Goal: Communication & Community: Participate in discussion

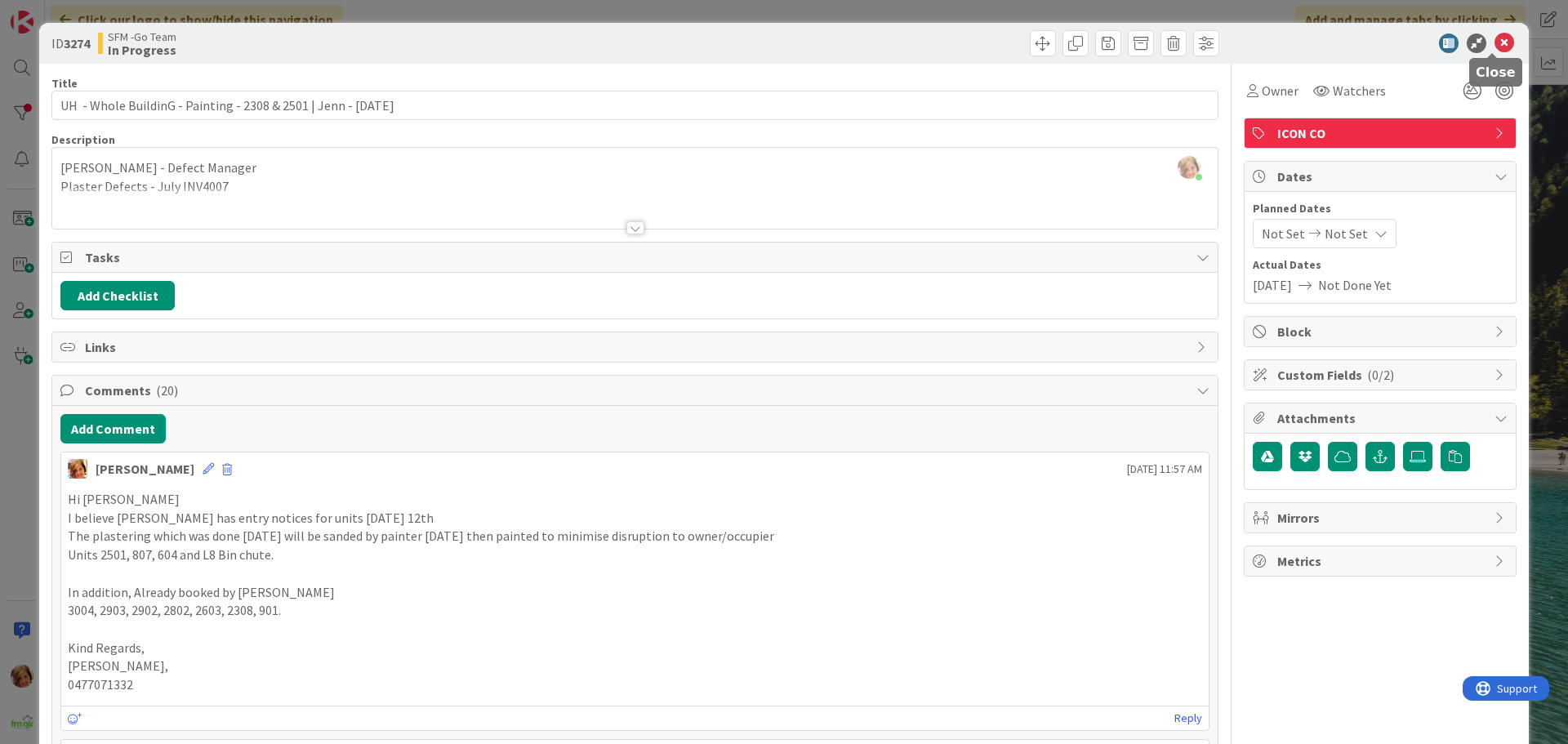
click at [1495, 45] on icon at bounding box center [1504, 43] width 20 height 20
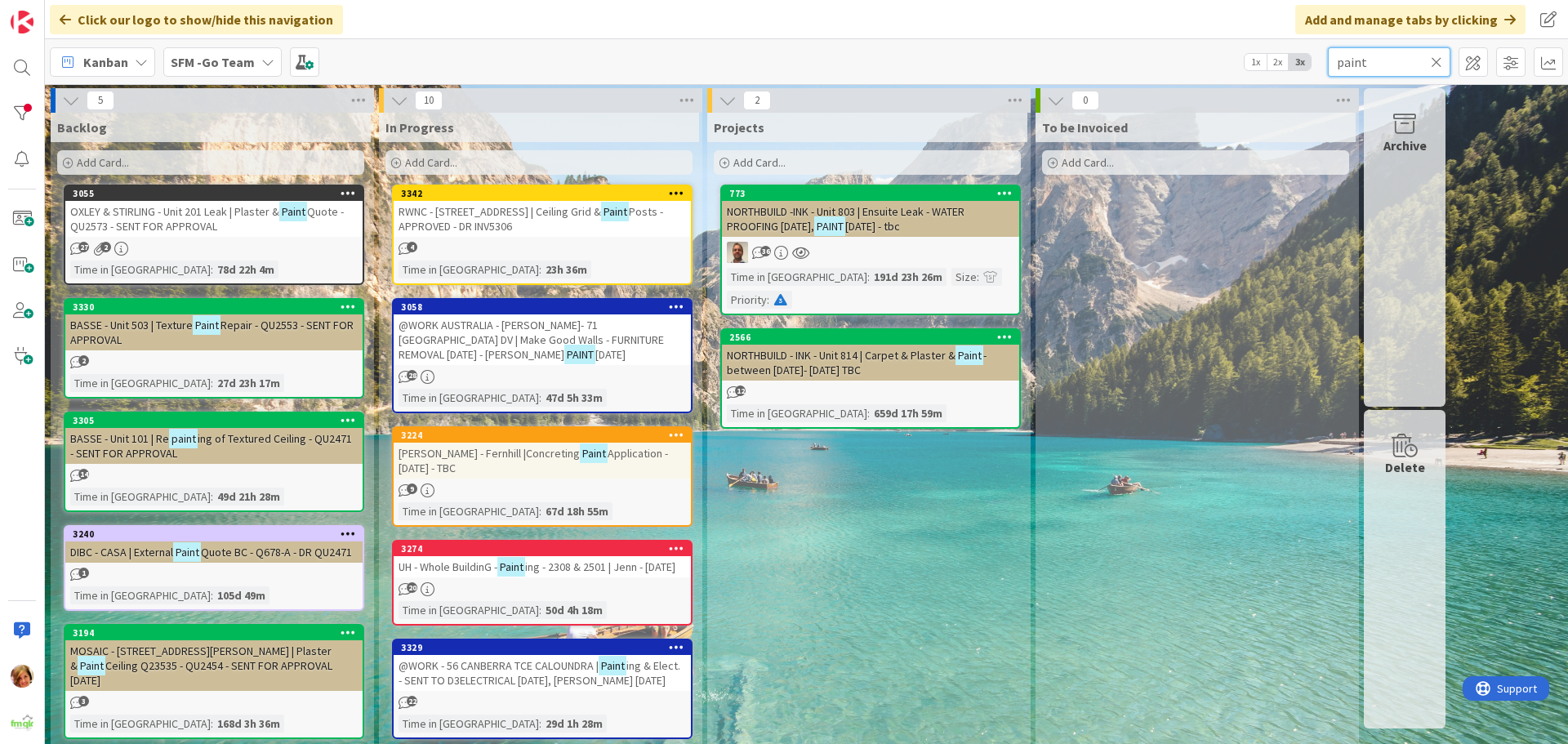
click at [1391, 68] on input "paint" at bounding box center [1390, 62] width 122 height 30
type input "p"
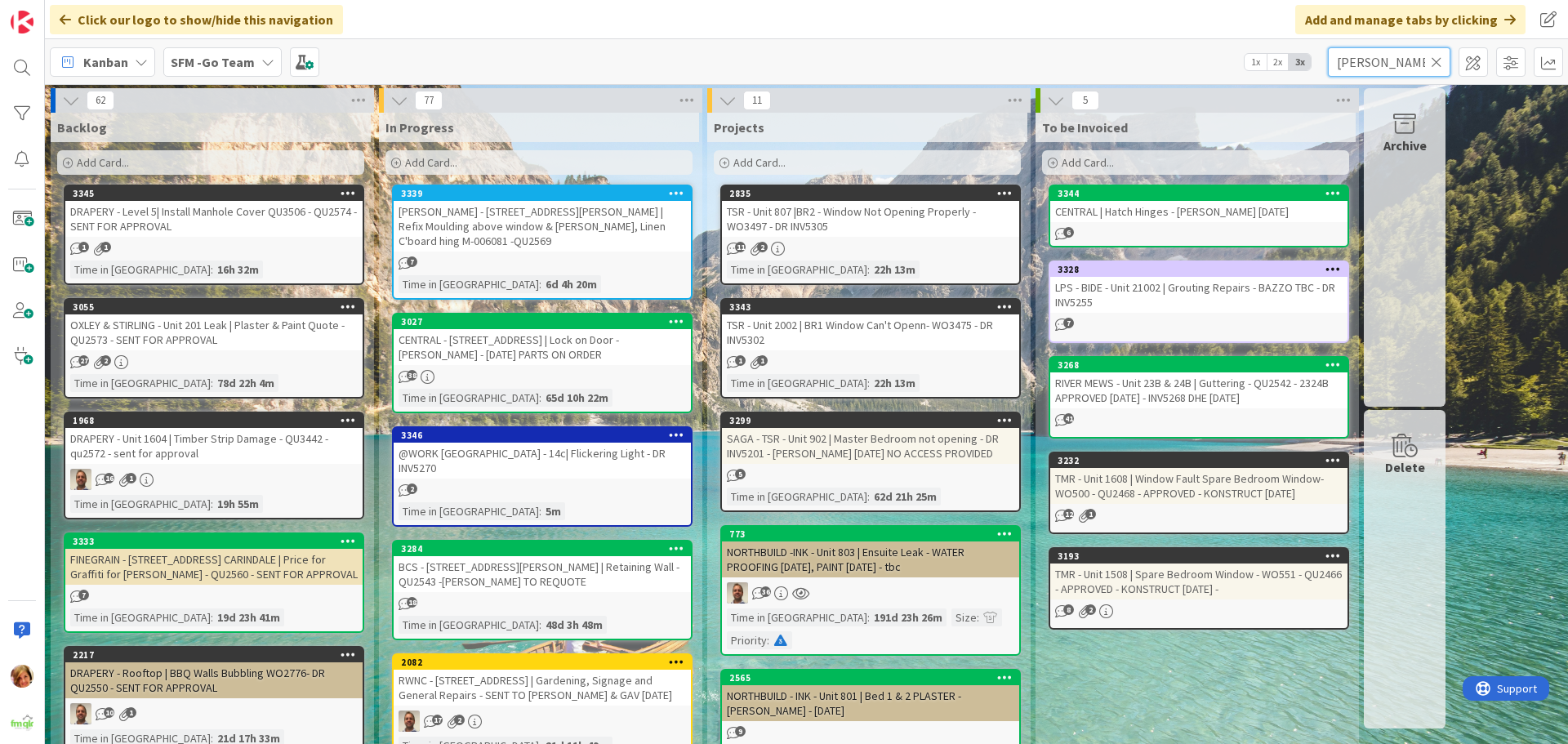
type input "[PERSON_NAME]"
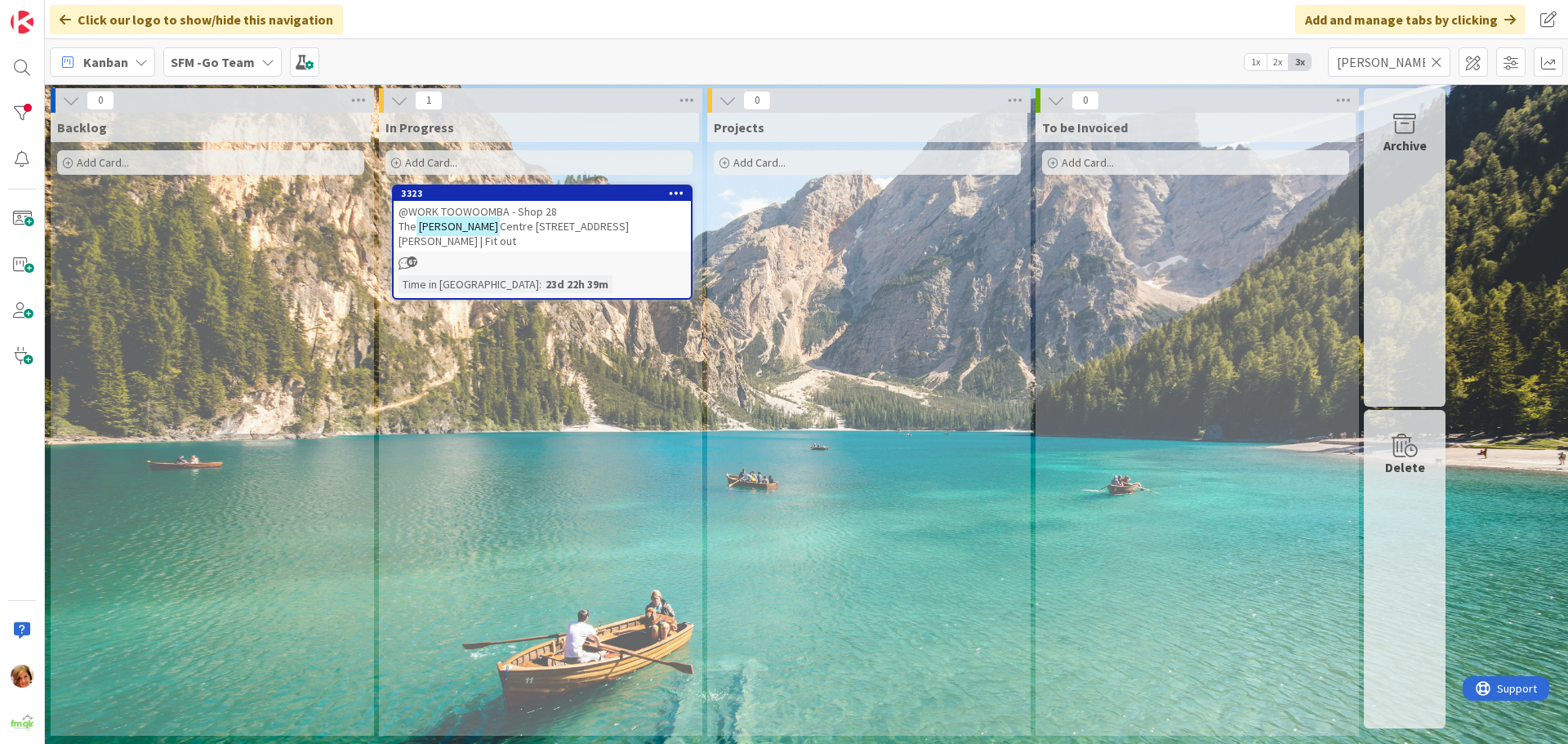
click at [525, 216] on span "@WORK TOOWOOMBA - Shop 28 The" at bounding box center [478, 219] width 158 height 30
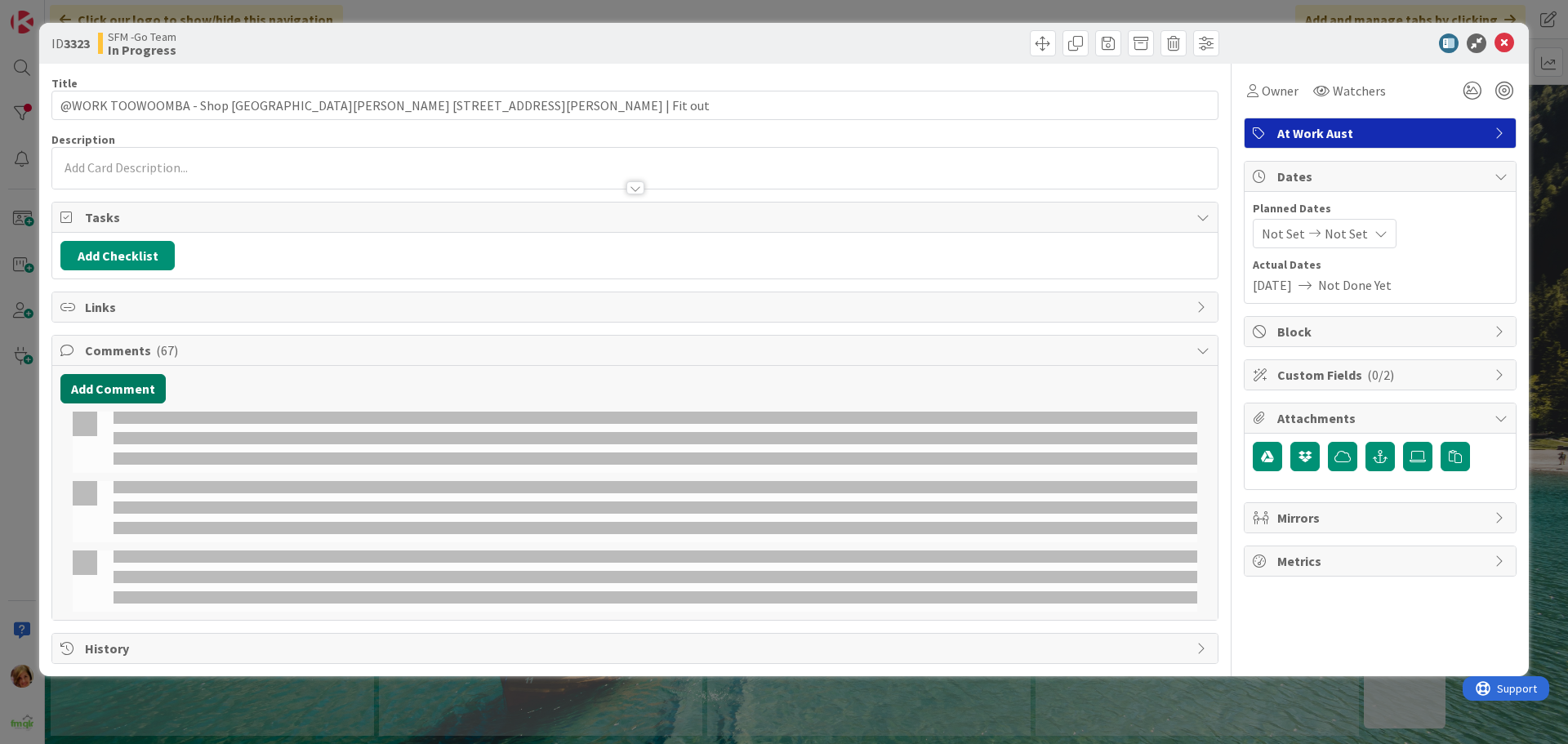
click at [115, 466] on div at bounding box center [635, 442] width 1124 height 61
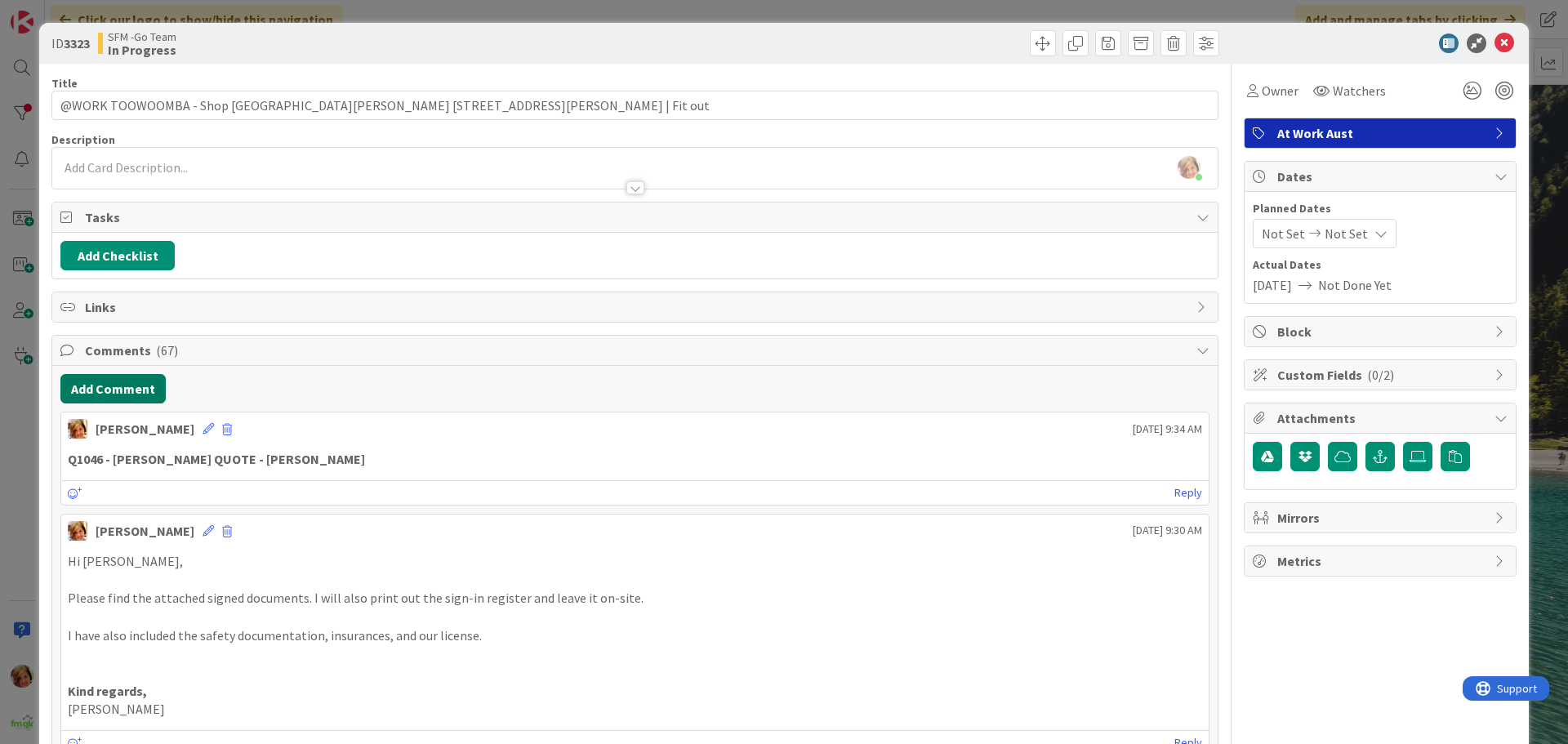
click at [113, 395] on button "Add Comment" at bounding box center [113, 389] width 105 height 30
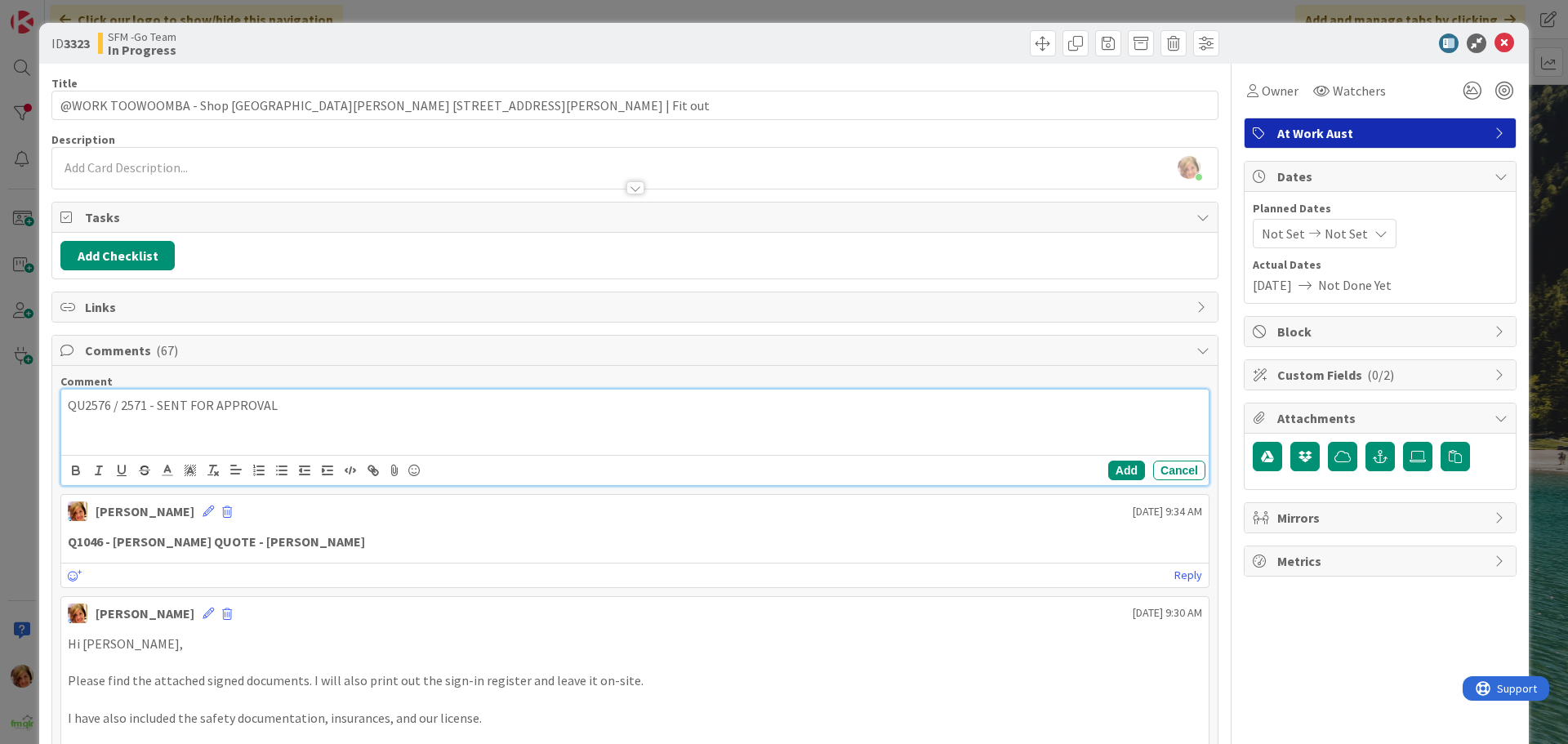
click at [318, 412] on p "QU2576 / 2571 - SENT FOR APPROVAL" at bounding box center [635, 406] width 1135 height 19
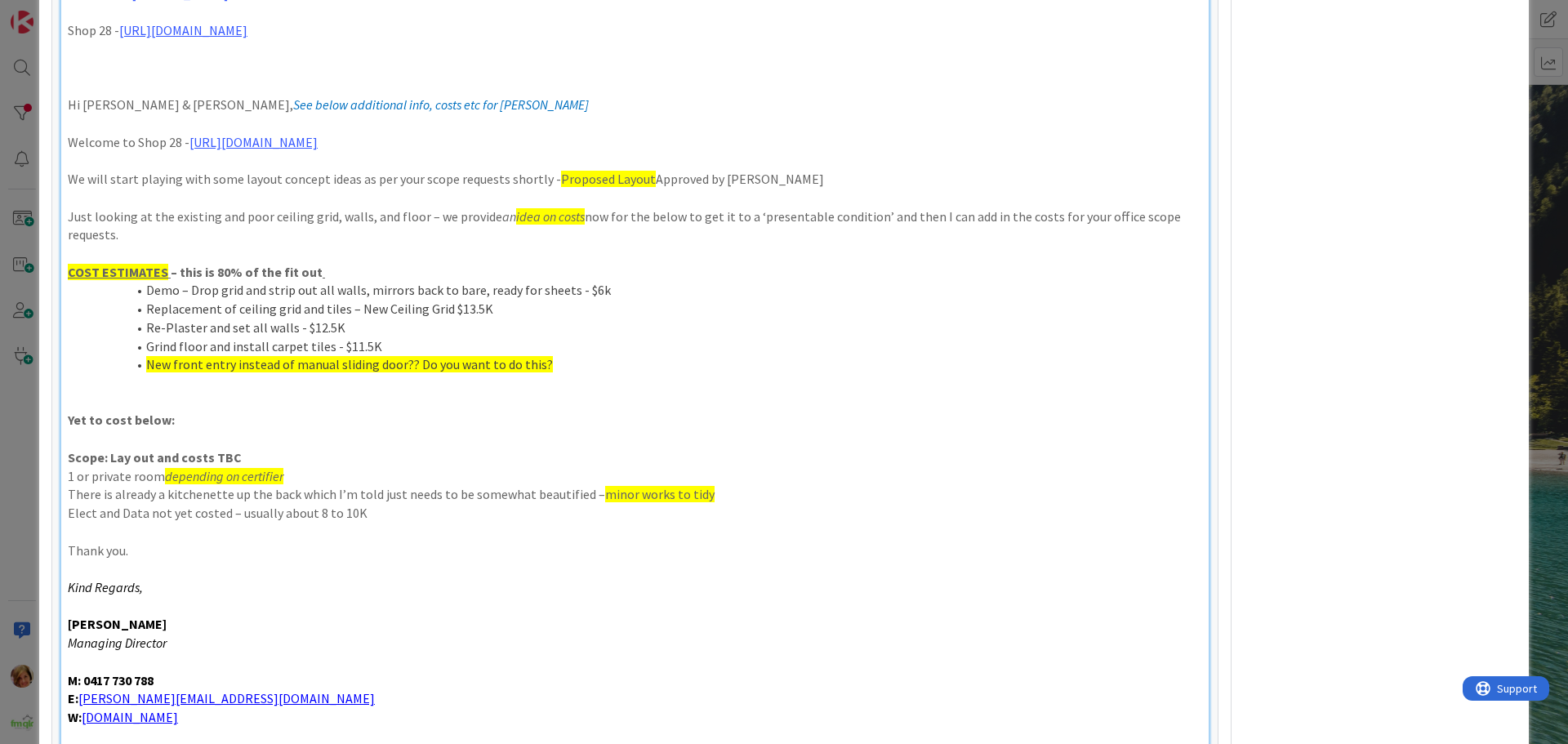
scroll to position [1236, 0]
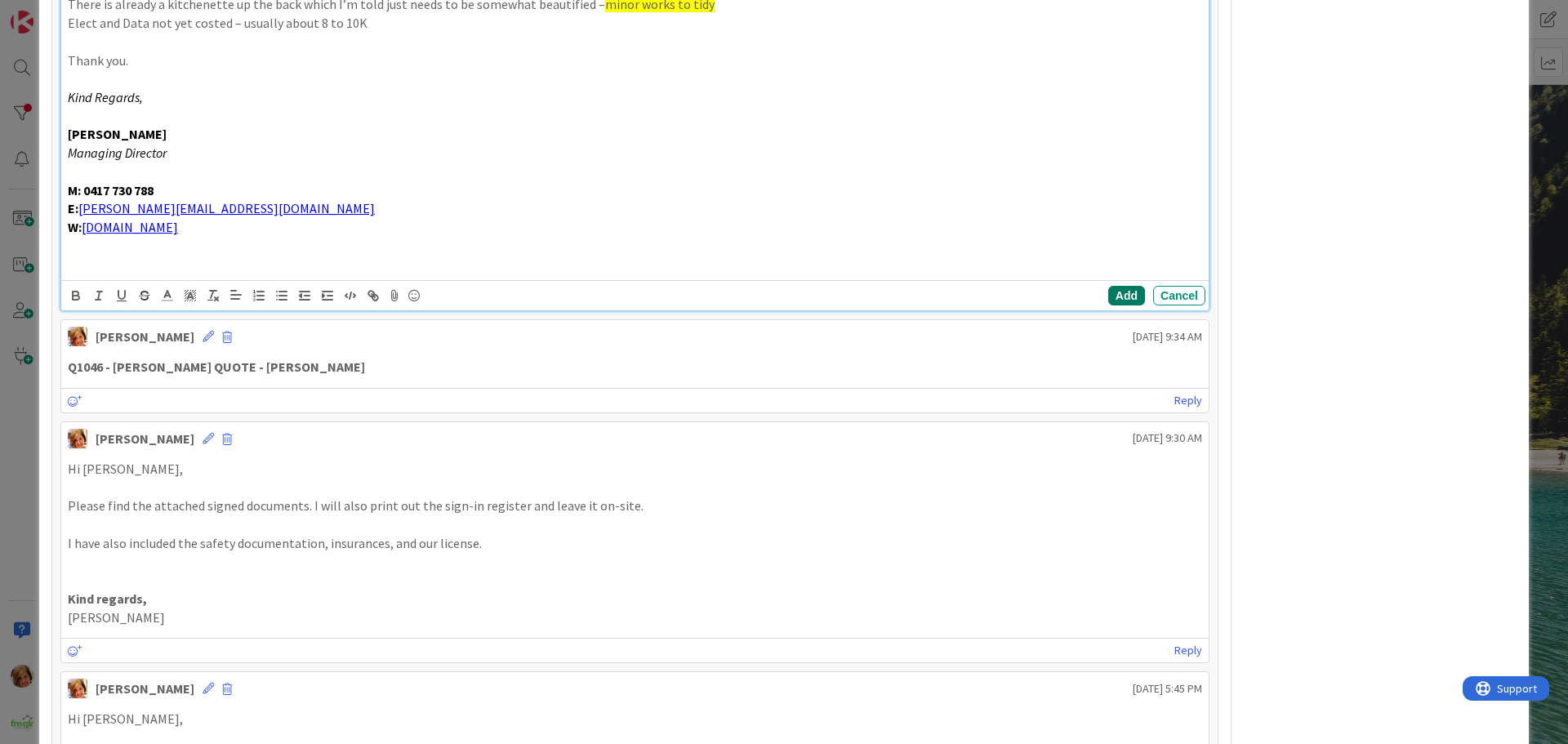
click at [1108, 293] on button "Add" at bounding box center [1126, 295] width 37 height 20
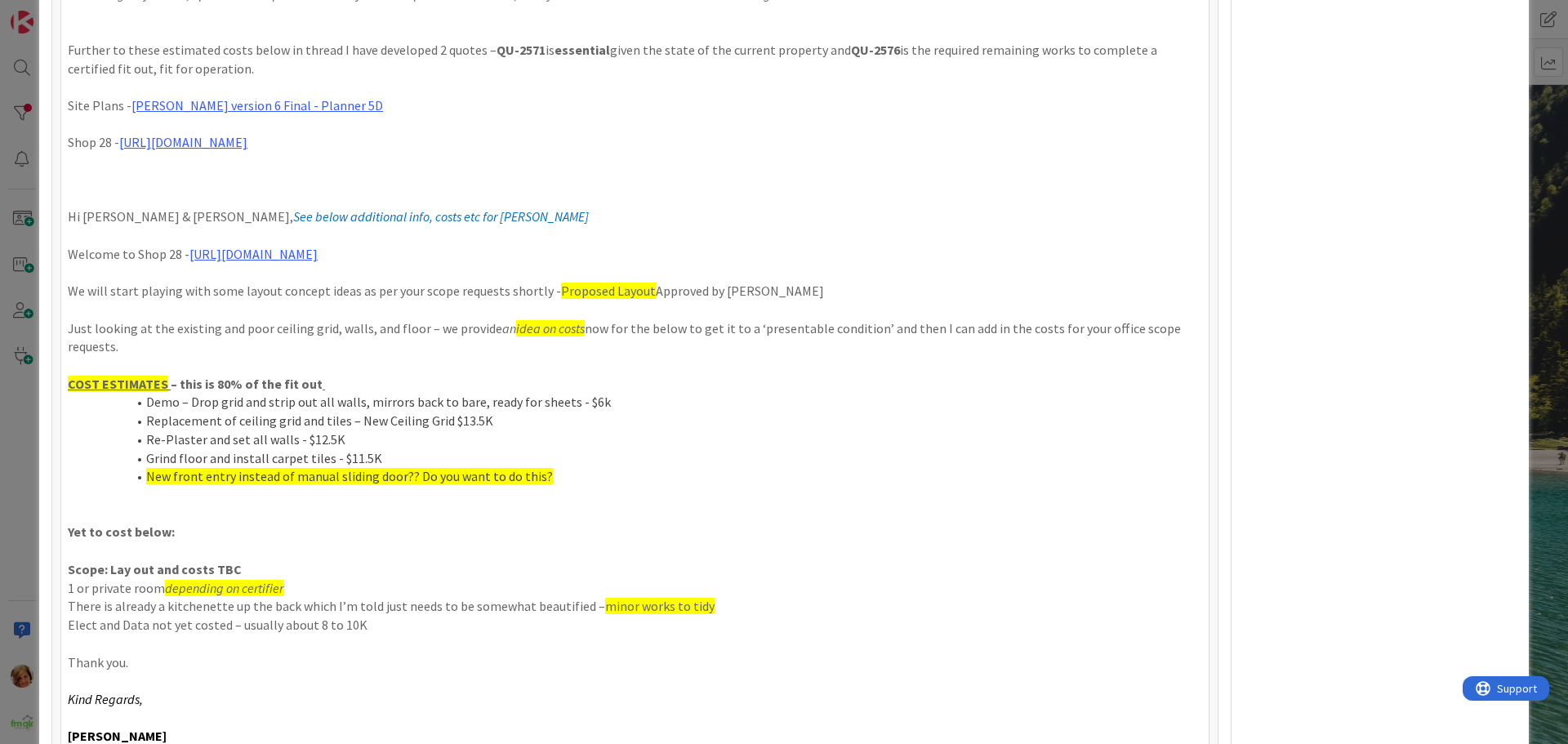
scroll to position [0, 0]
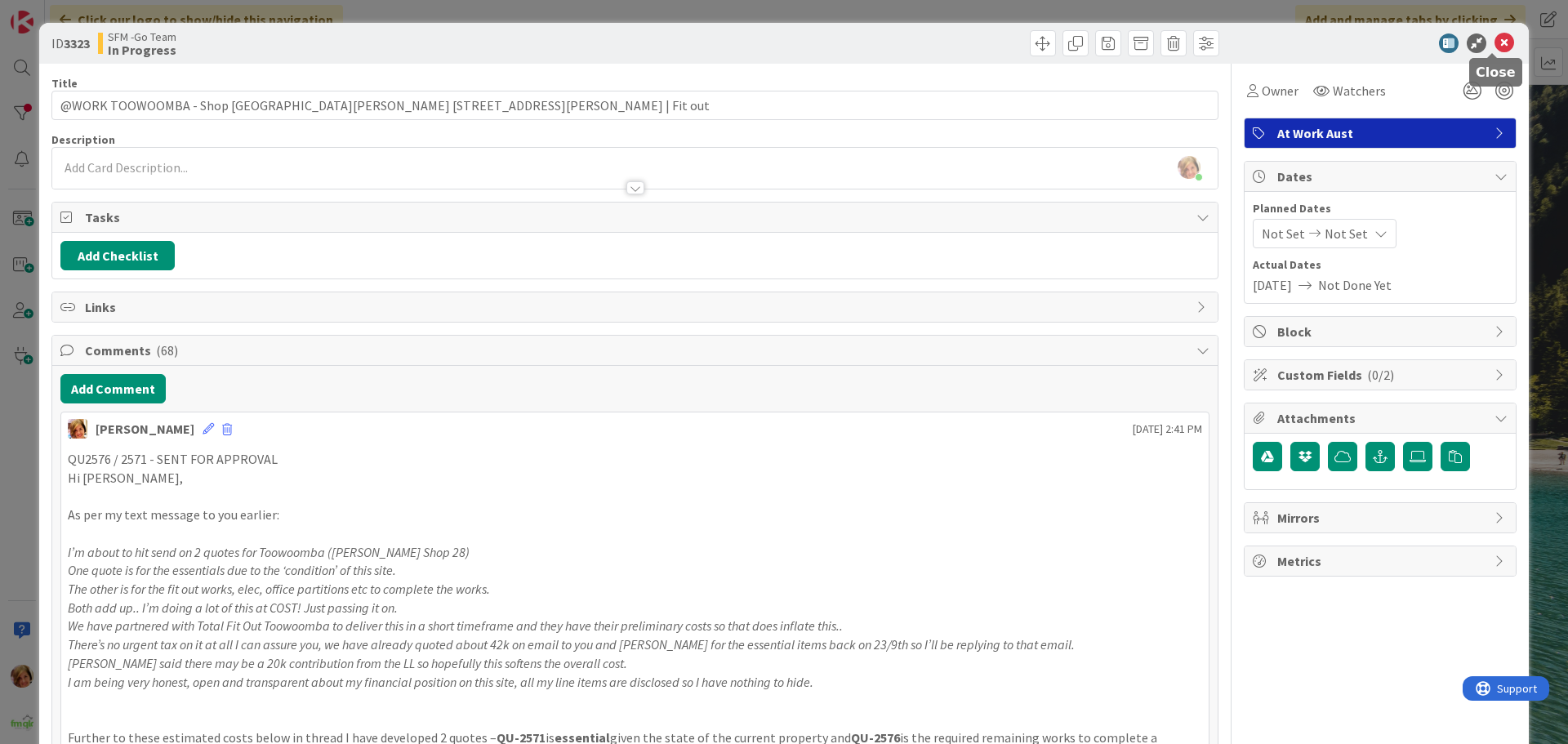
drag, startPoint x: 1490, startPoint y: 46, endPoint x: 1414, endPoint y: 65, distance: 78.3
click at [1495, 46] on icon at bounding box center [1504, 43] width 20 height 20
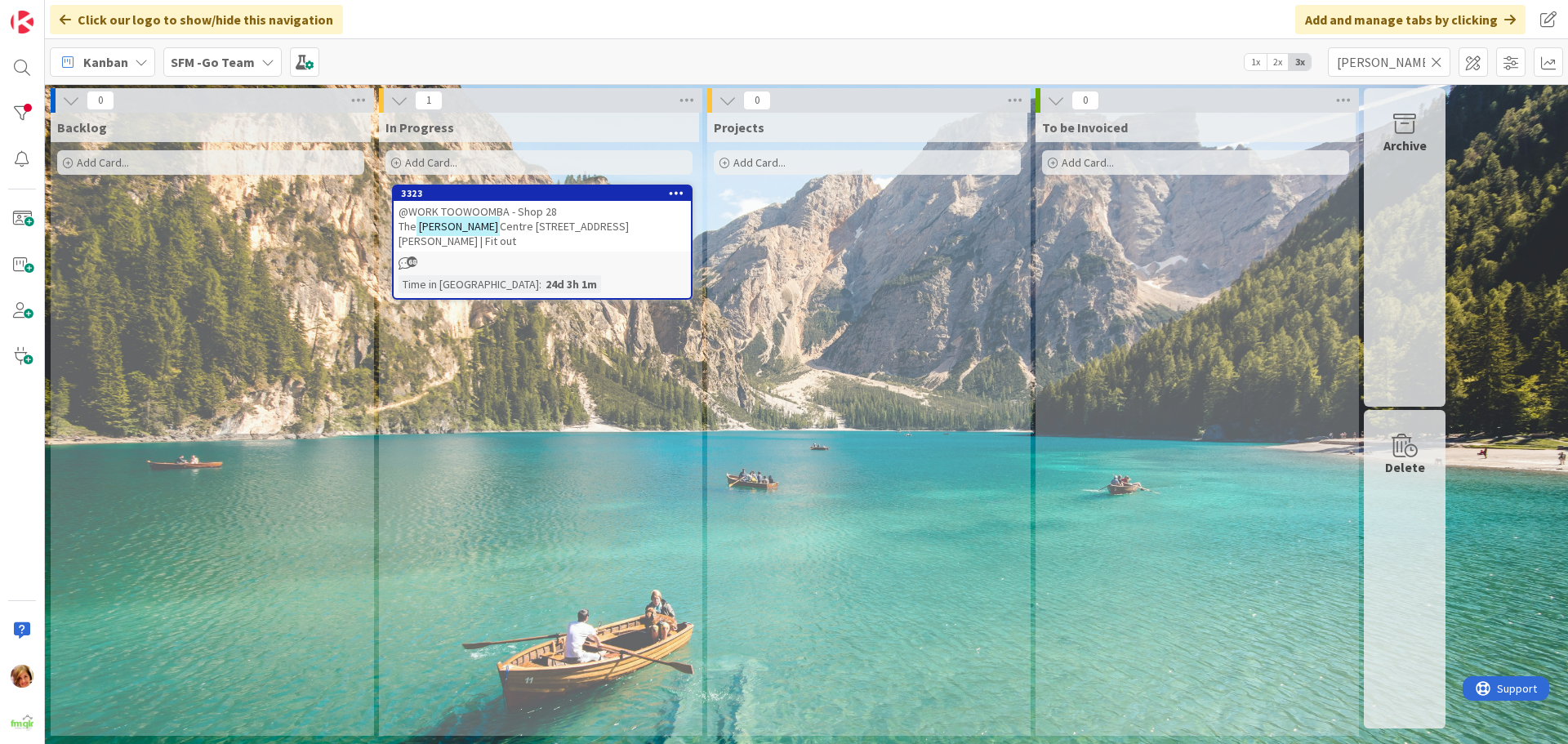
click at [1434, 61] on icon at bounding box center [1436, 61] width 11 height 14
click at [1434, 61] on input "text" at bounding box center [1390, 62] width 122 height 30
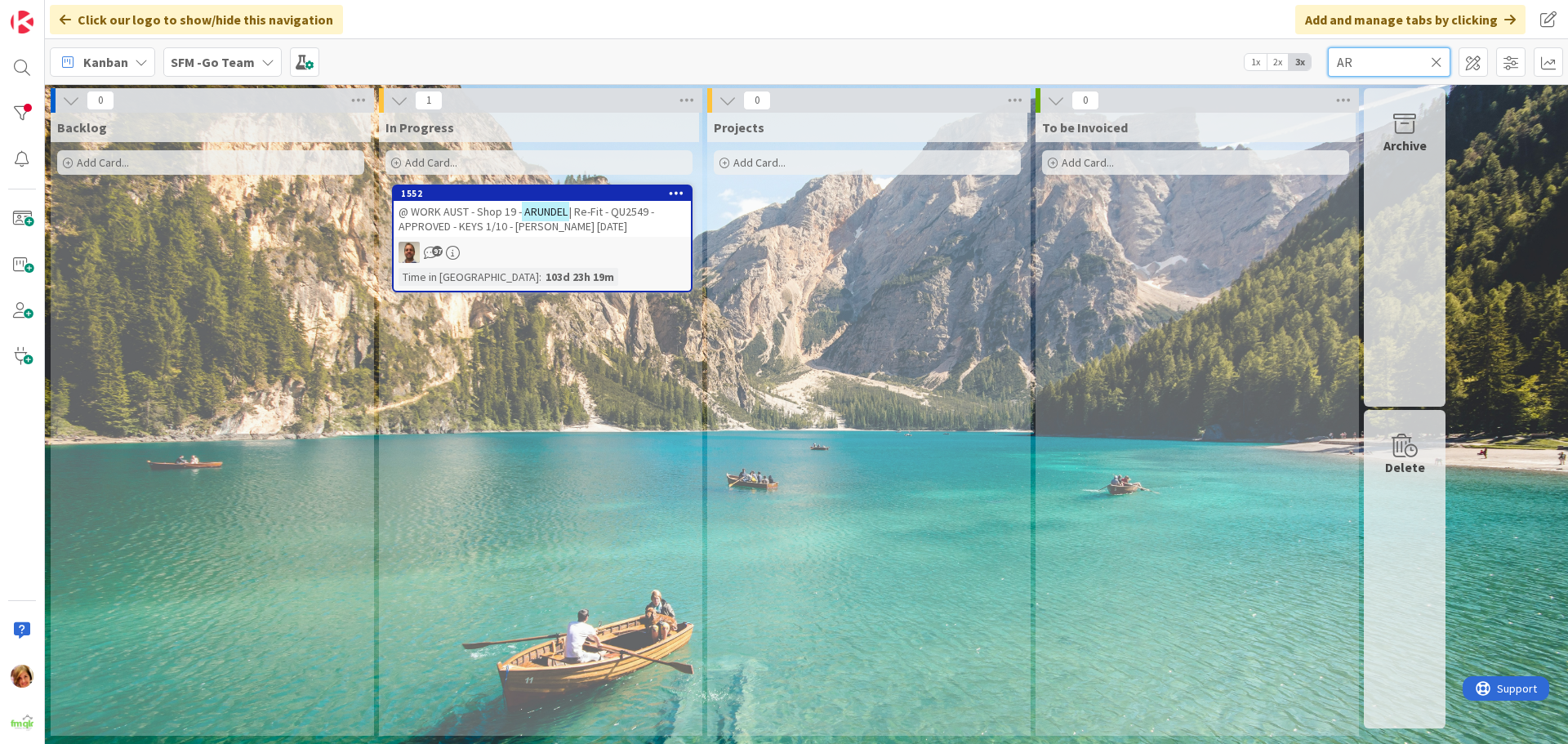
type input "A"
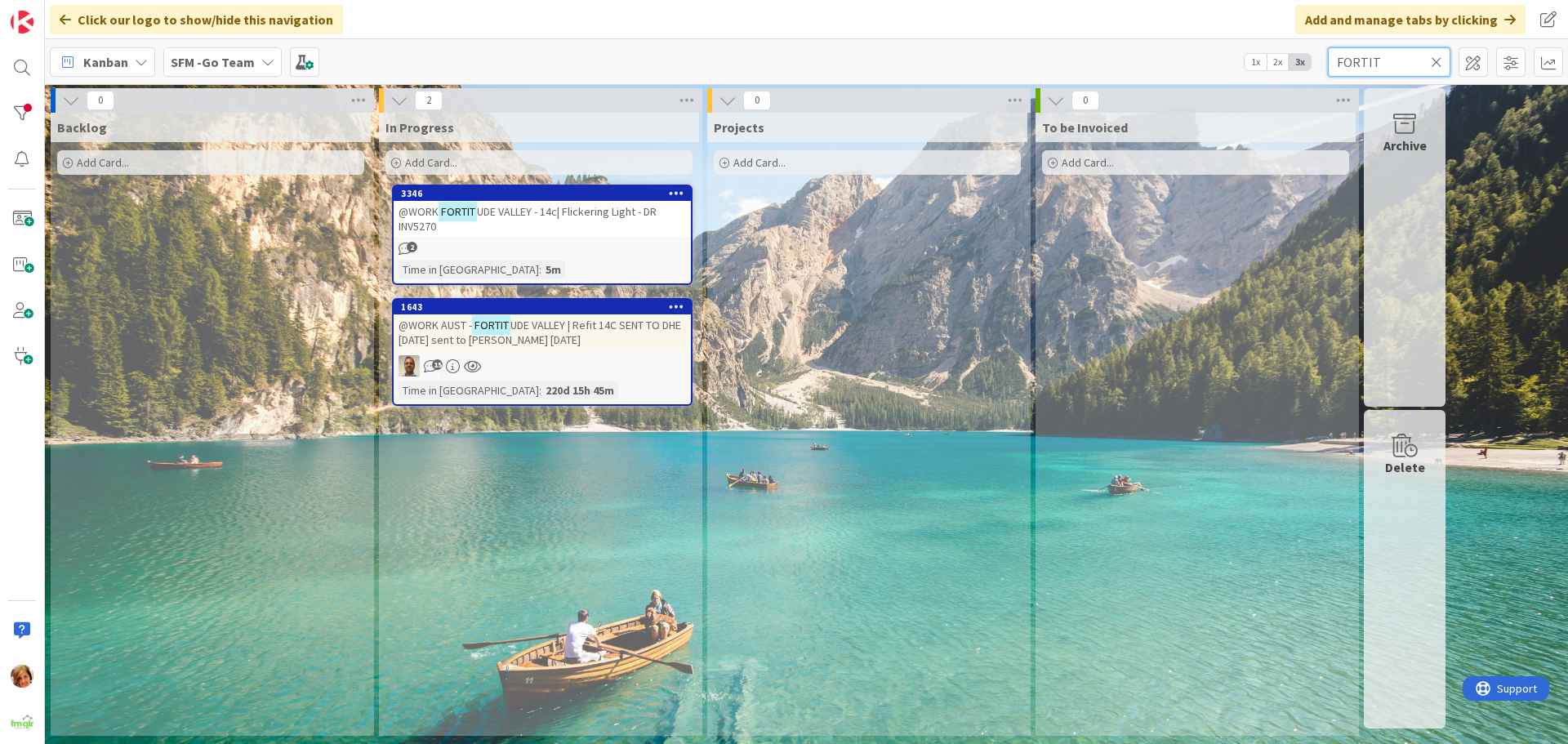
type input "FORTIT"
click at [512, 207] on span "UDE VALLEY - 14c| Flickering Light - DR INV5270" at bounding box center [528, 219] width 258 height 30
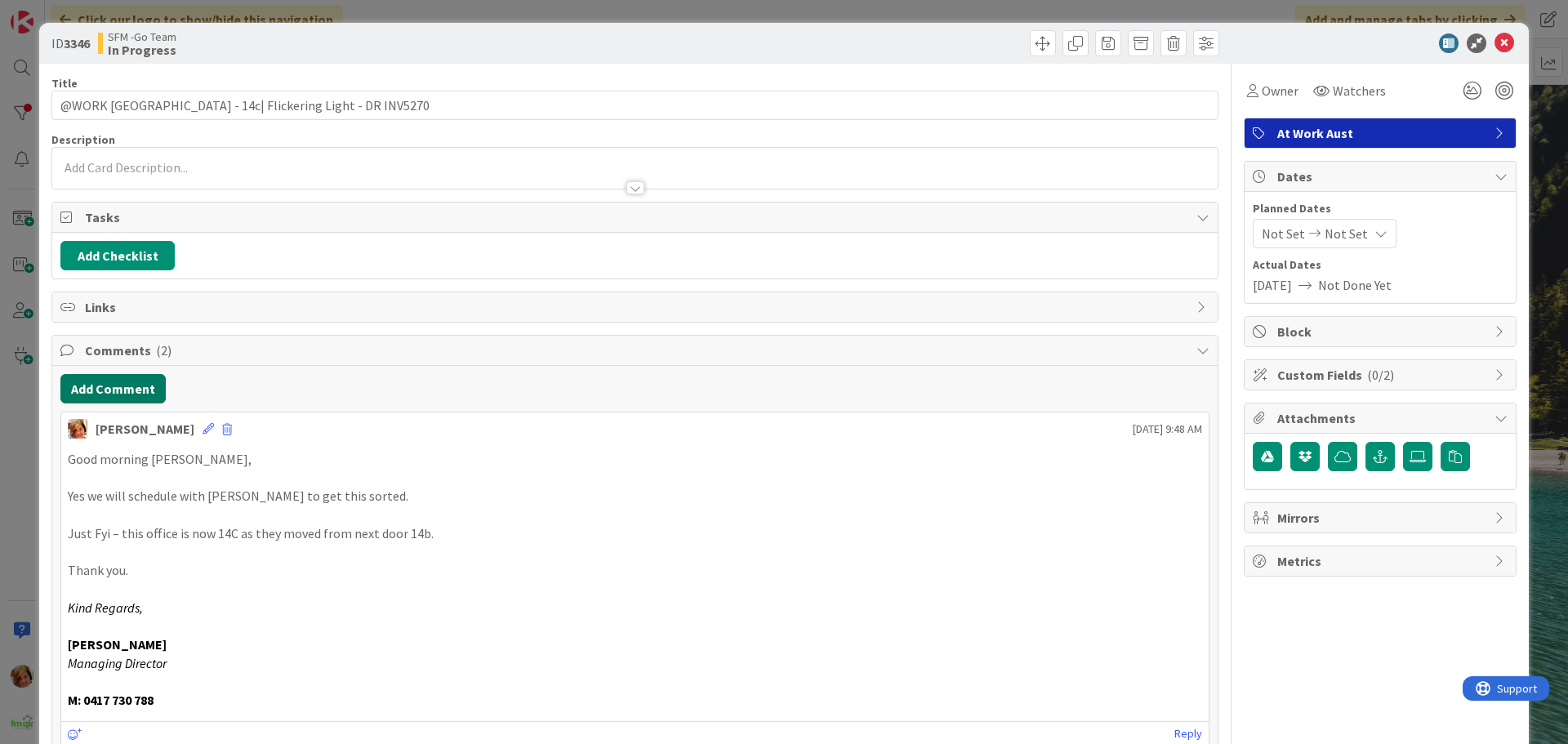
click at [128, 391] on button "Add Comment" at bounding box center [113, 389] width 105 height 30
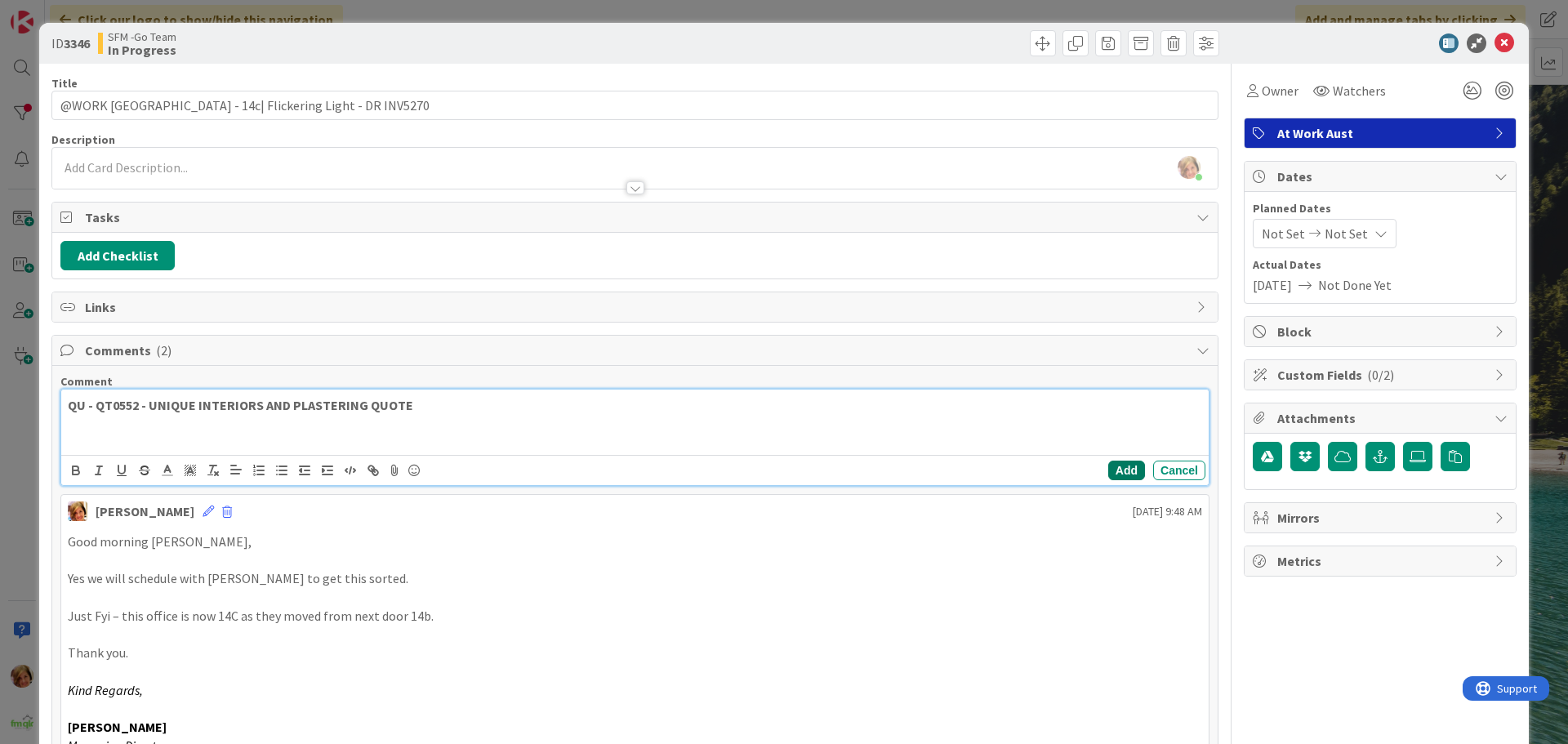
click at [1114, 469] on button "Add" at bounding box center [1126, 470] width 37 height 20
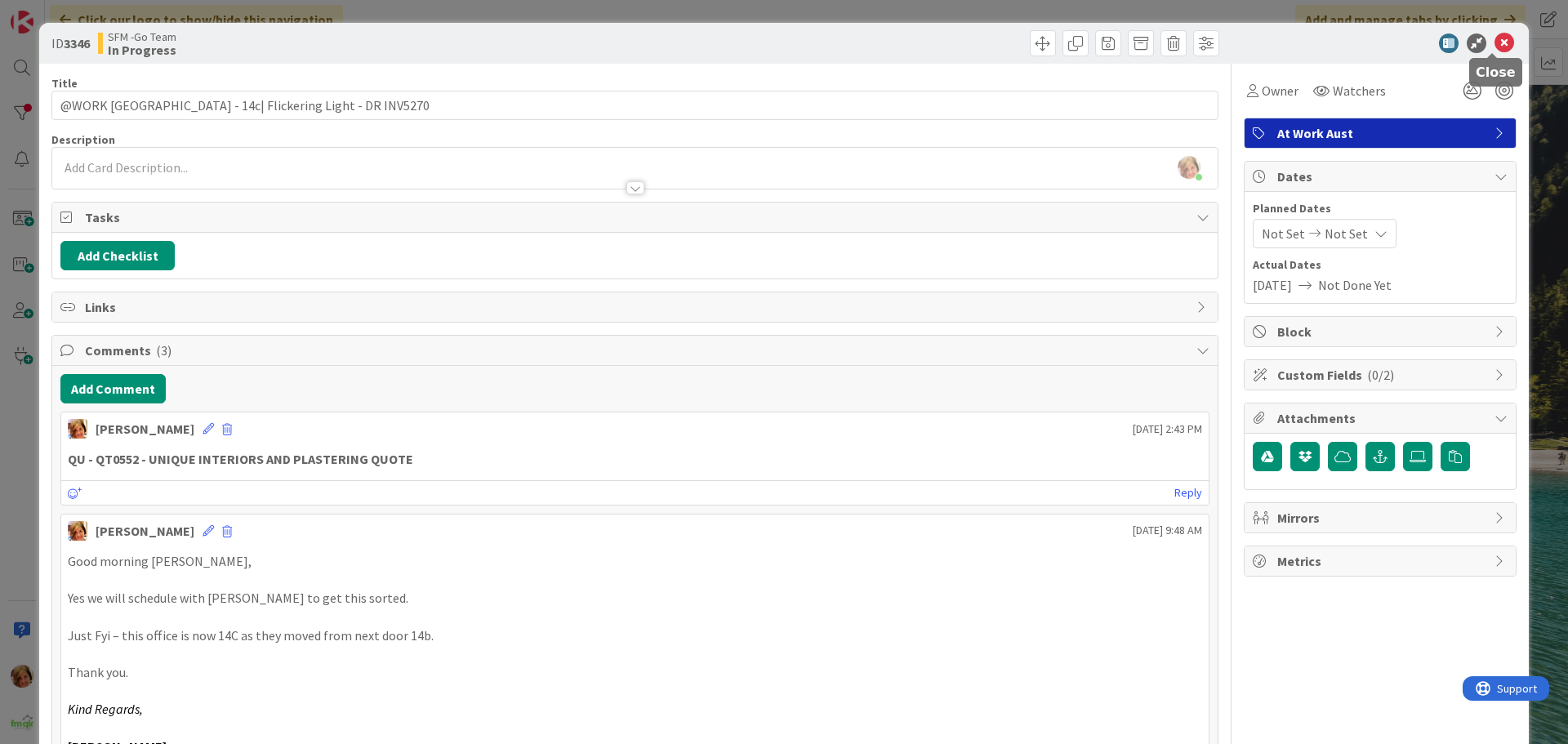
click at [1495, 43] on icon at bounding box center [1504, 43] width 20 height 20
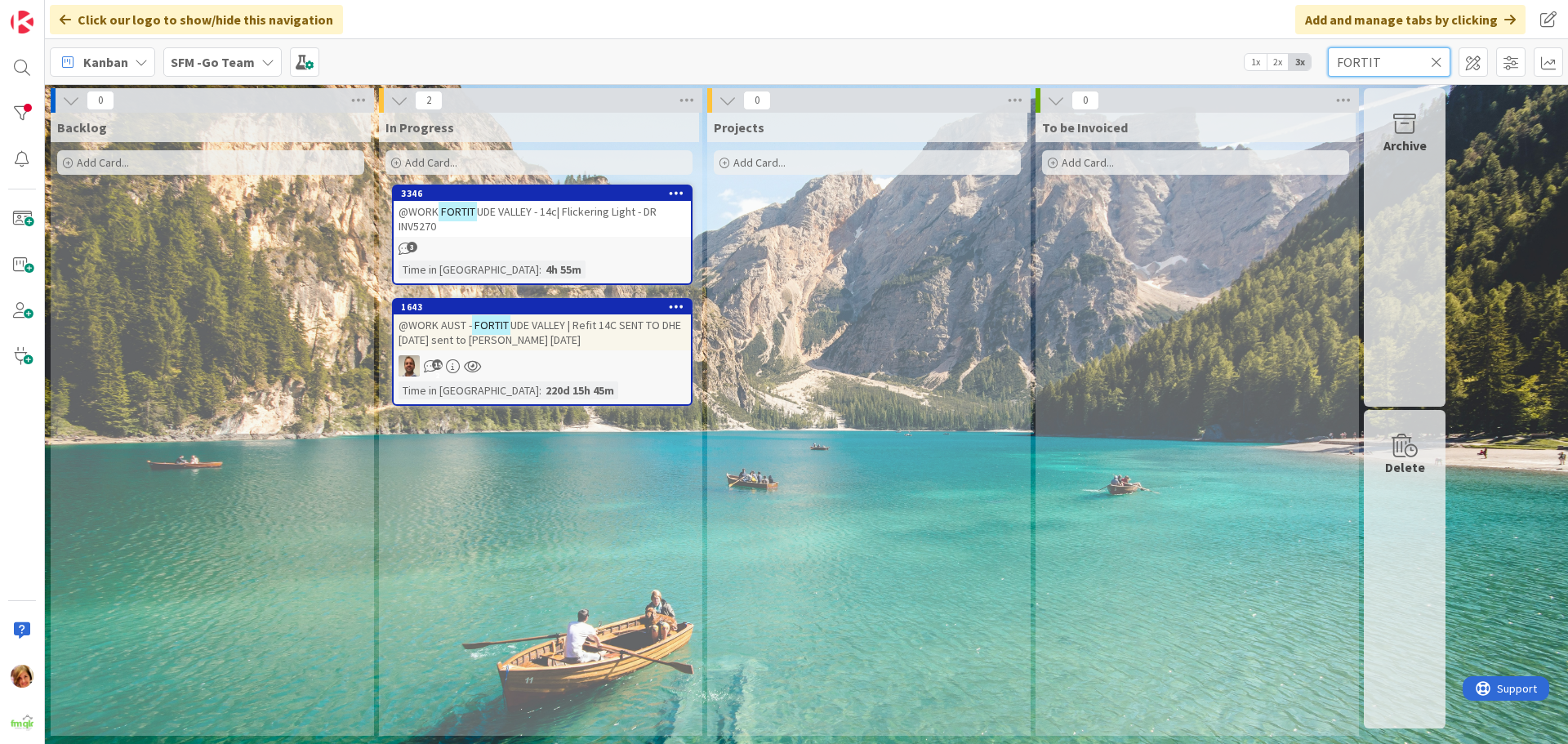
click at [1404, 54] on input "FORTIT" at bounding box center [1390, 62] width 122 height 30
type input "F"
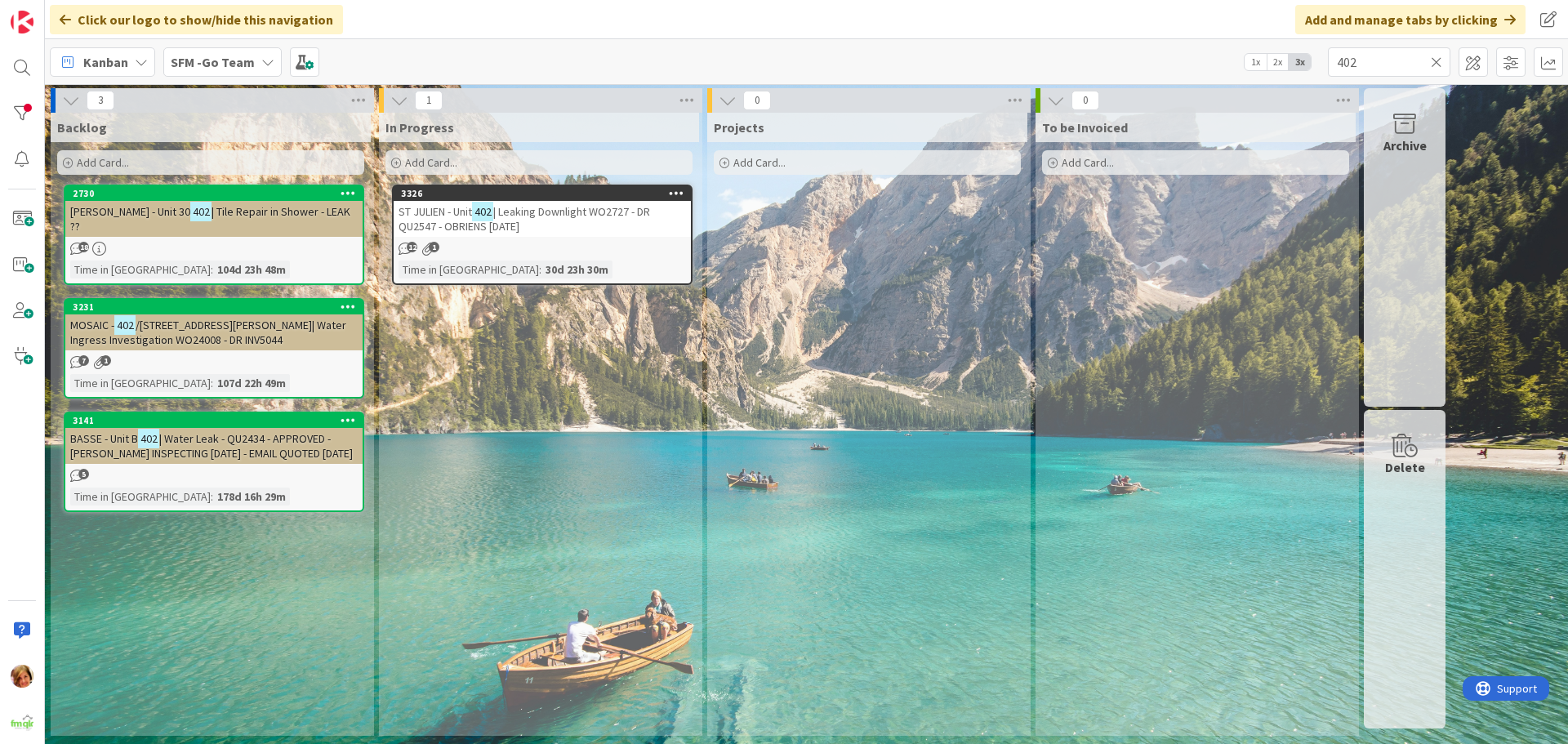
click at [592, 212] on span "| Leaking Downlight WO2727 - DR QU2547 - OBRIENS [DATE]" at bounding box center [524, 219] width 252 height 30
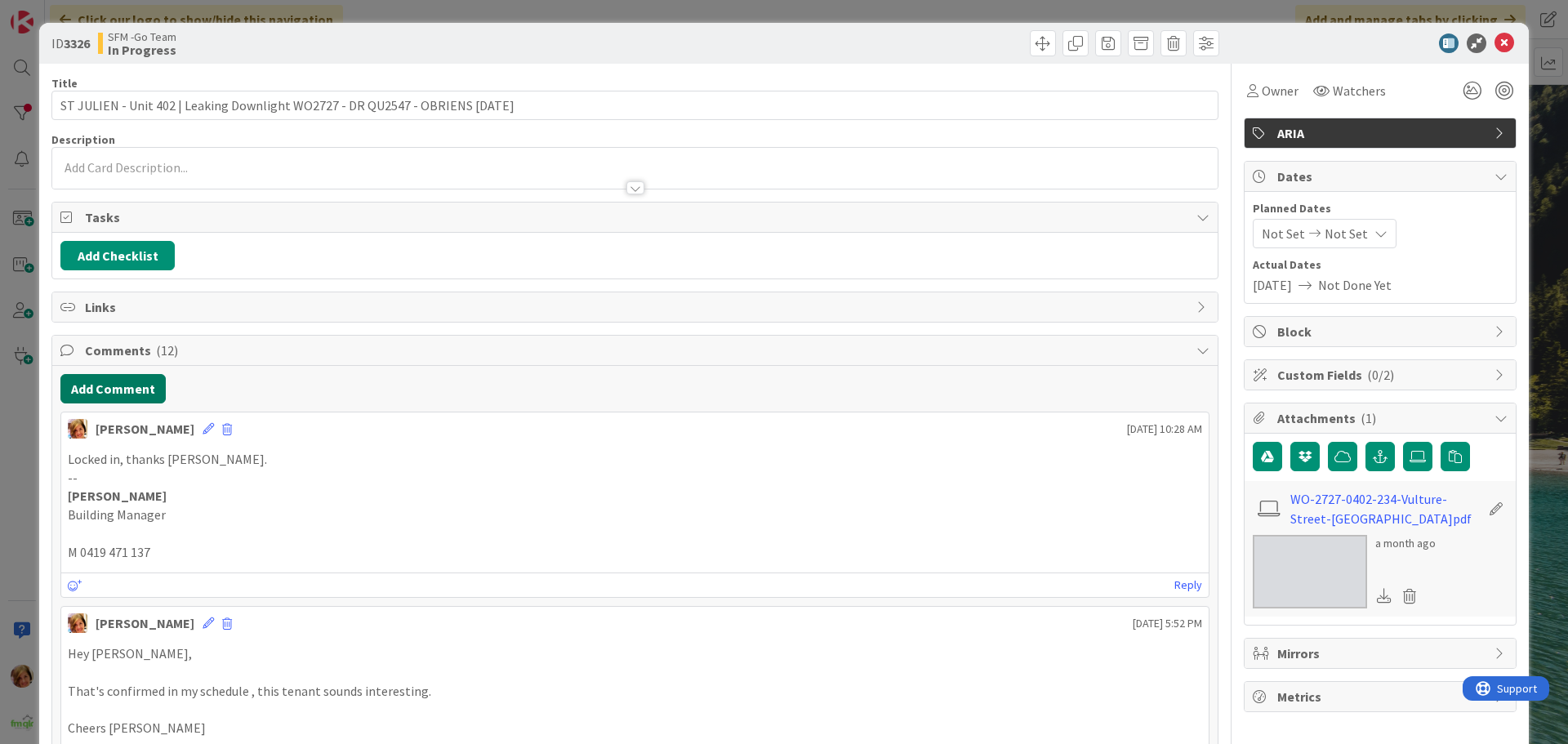
click at [121, 389] on button "Add Comment" at bounding box center [113, 389] width 105 height 30
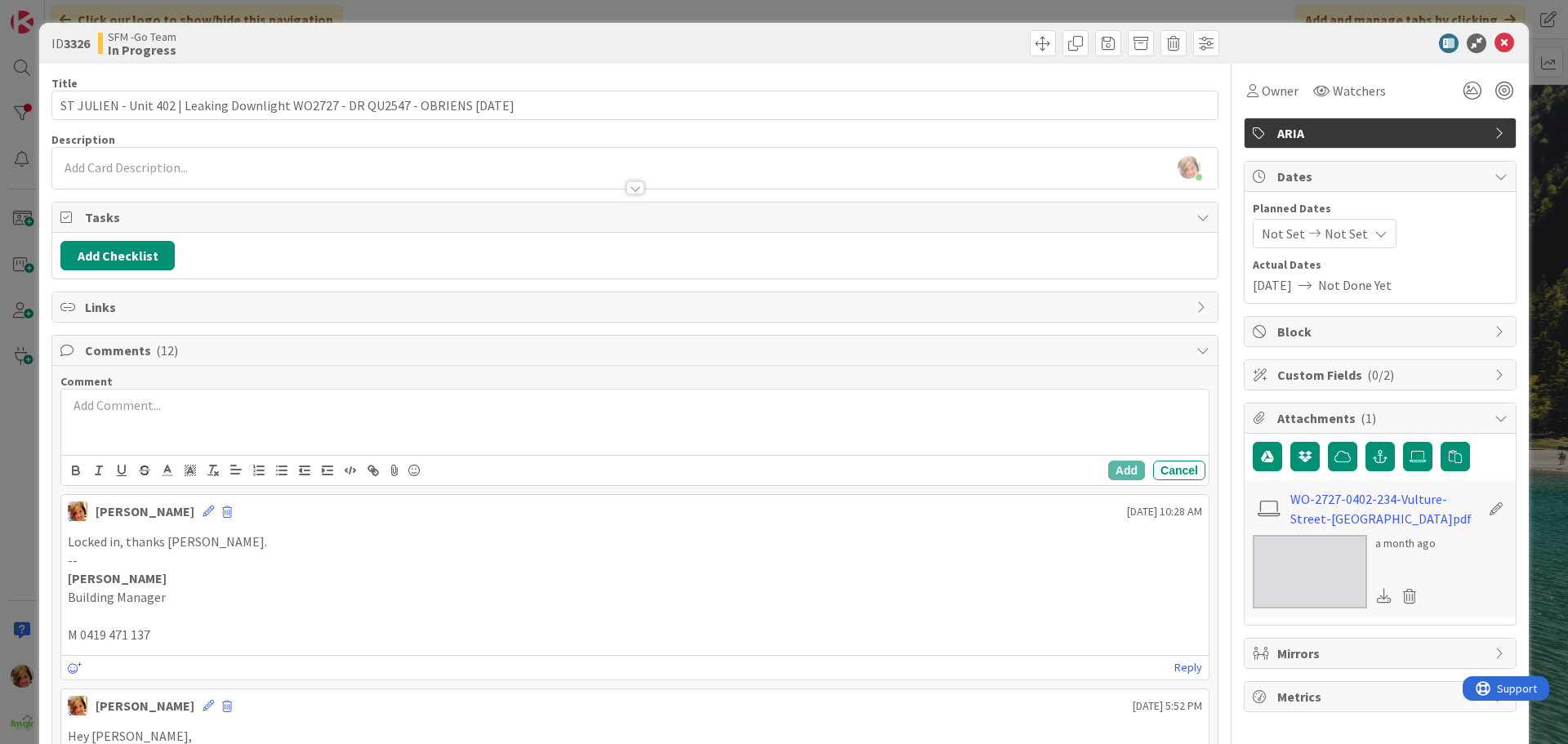
click at [186, 429] on div at bounding box center [635, 422] width 1147 height 65
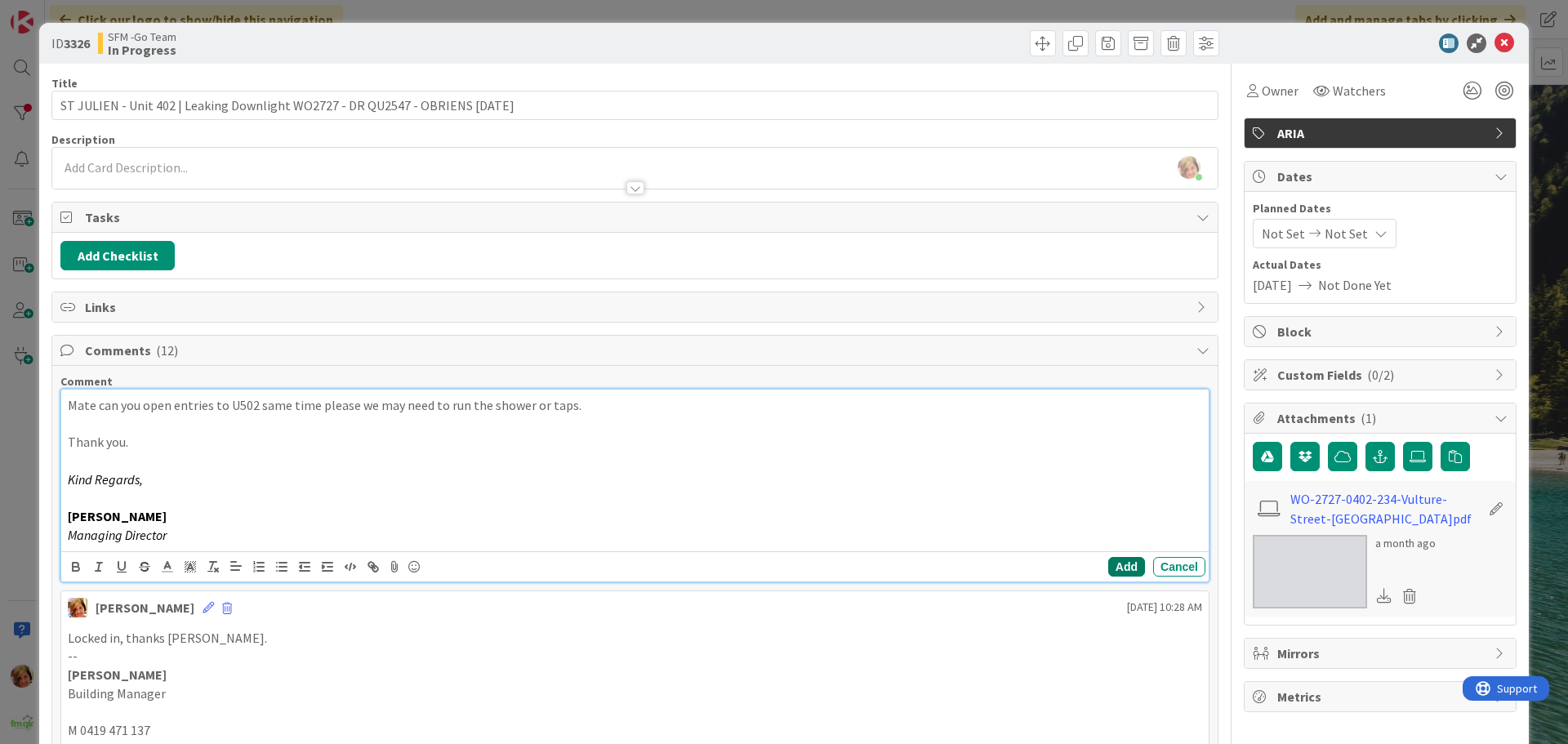
click at [1119, 558] on button "Add" at bounding box center [1126, 566] width 37 height 20
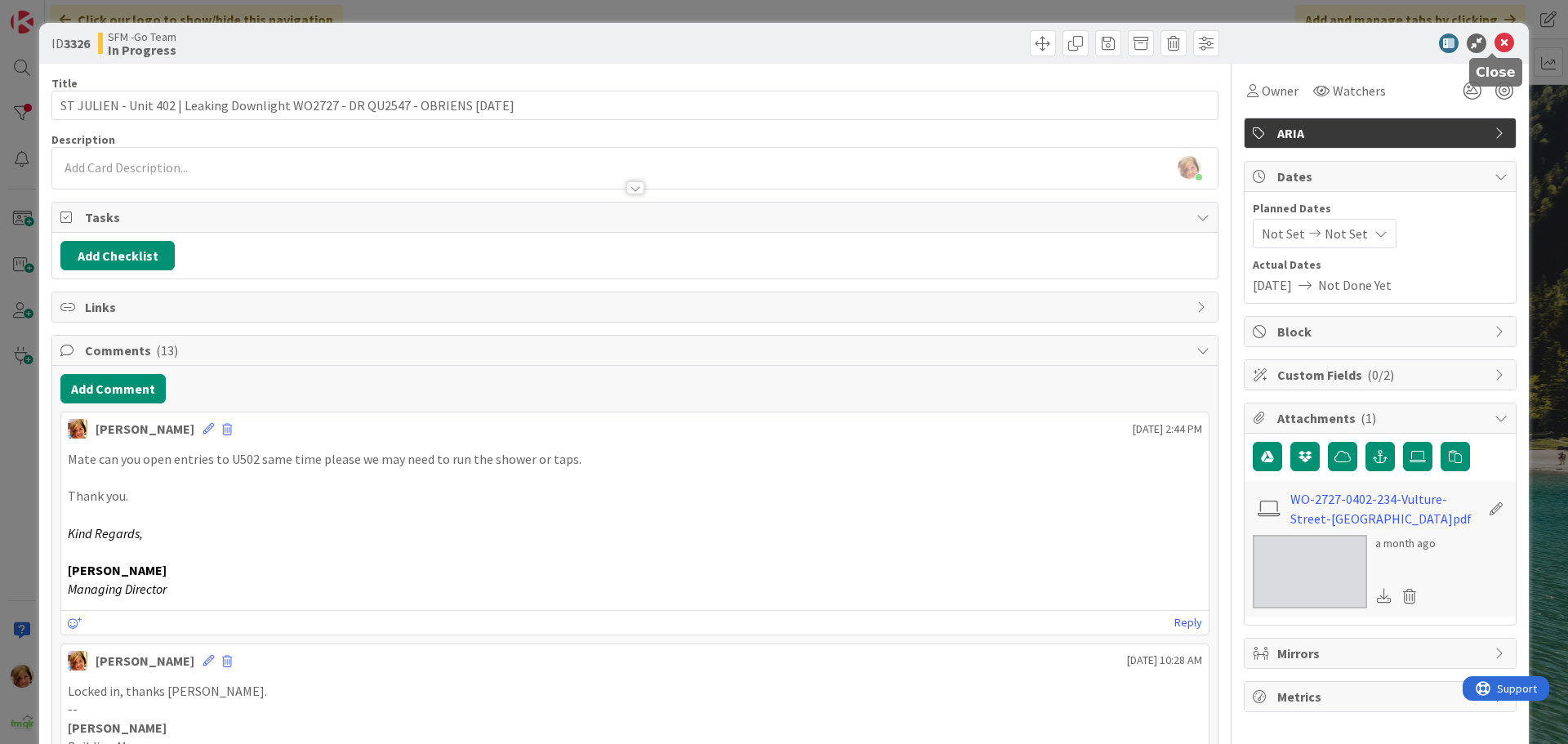
click at [1497, 40] on icon at bounding box center [1504, 43] width 20 height 20
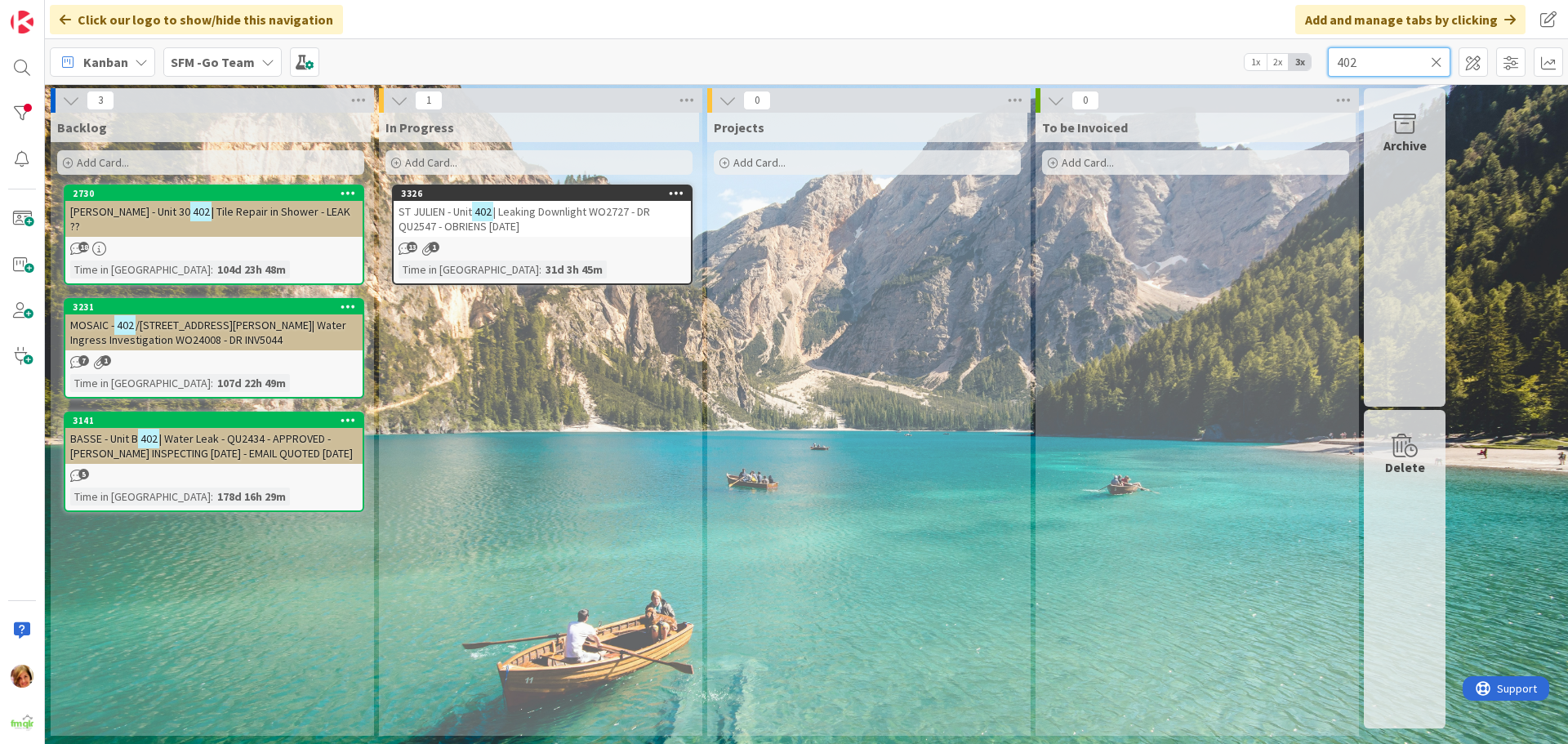
click at [1383, 54] on input "402" at bounding box center [1390, 62] width 122 height 30
type input "4"
type input "BANYO"
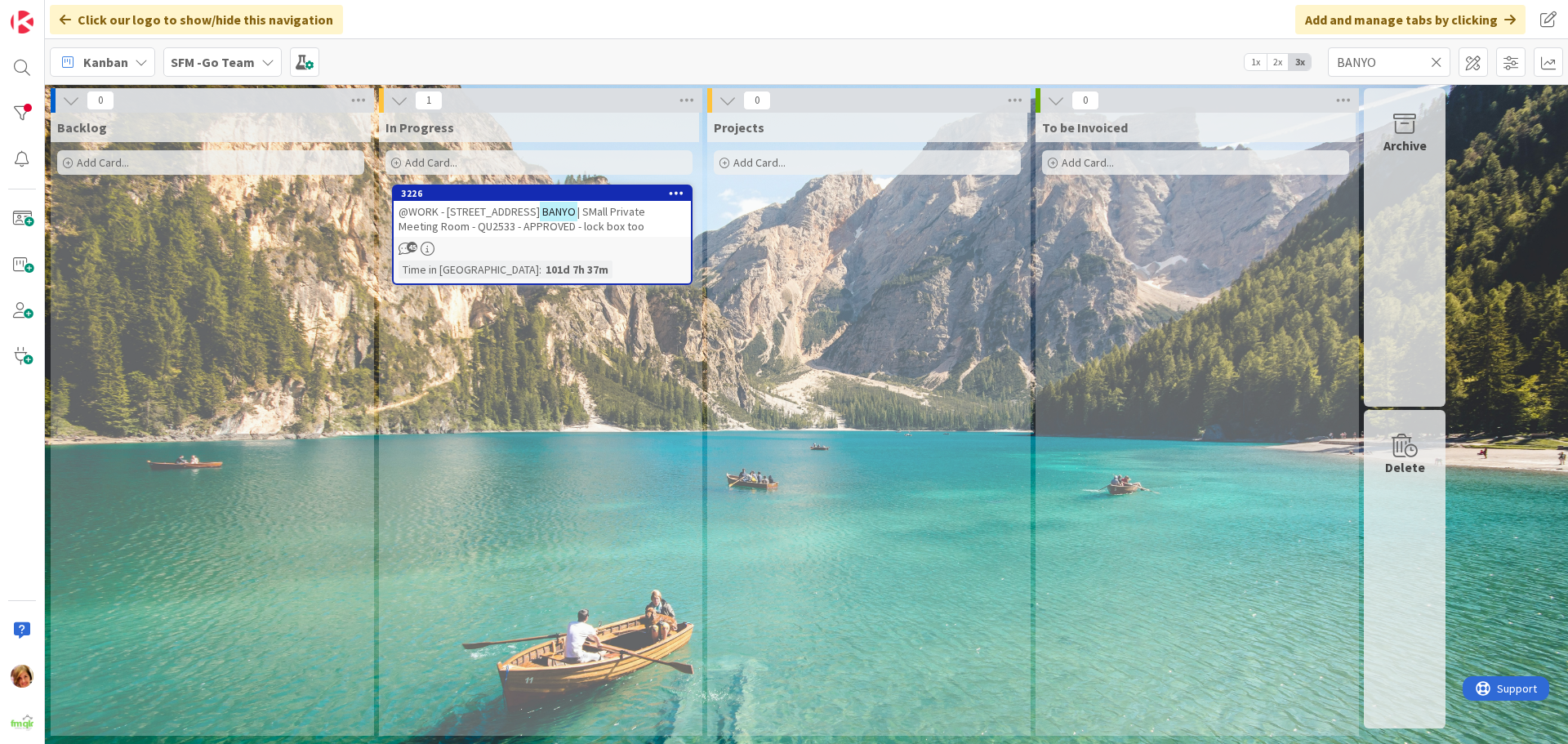
click at [512, 211] on span "@WORK - [STREET_ADDRESS]" at bounding box center [469, 211] width 141 height 14
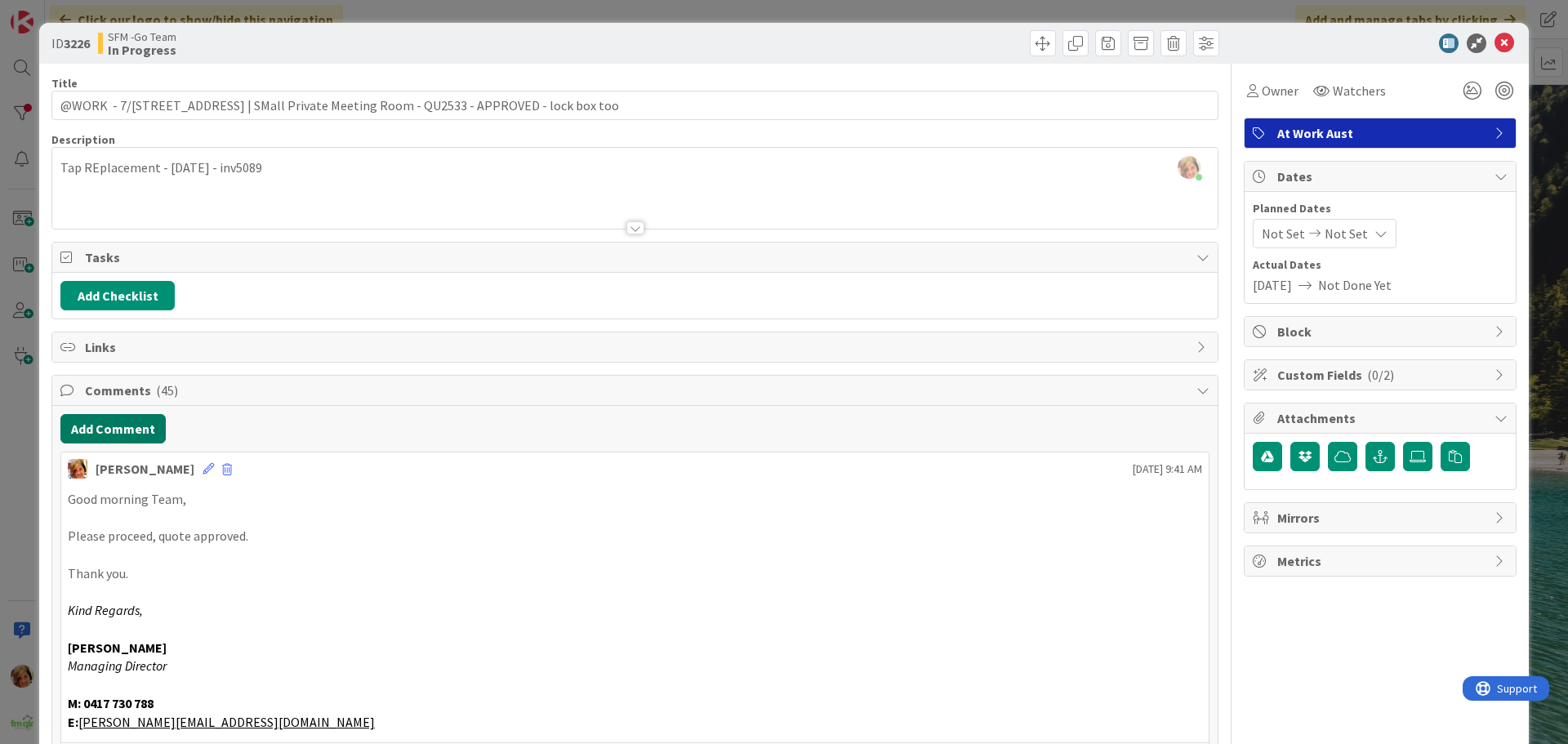
click at [99, 442] on button "Add Comment" at bounding box center [113, 429] width 105 height 30
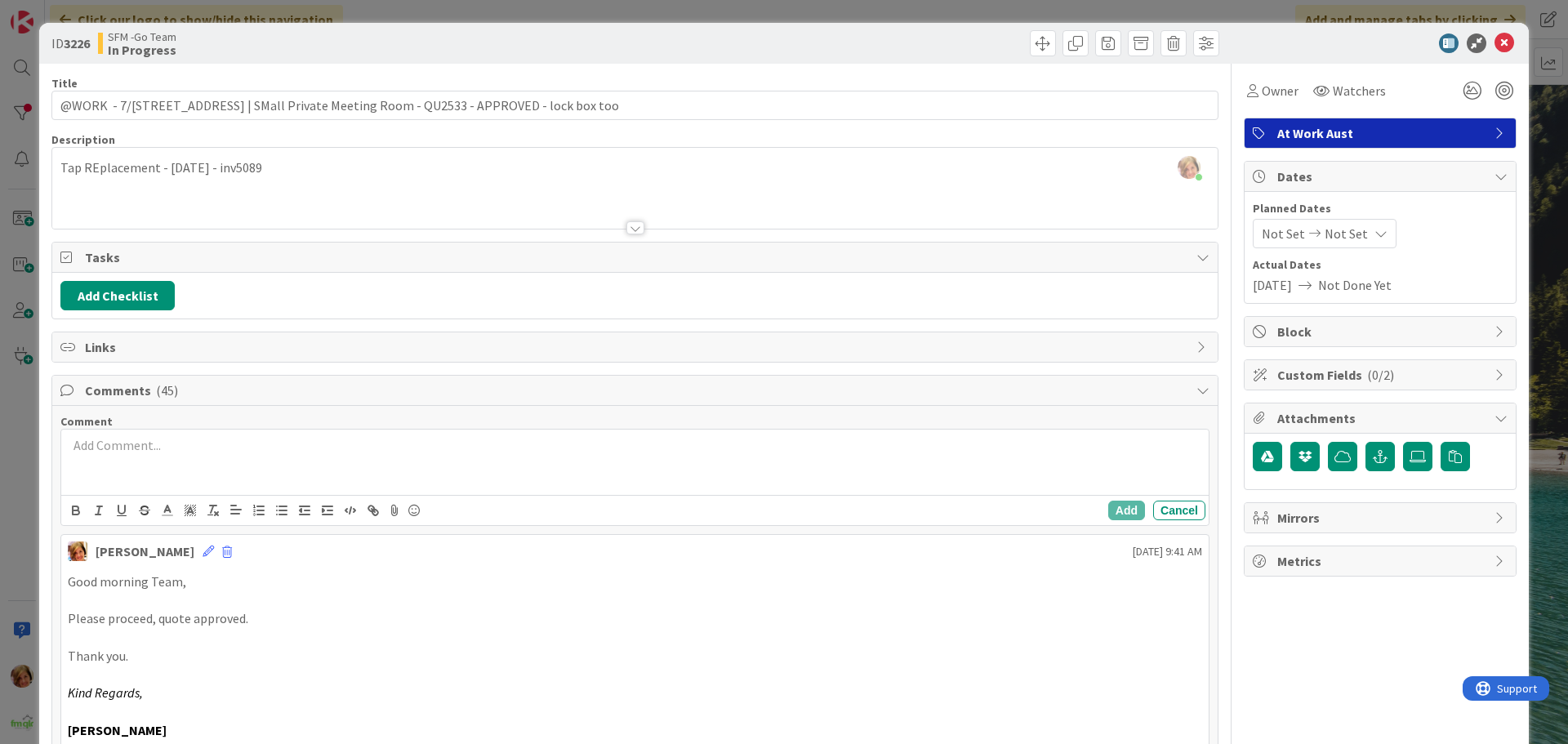
click at [180, 464] on div at bounding box center [635, 462] width 1147 height 65
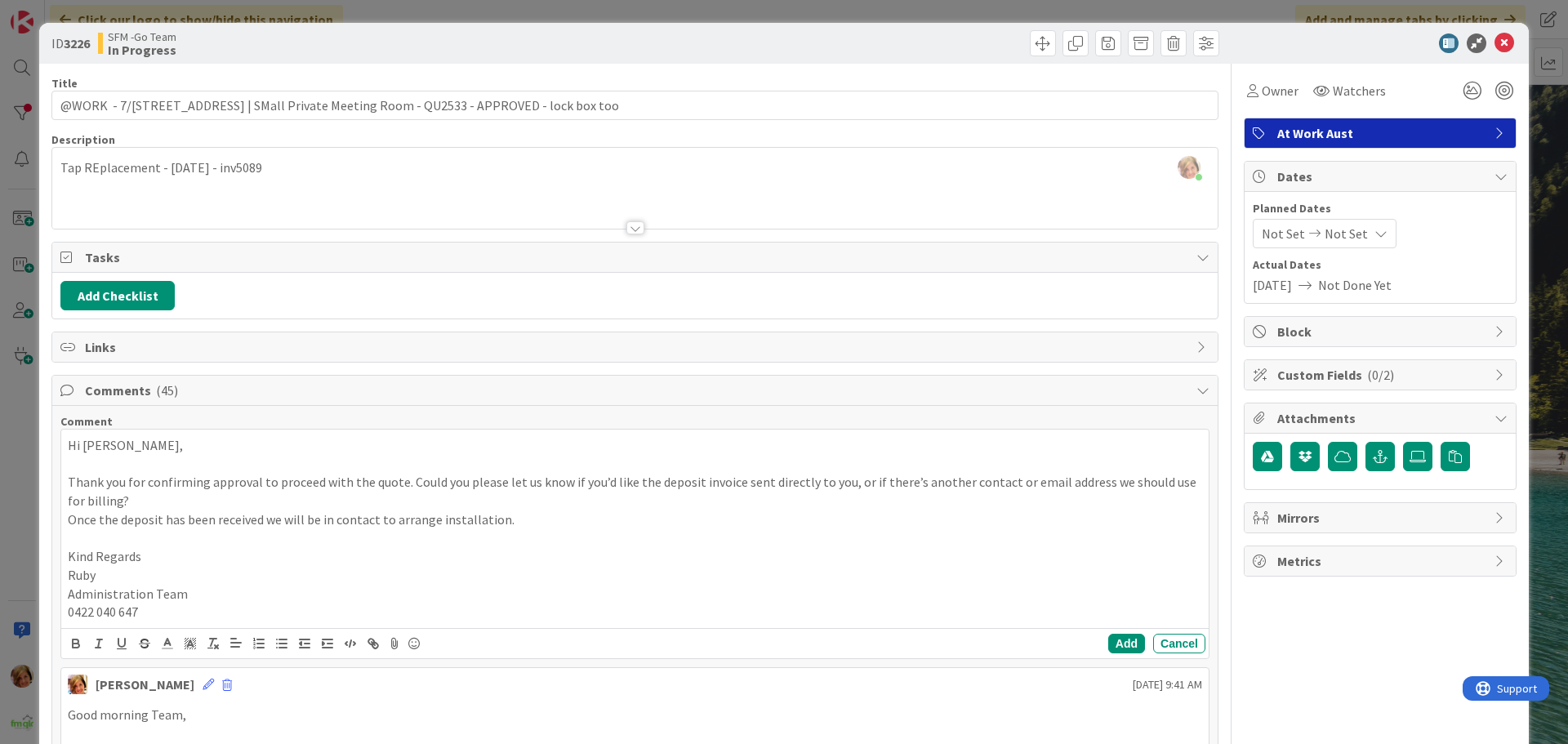
scroll to position [163, 0]
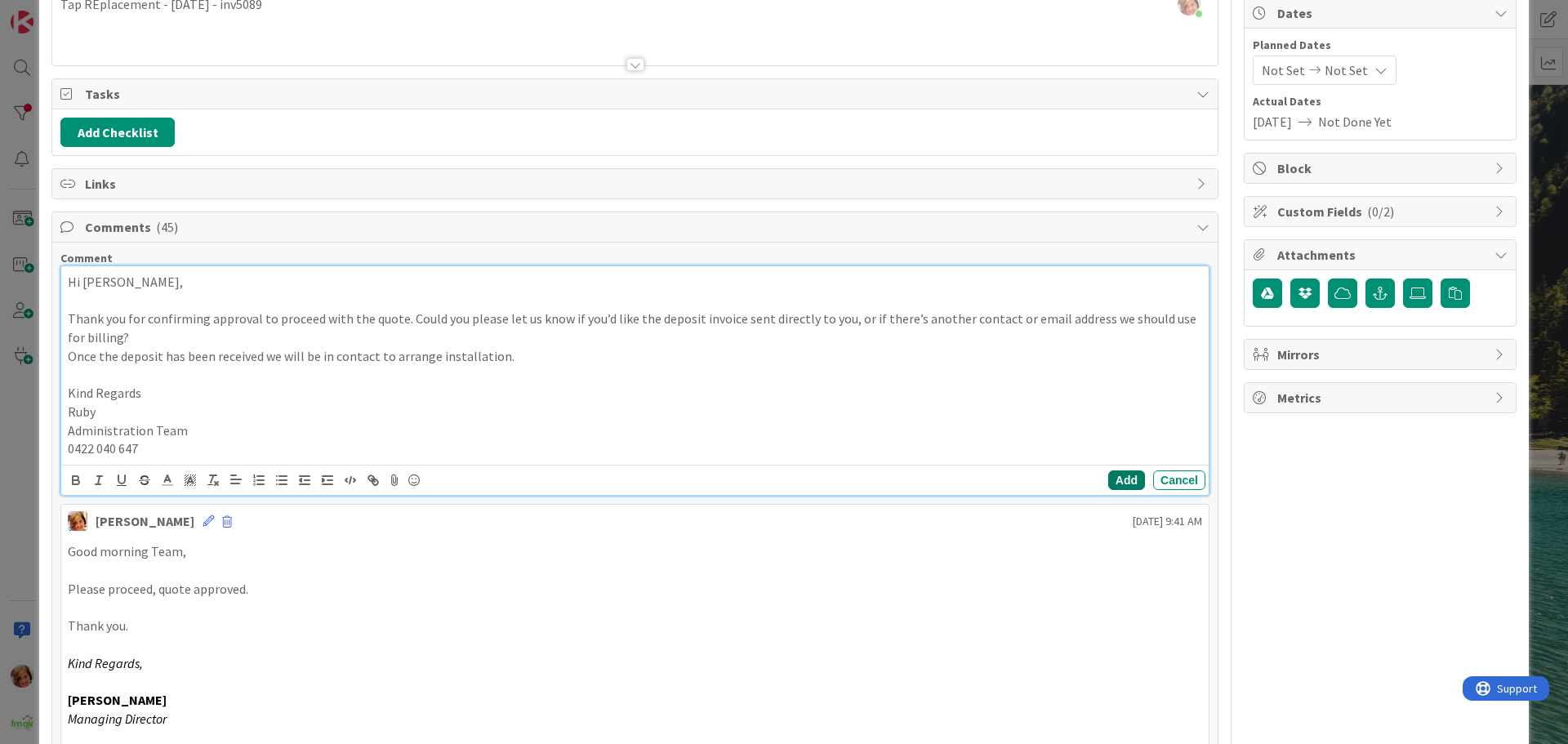
click at [1118, 474] on button "Add" at bounding box center [1126, 480] width 37 height 20
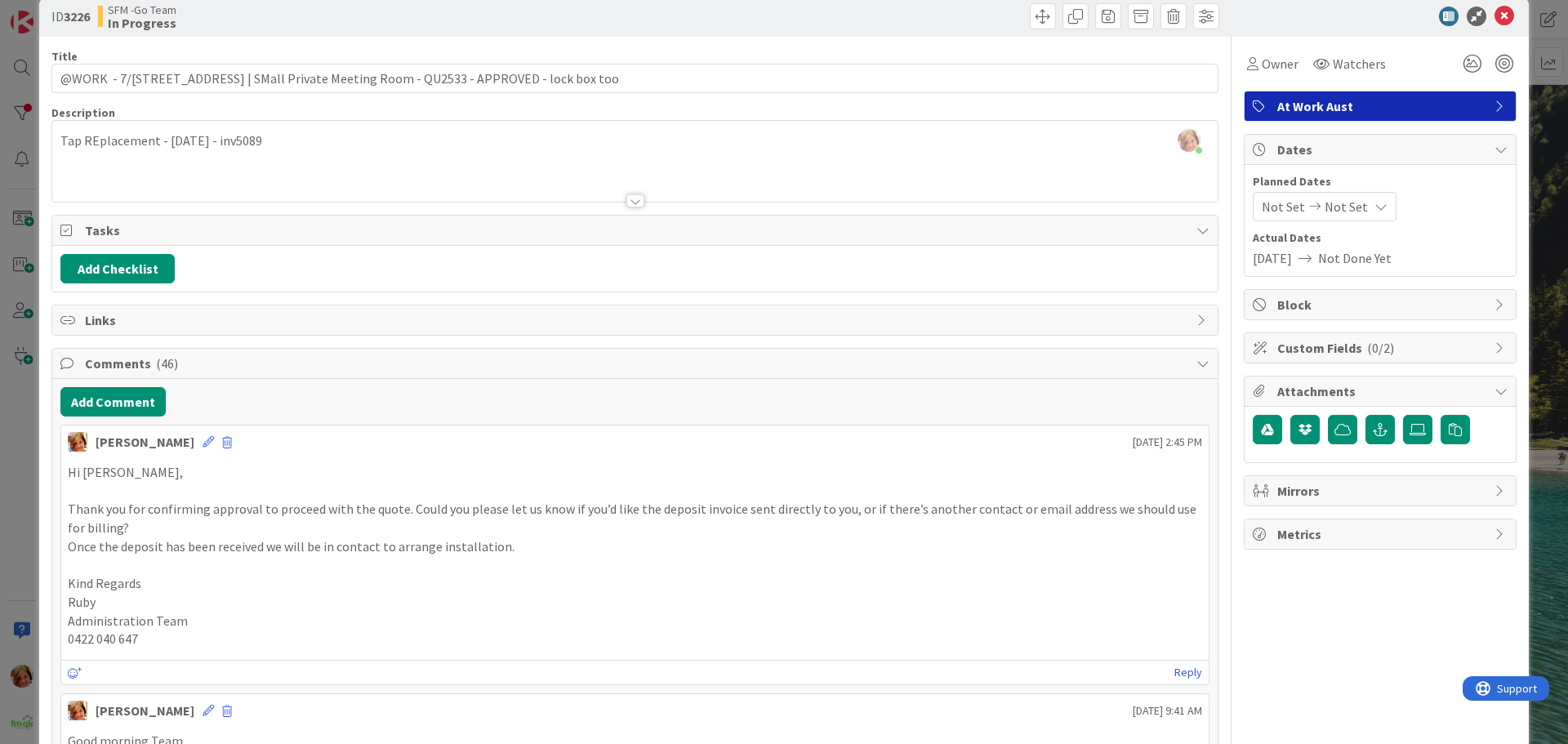
scroll to position [0, 0]
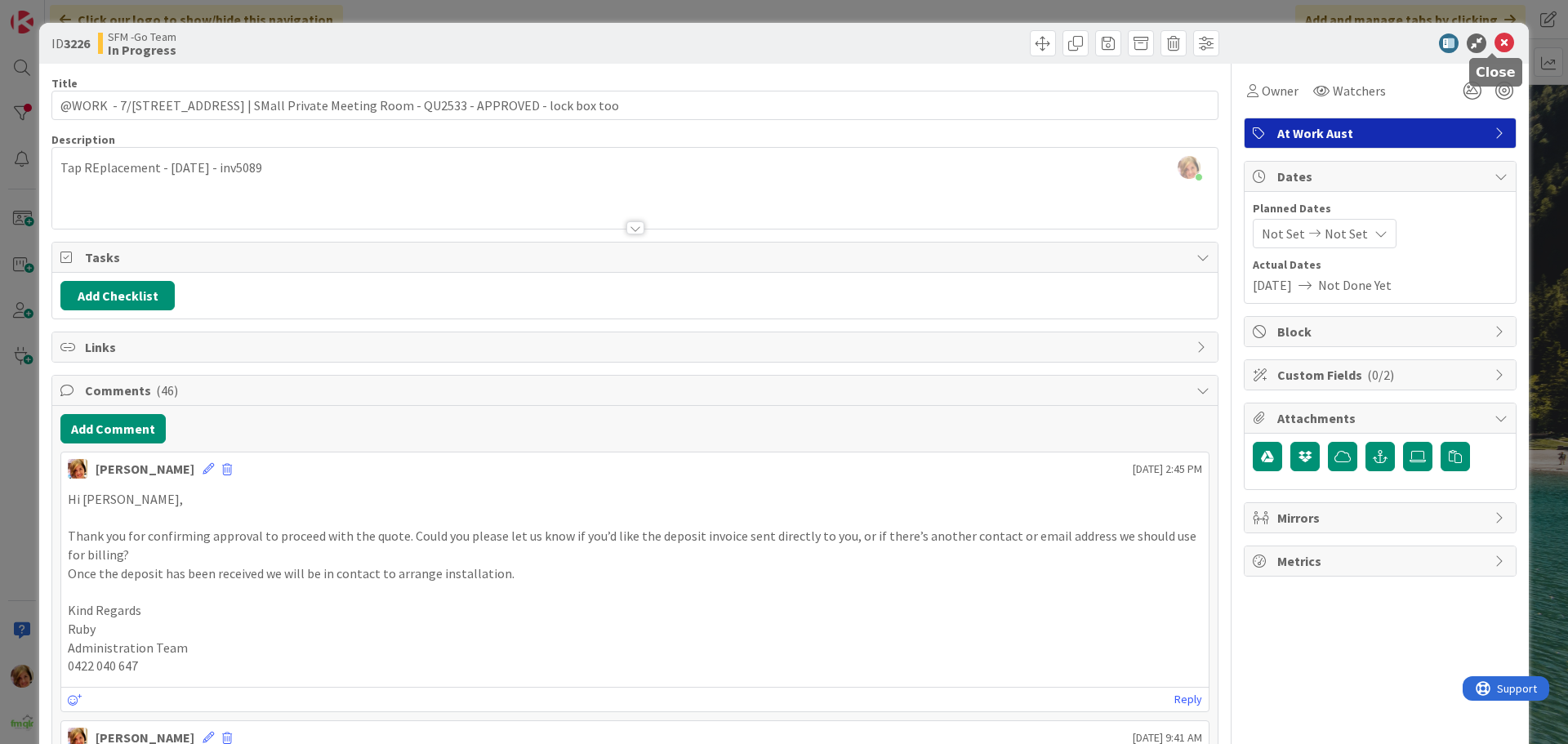
click at [1495, 40] on icon at bounding box center [1504, 43] width 20 height 20
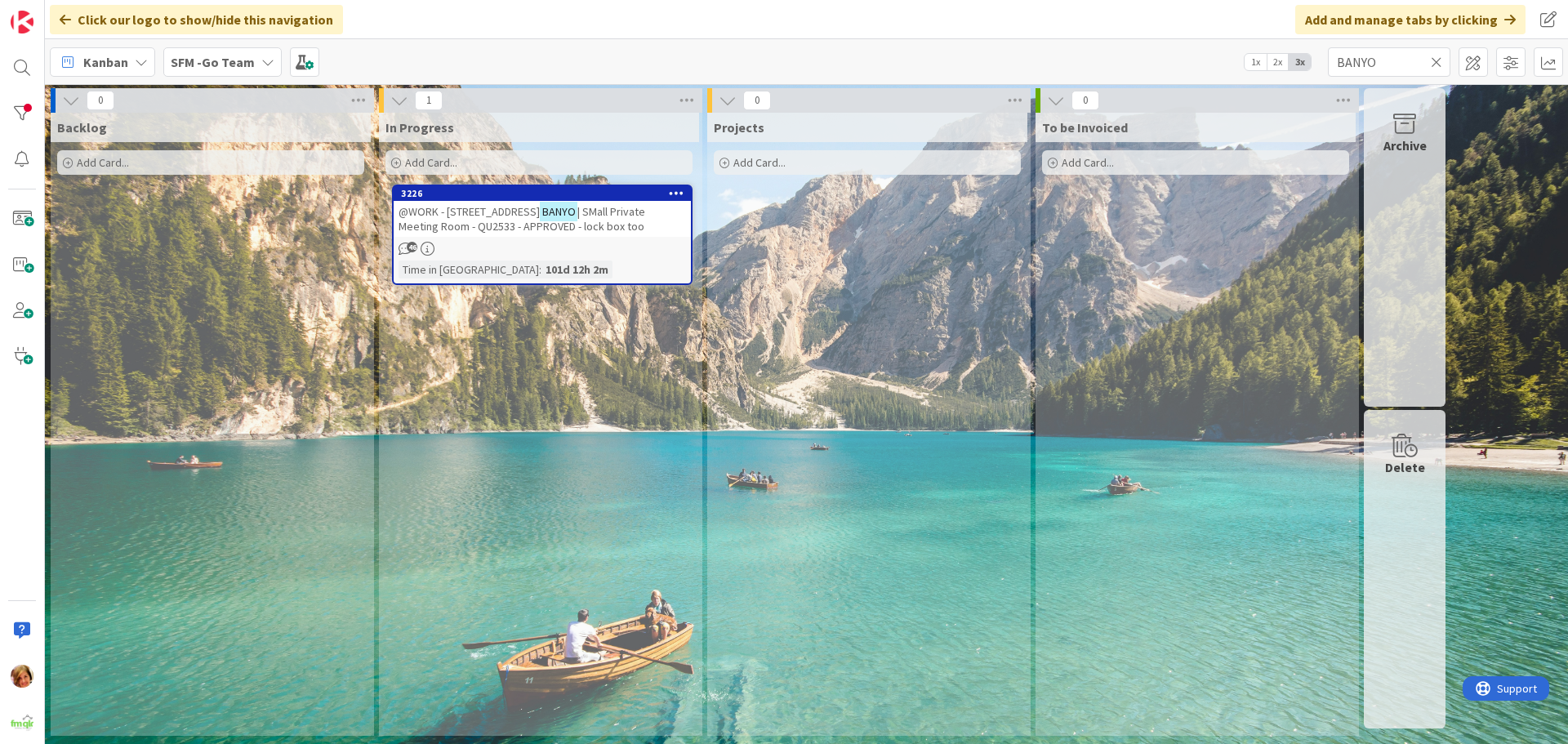
click at [1438, 60] on icon at bounding box center [1436, 61] width 11 height 14
click at [1438, 60] on input "text" at bounding box center [1390, 62] width 122 height 30
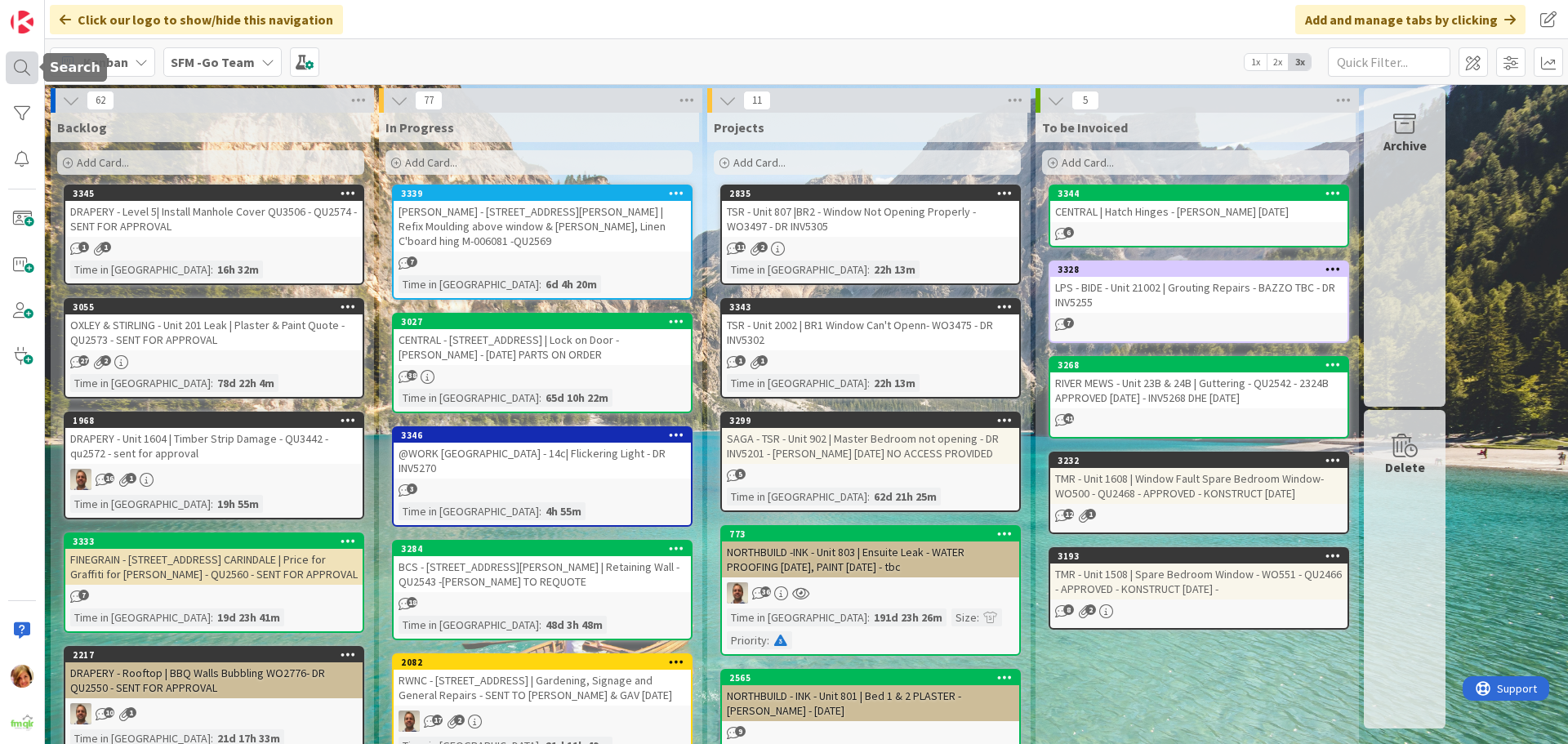
click at [24, 65] on div at bounding box center [22, 68] width 32 height 32
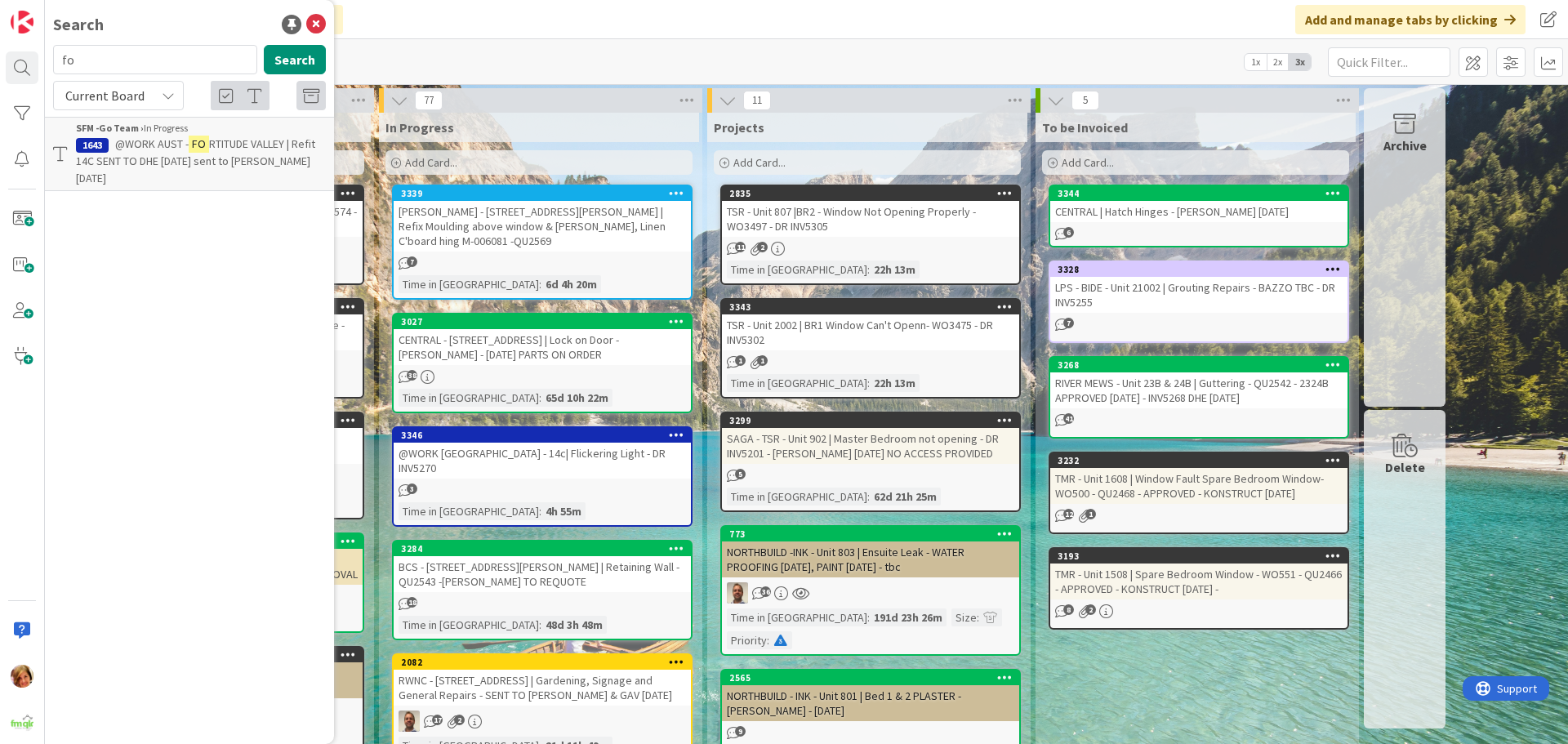
type input "f"
type input "905"
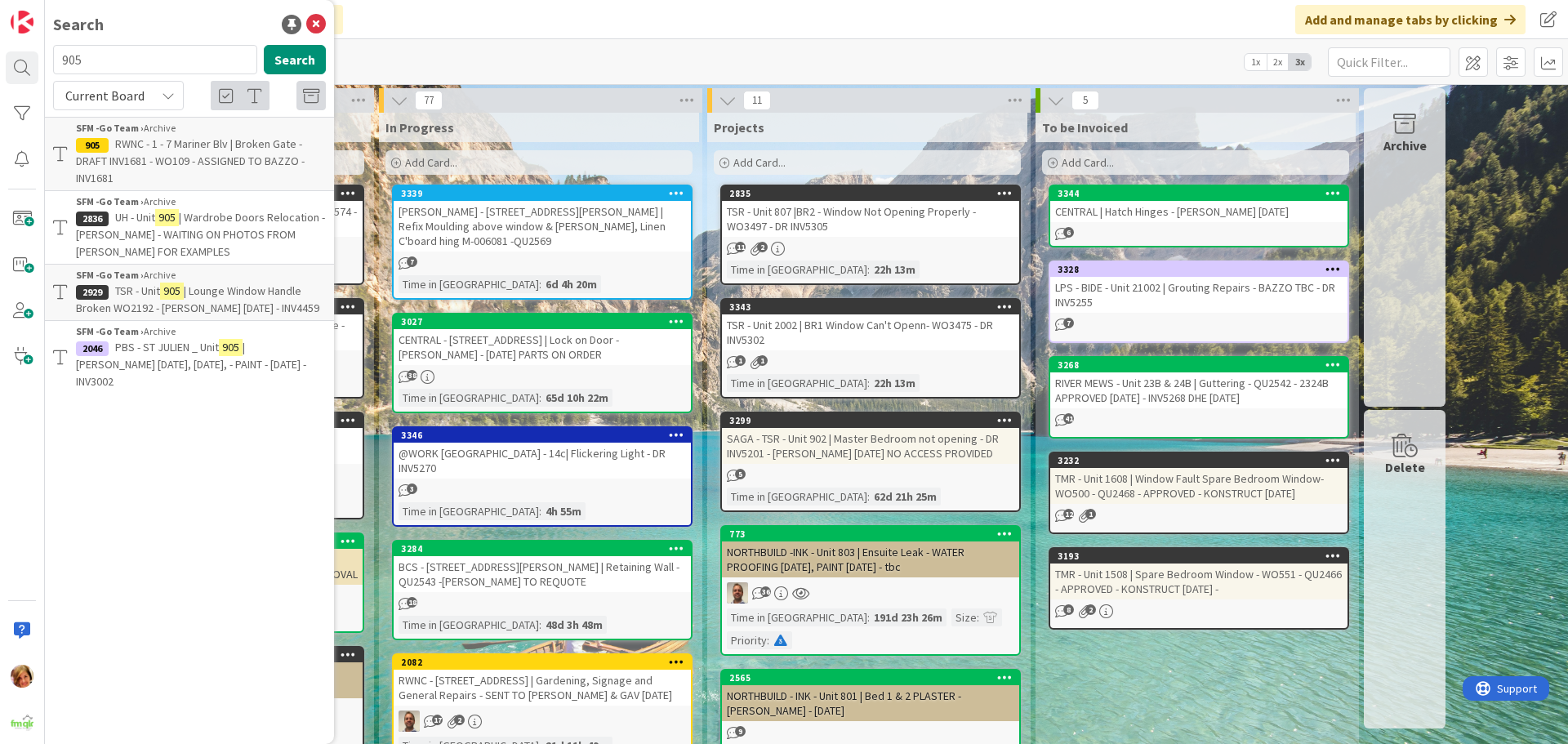
click at [512, 165] on div "Add Card..." at bounding box center [539, 162] width 307 height 25
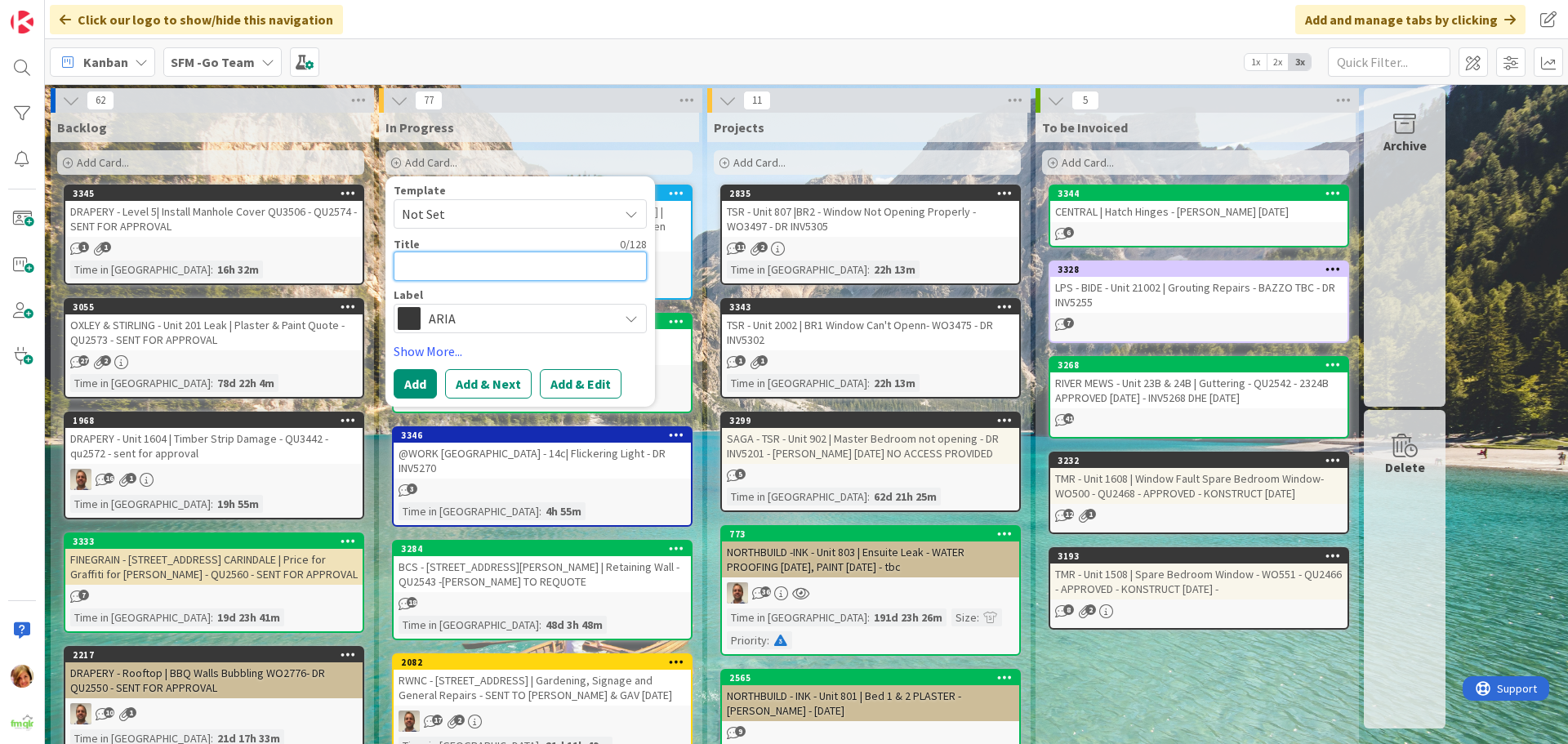
type textarea "T"
type textarea "x"
type textarea "TM"
type textarea "x"
type textarea "TMR"
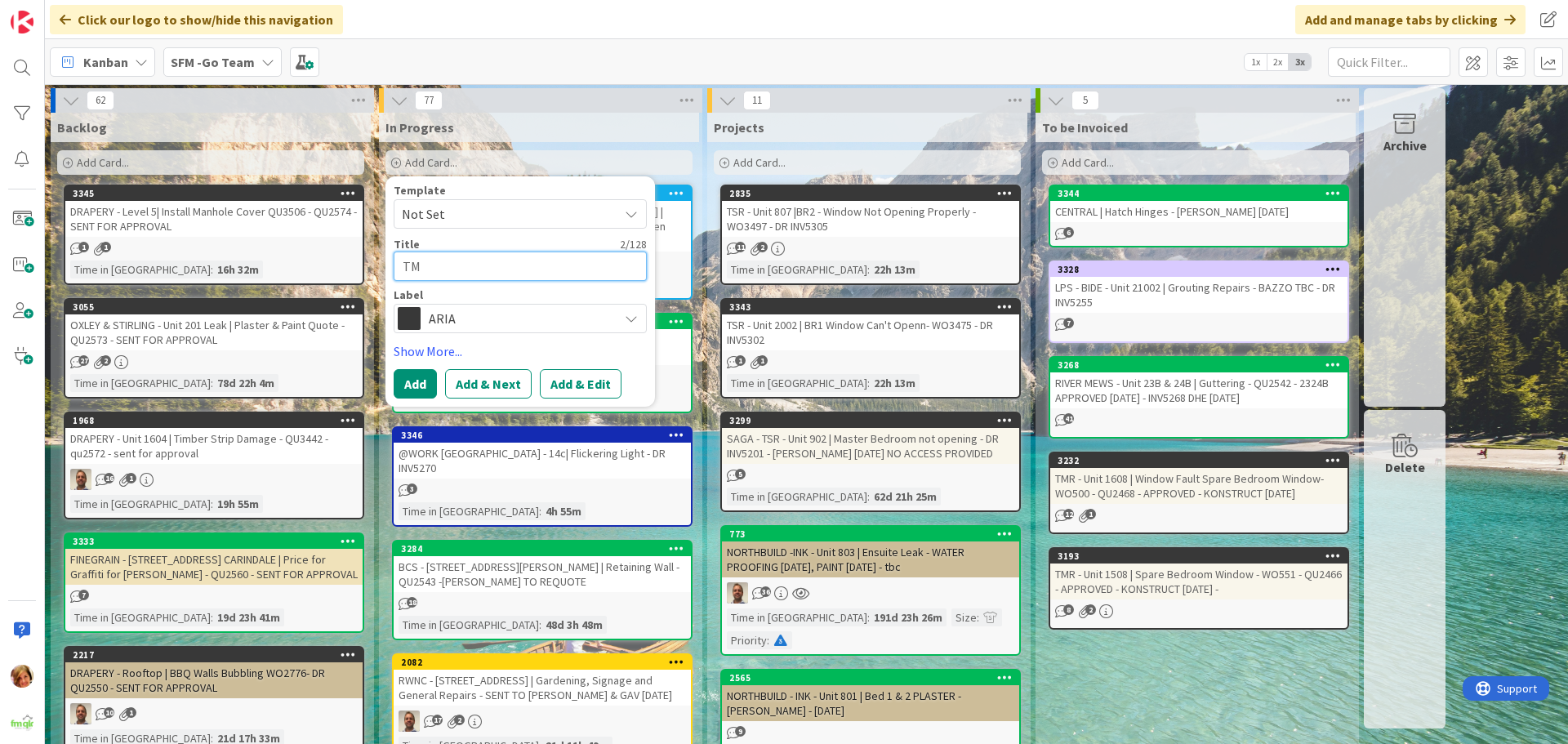
type textarea "x"
type textarea "TMR"
type textarea "x"
type textarea "TMR -"
type textarea "x"
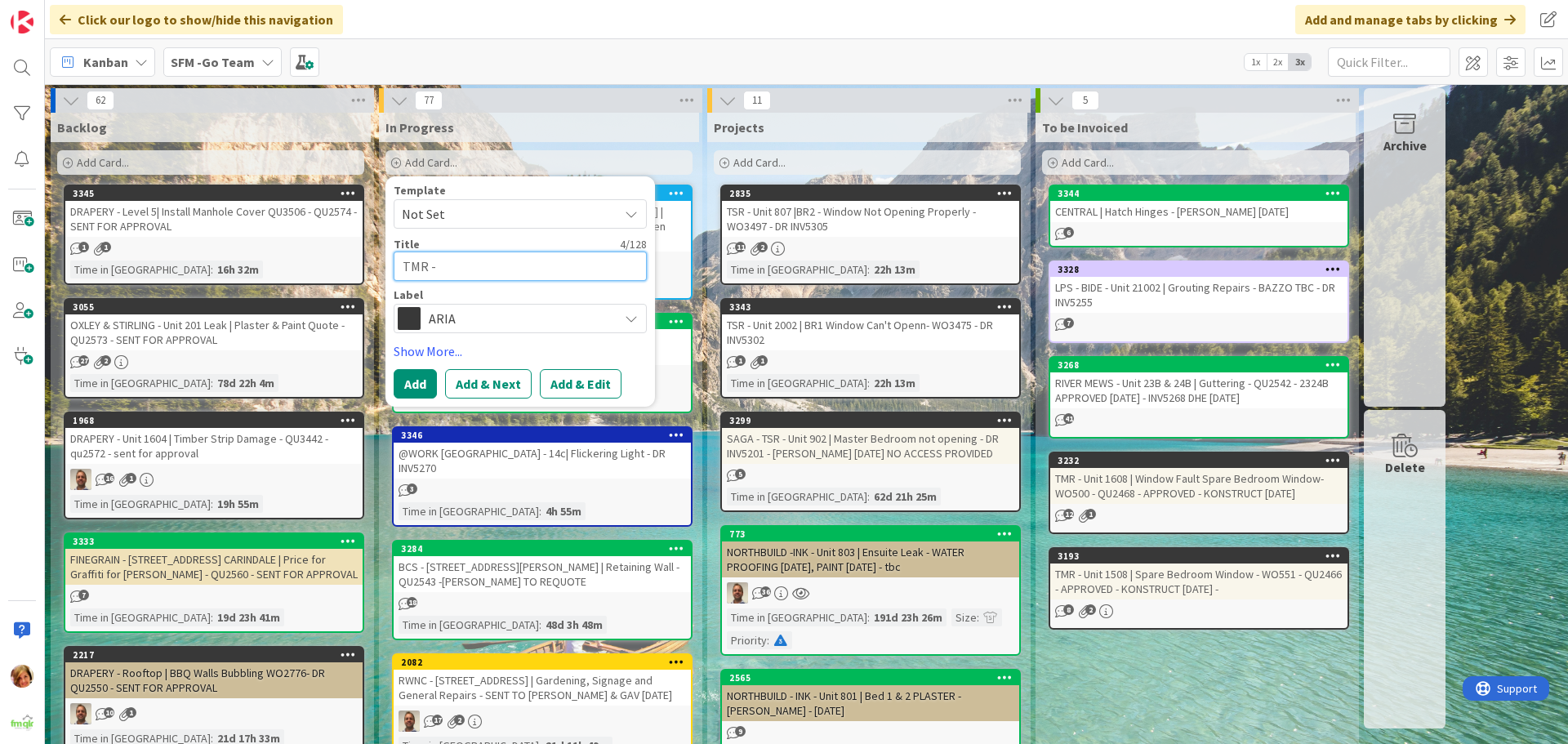
type textarea "TMR -"
type textarea "x"
type textarea "TMR - U"
type textarea "x"
type textarea "TMR - Un"
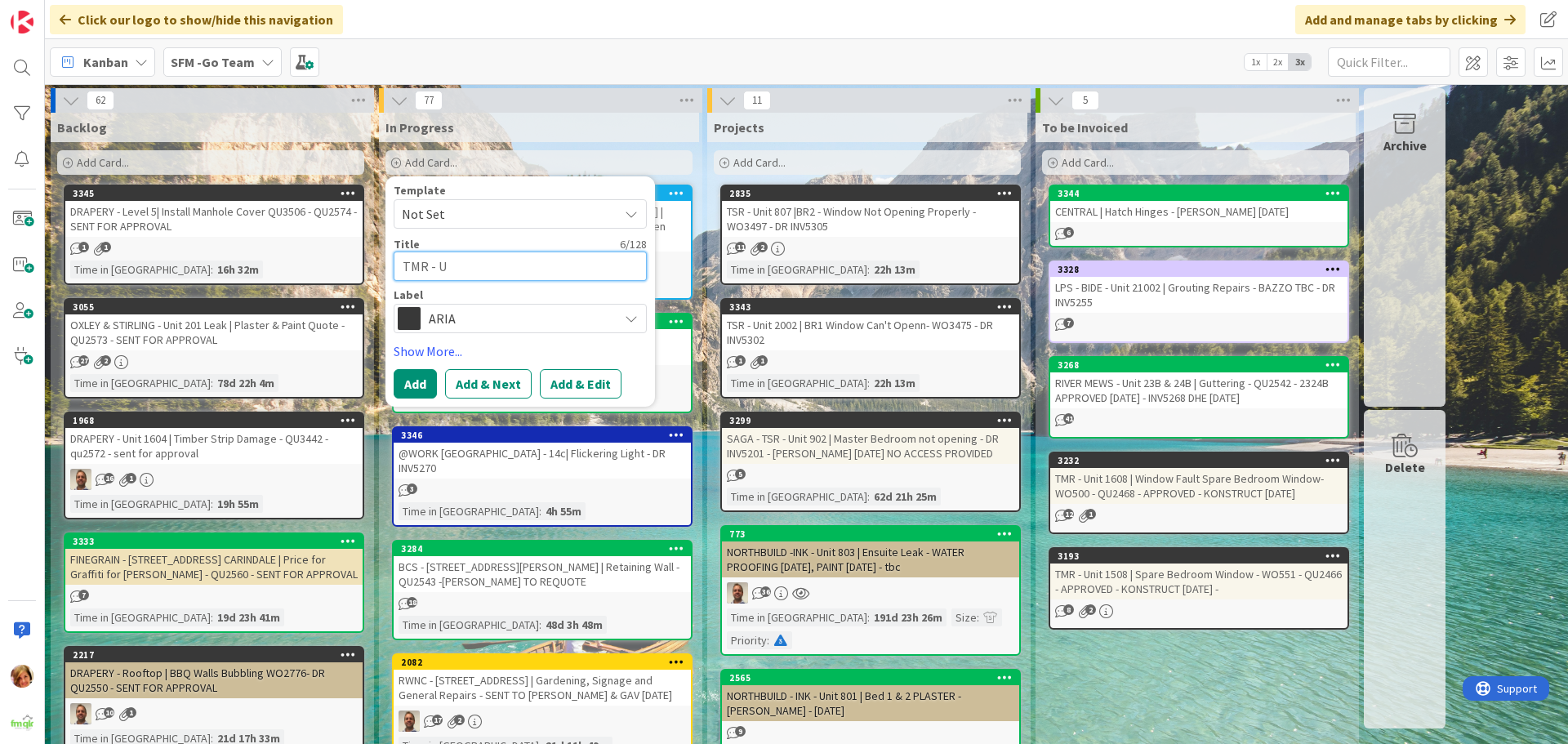
type textarea "x"
type textarea "TMR - Uni"
type textarea "x"
type textarea "TMR - Unit"
type textarea "x"
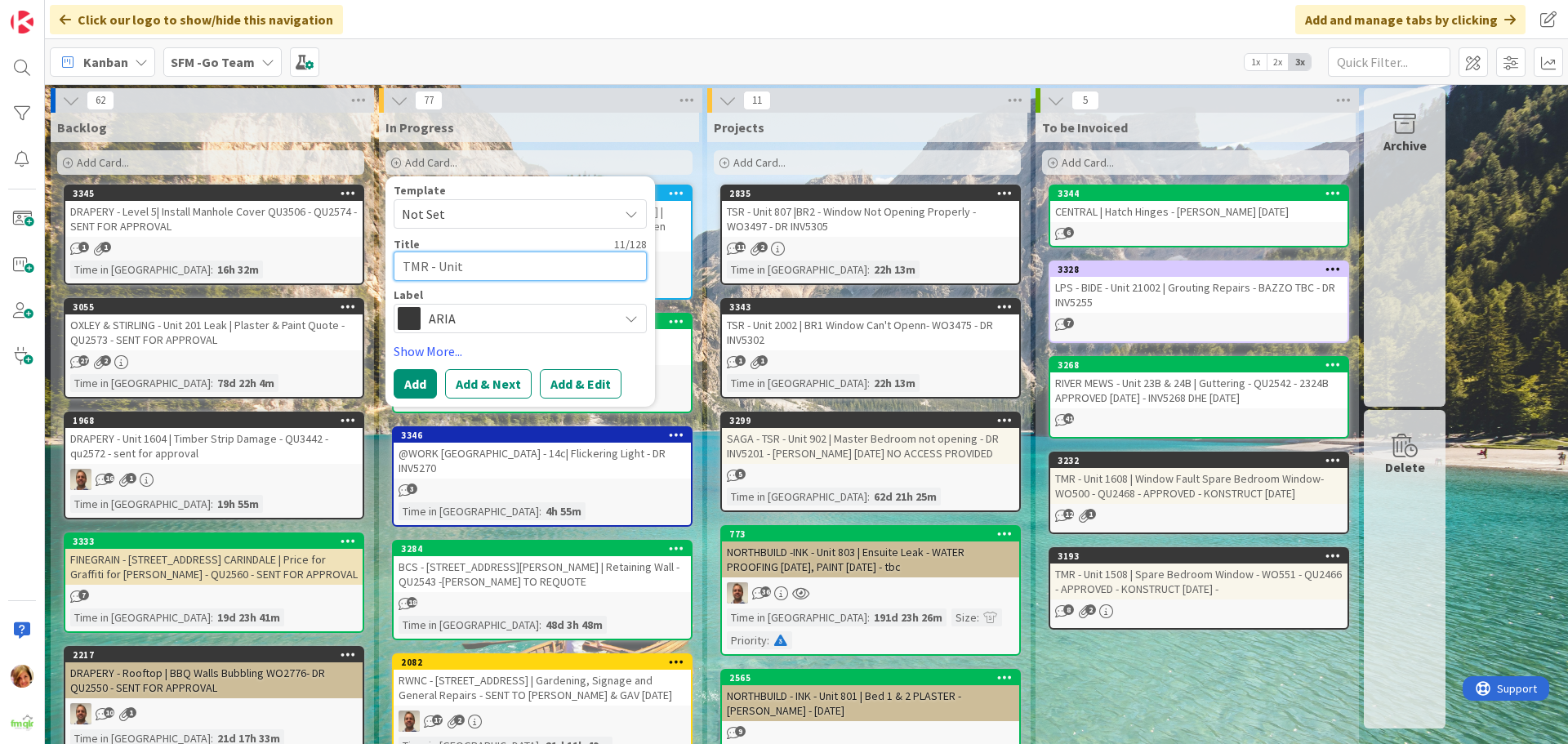
type textarea "TMR - Unit 9"
type textarea "x"
type textarea "TMR - Unit 90"
type textarea "x"
type textarea "TMR - Unit 905"
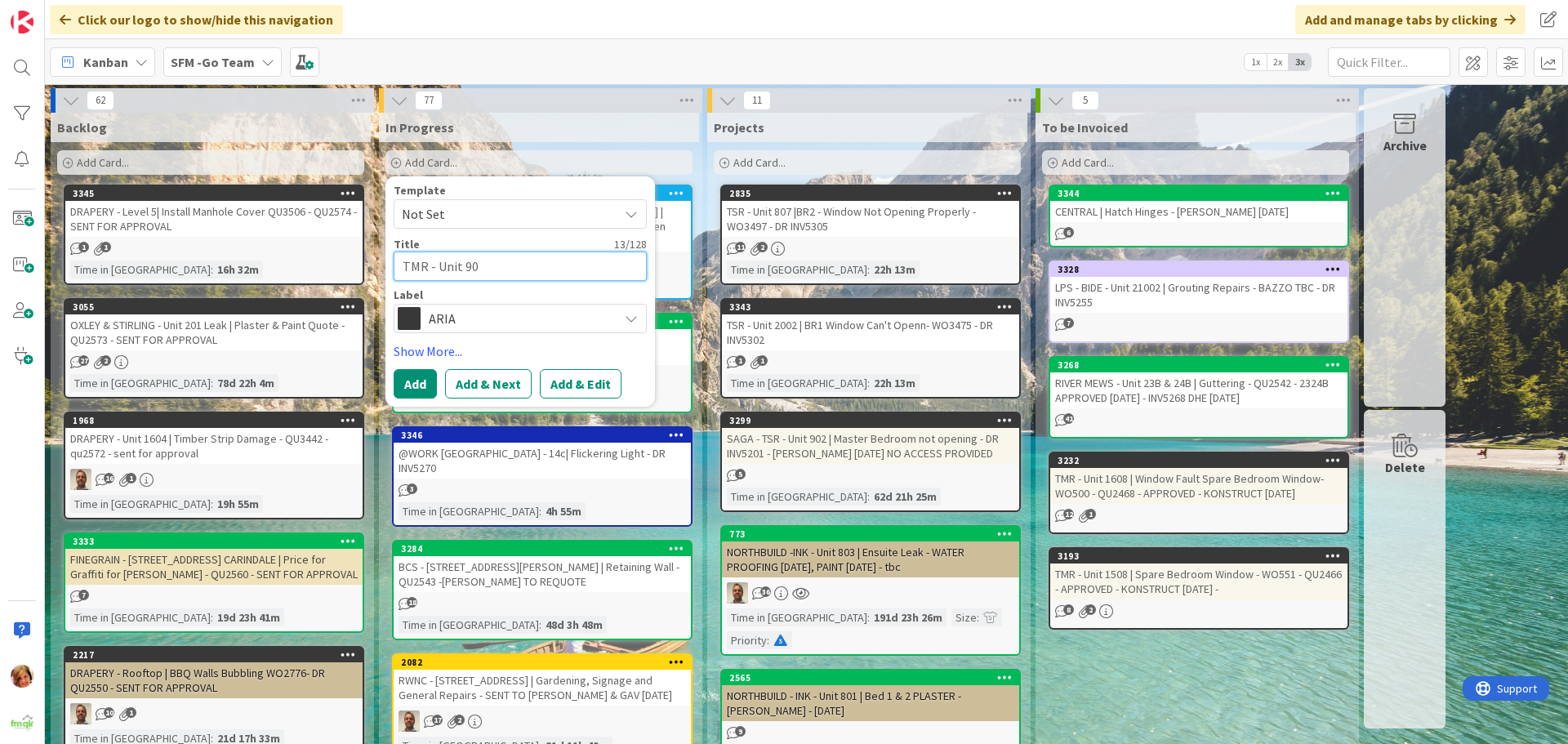
type textarea "x"
type textarea "TMR - Unit 905"
type textarea "x"
type textarea "TMR - Unit 905 |"
type textarea "x"
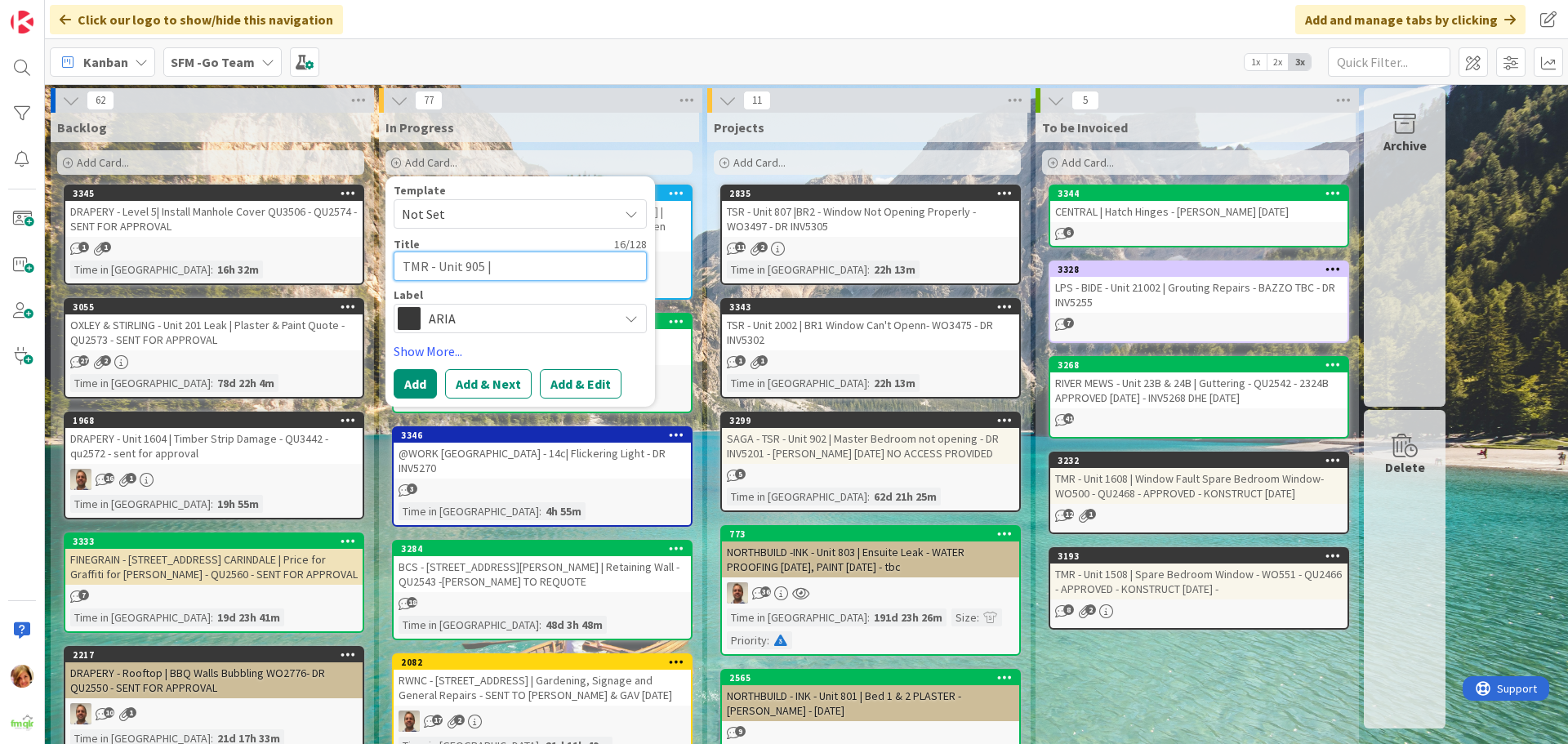
type textarea "TMR - Unit 905 |"
type textarea "x"
type textarea "TMR - Unit 905 | P"
type textarea "x"
type textarea "TMR - Unit 905 | Po"
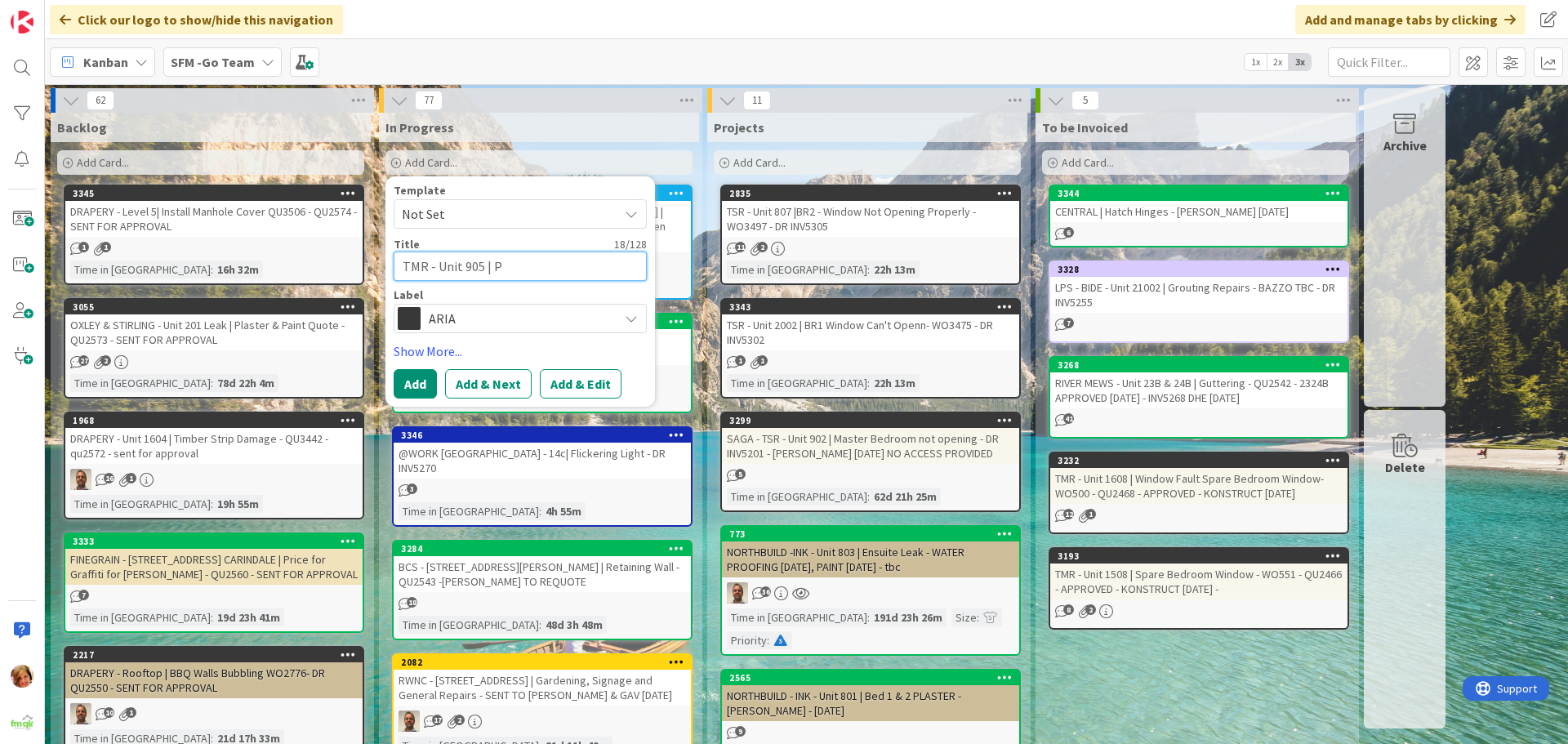
type textarea "x"
type textarea "TMR - Unit 905 | Poo"
type textarea "x"
type textarea "TMR - Unit 905 | Poo"
type textarea "x"
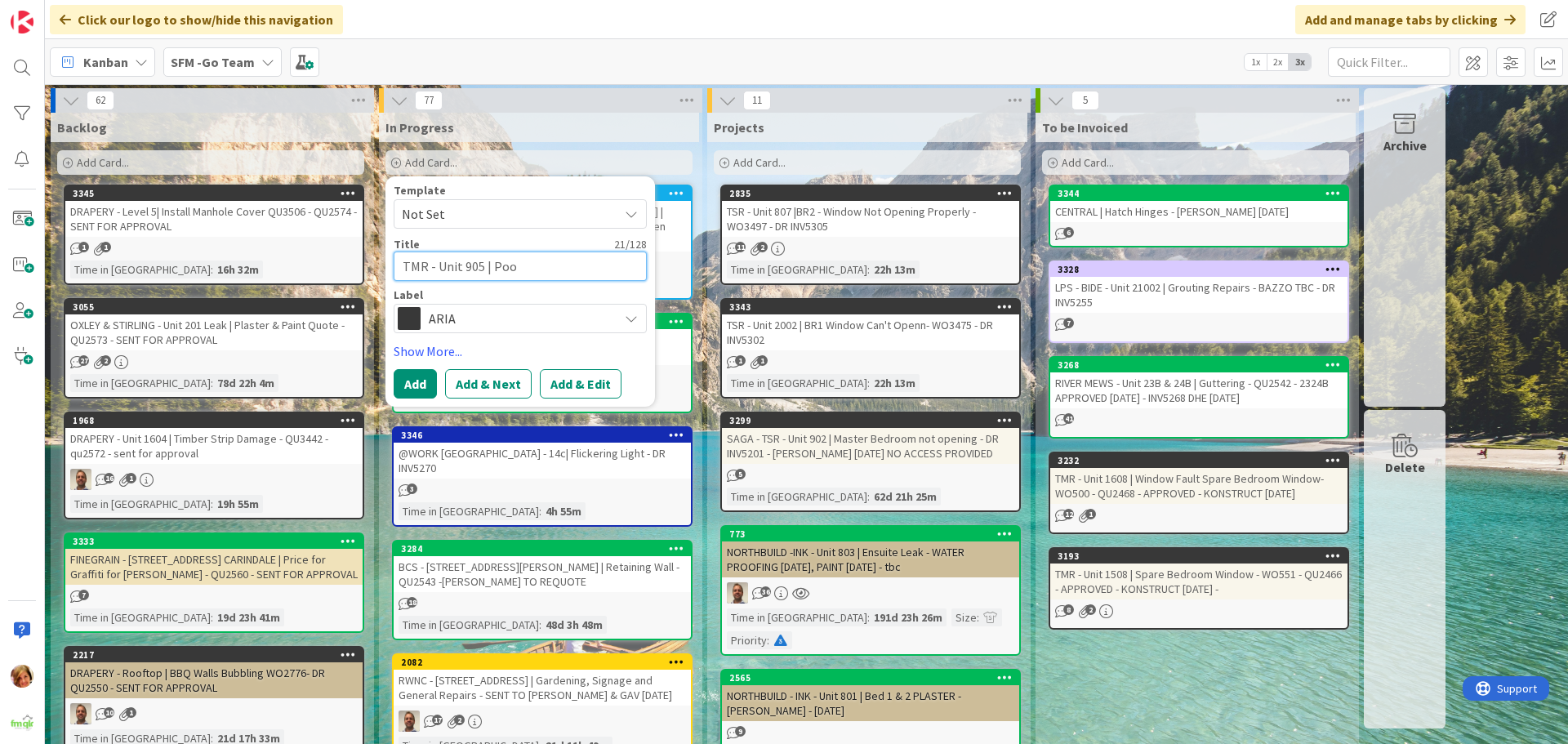
type textarea "TMR - Unit 905 | Poo P"
type textarea "x"
type textarea "TMR - Unit 905 | Poo Pi"
type textarea "x"
type textarea "TMR - Unit 905 | Poo Pip"
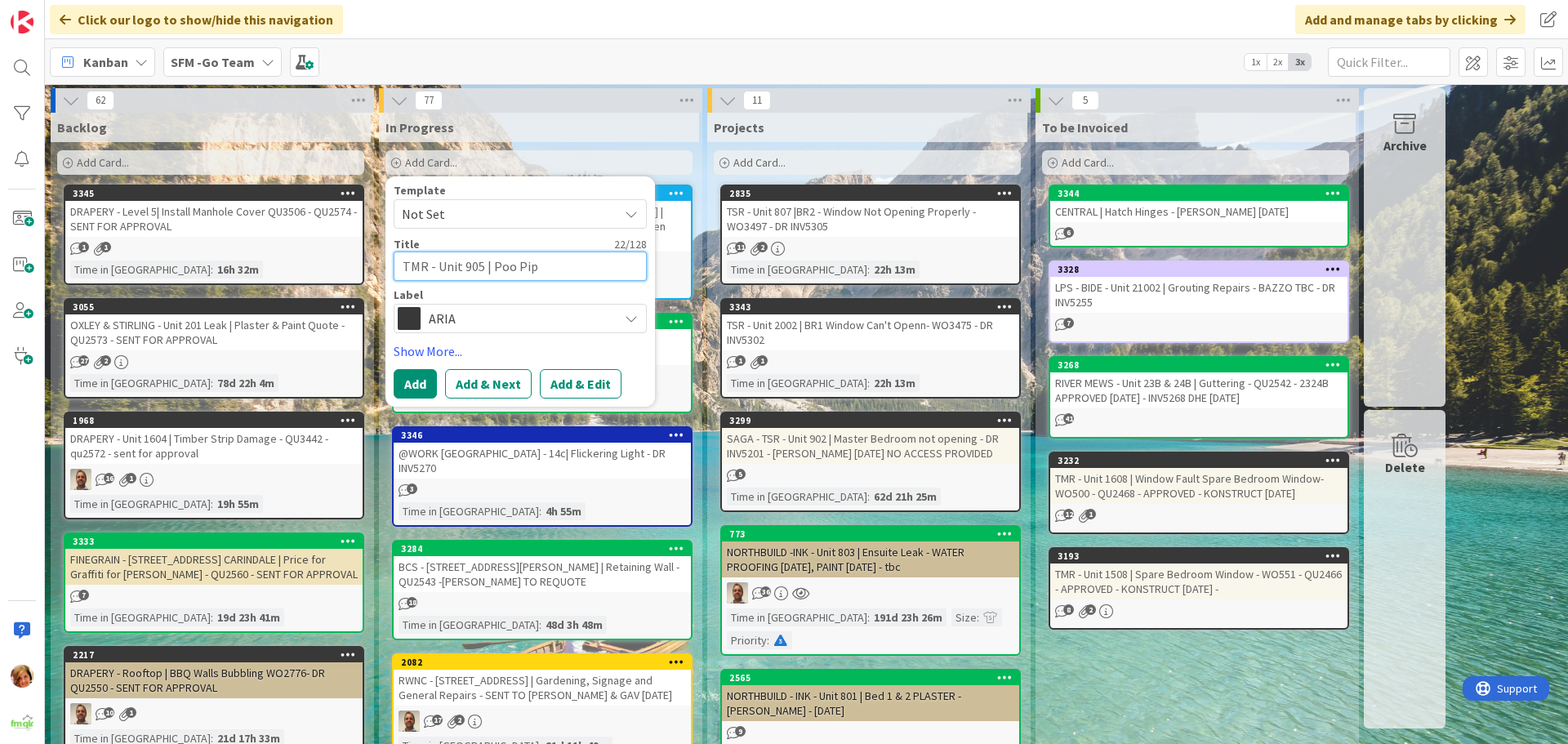
type textarea "x"
type textarea "TMR - Unit 905 | Poo Pipe"
type textarea "x"
type textarea "TMR - Unit 905 | Poo Pipe"
type textarea "x"
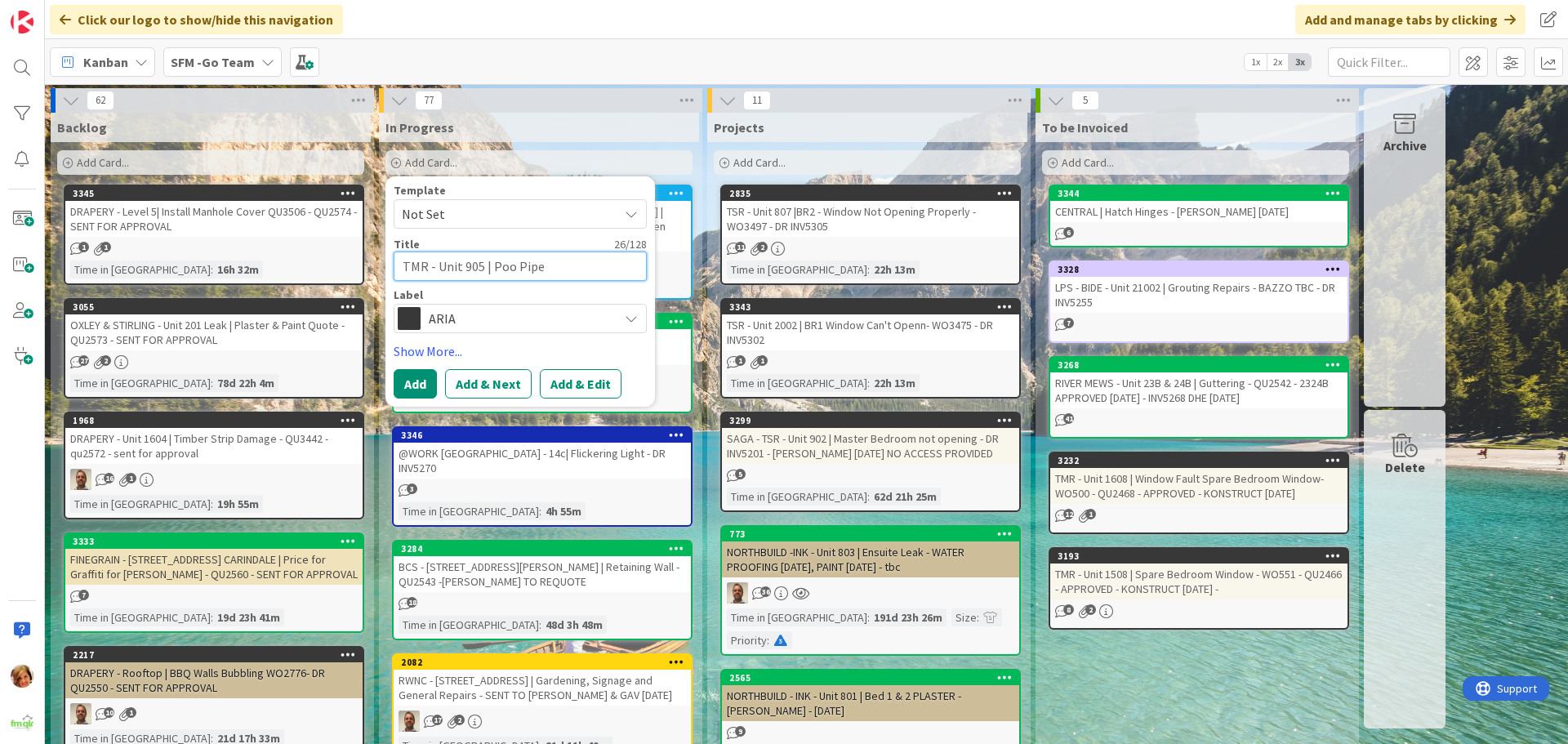
type textarea "TMR - Unit 905 | Poo Pipe L"
type textarea "x"
type textarea "TMR - Unit 905 | Poo Pipe Le"
type textarea "x"
type textarea "TMR - Unit 905 | Poo Pipe Lea"
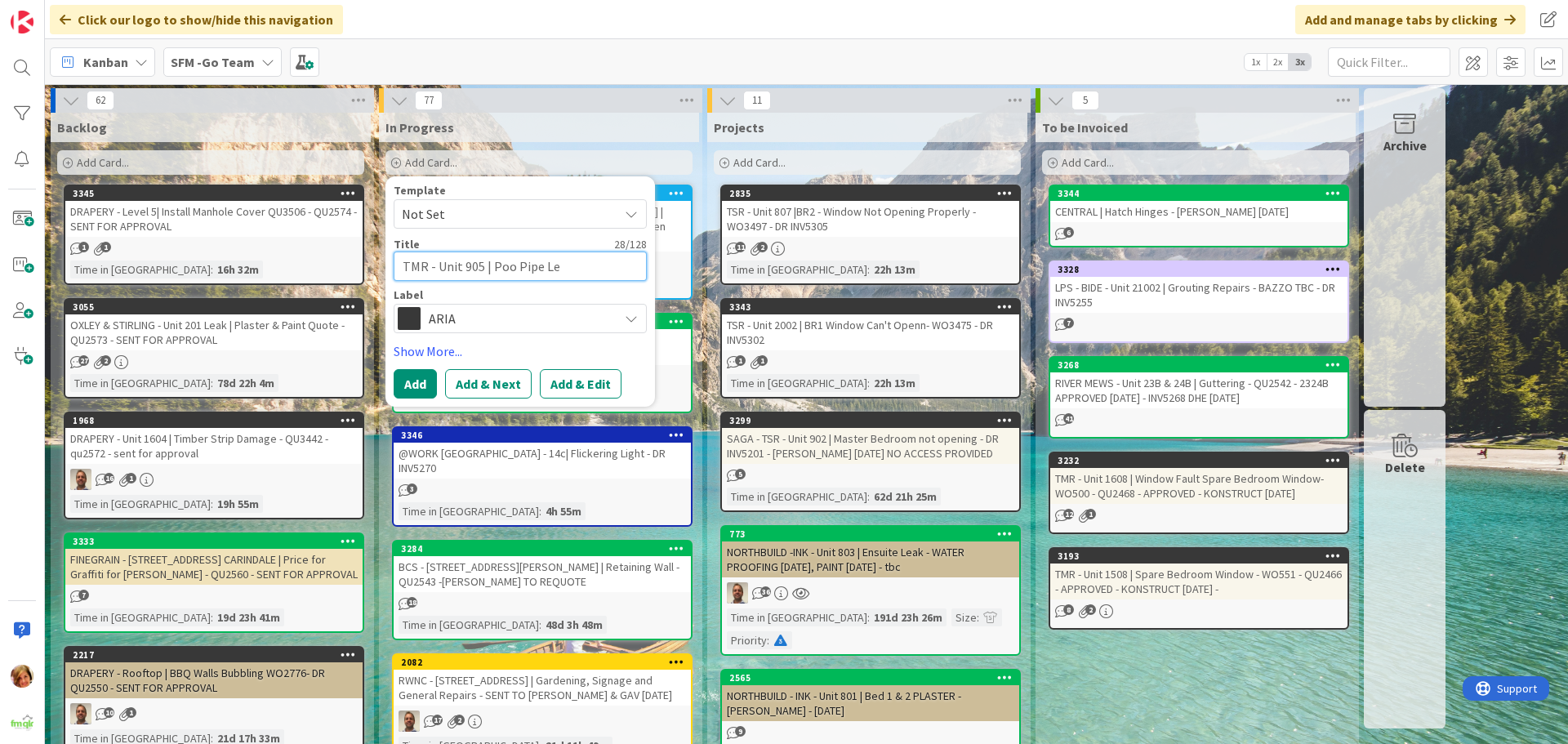
type textarea "x"
type textarea "TMR - Unit 905 | Poo Pipe Leak"
type textarea "x"
type textarea "TMR - Unit 905 | Poo Pipe Leak"
click at [410, 375] on button "Add" at bounding box center [415, 383] width 43 height 30
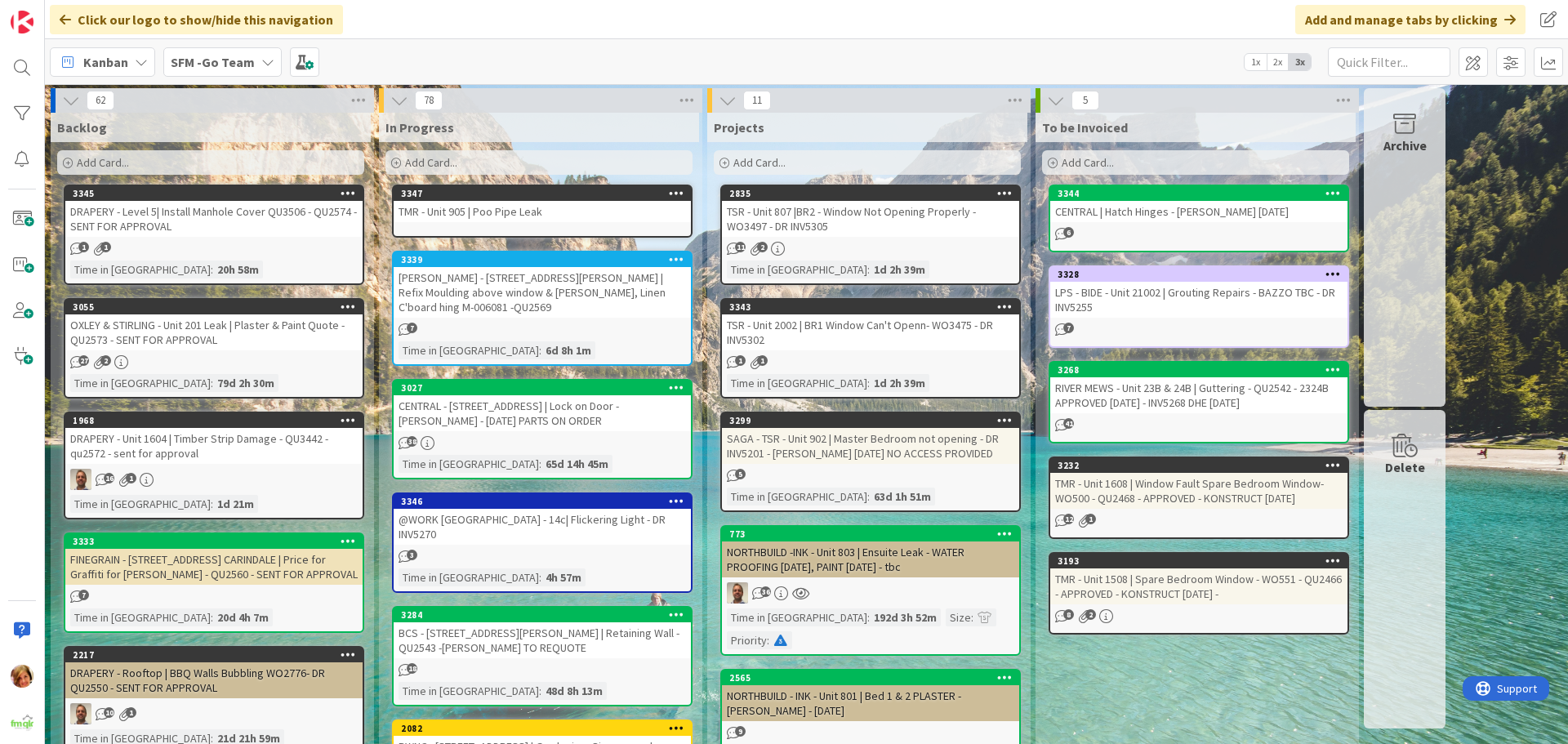
click at [546, 219] on div "TMR - Unit 905 | Poo Pipe Leak" at bounding box center [542, 211] width 297 height 21
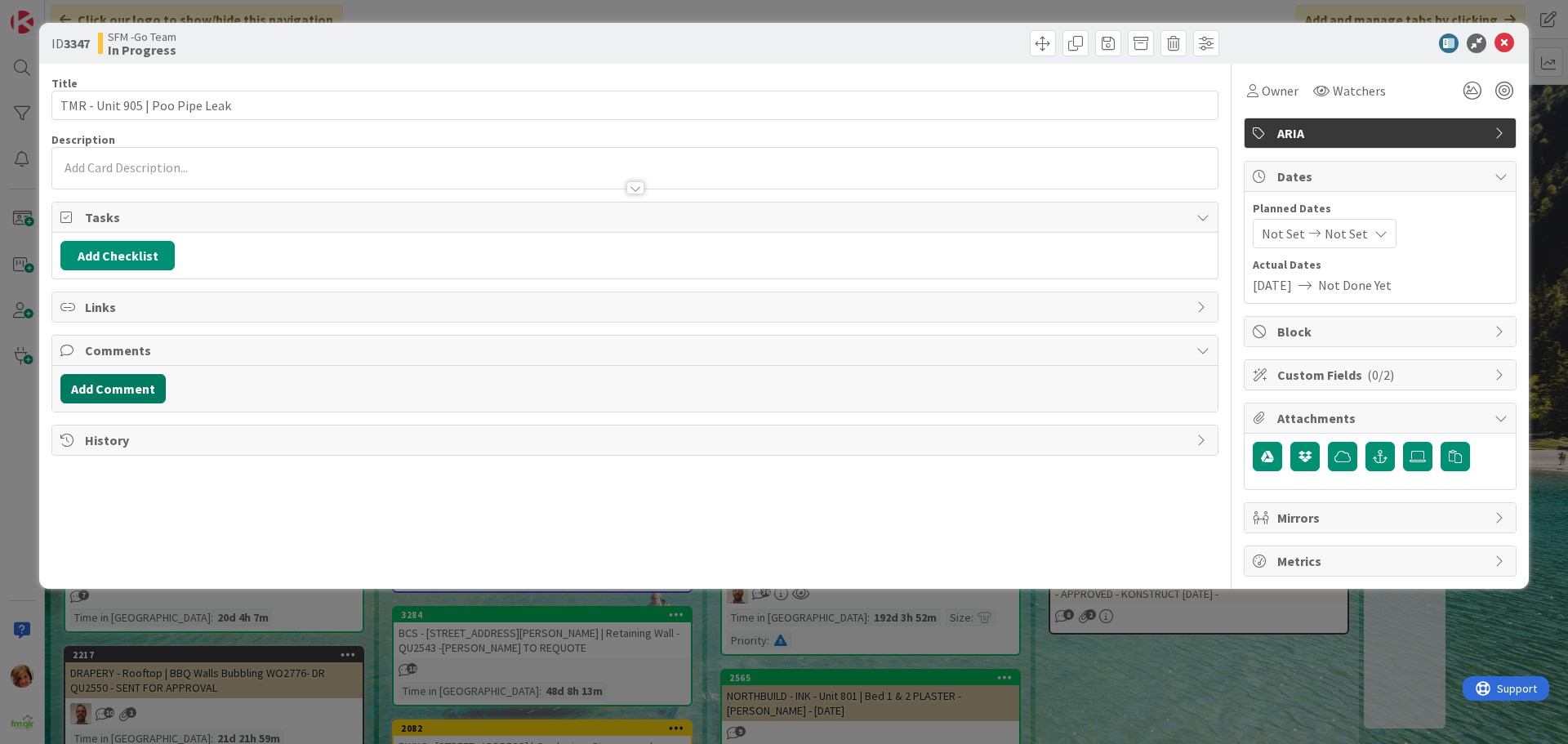
click at [123, 390] on button "Add Comment" at bounding box center [113, 389] width 105 height 30
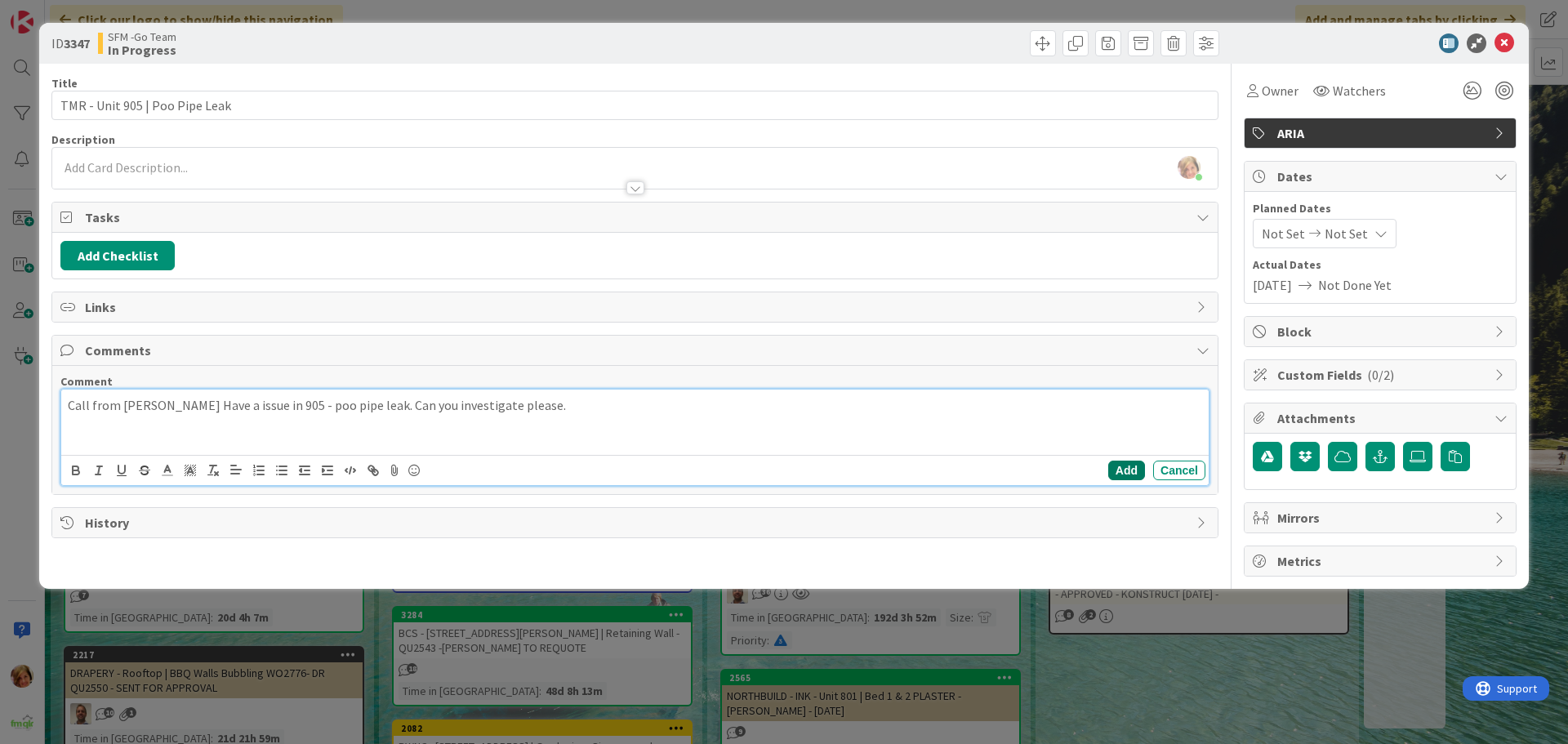
click at [1108, 470] on button "Add" at bounding box center [1126, 470] width 37 height 20
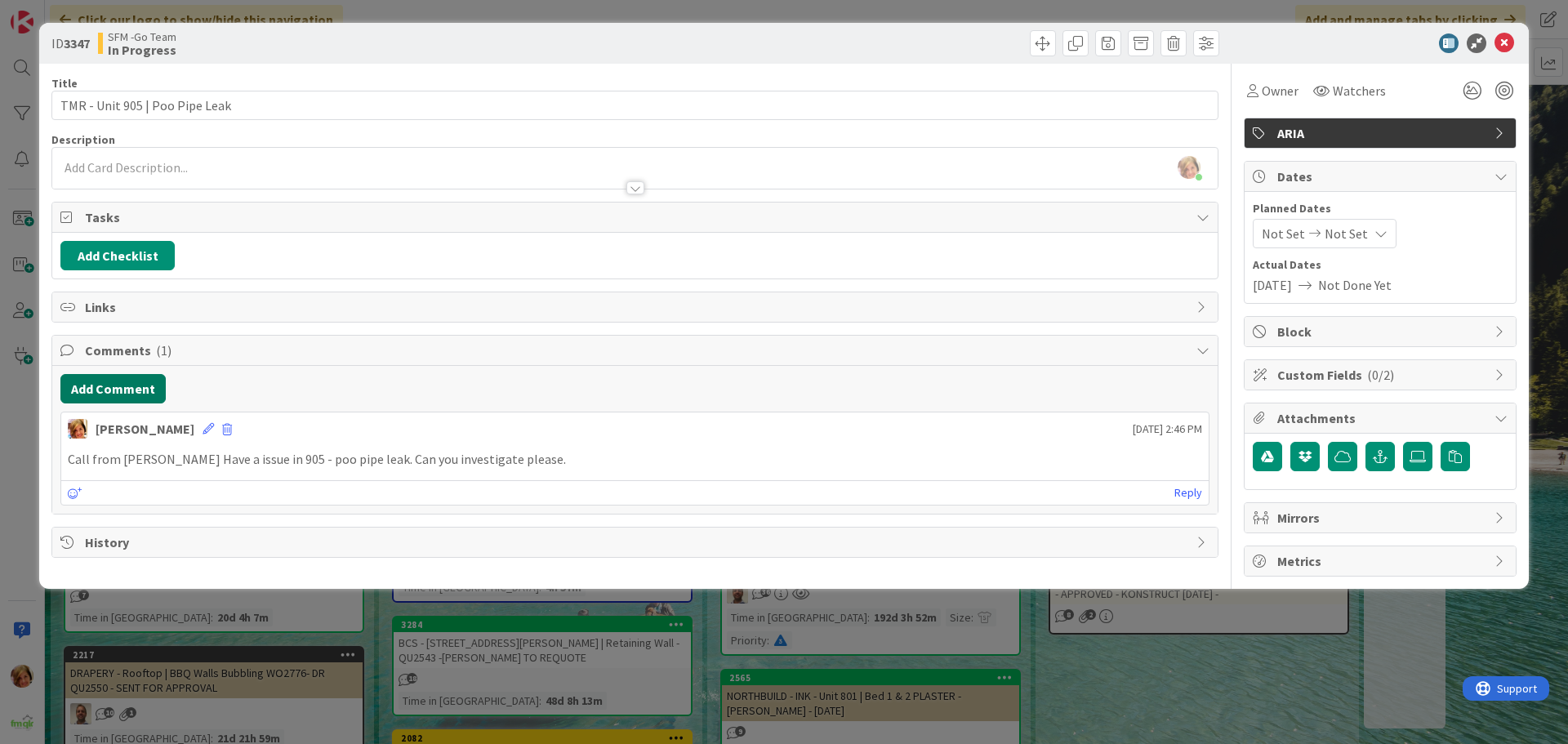
click at [135, 381] on button "Add Comment" at bounding box center [113, 389] width 105 height 30
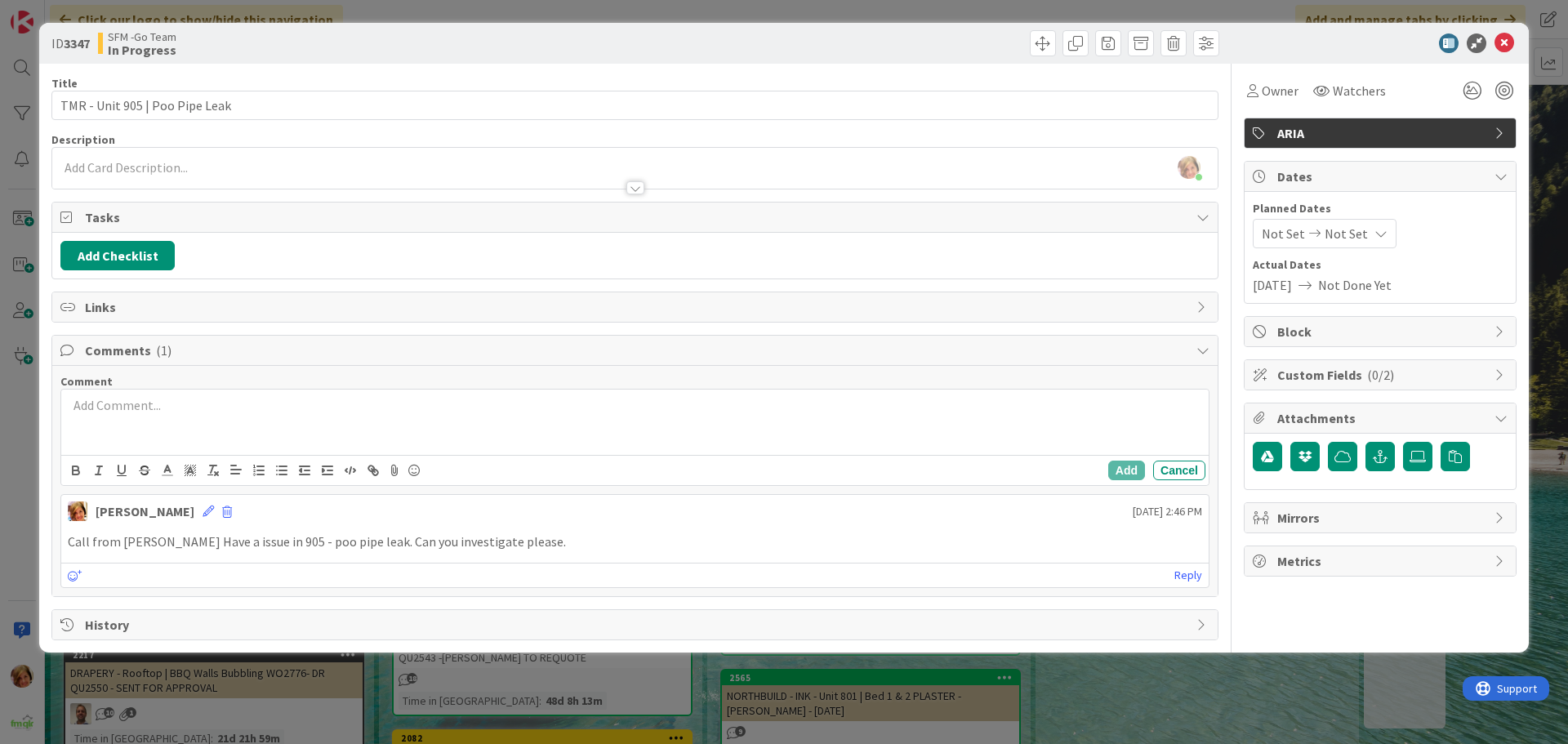
click at [154, 417] on div at bounding box center [635, 422] width 1147 height 65
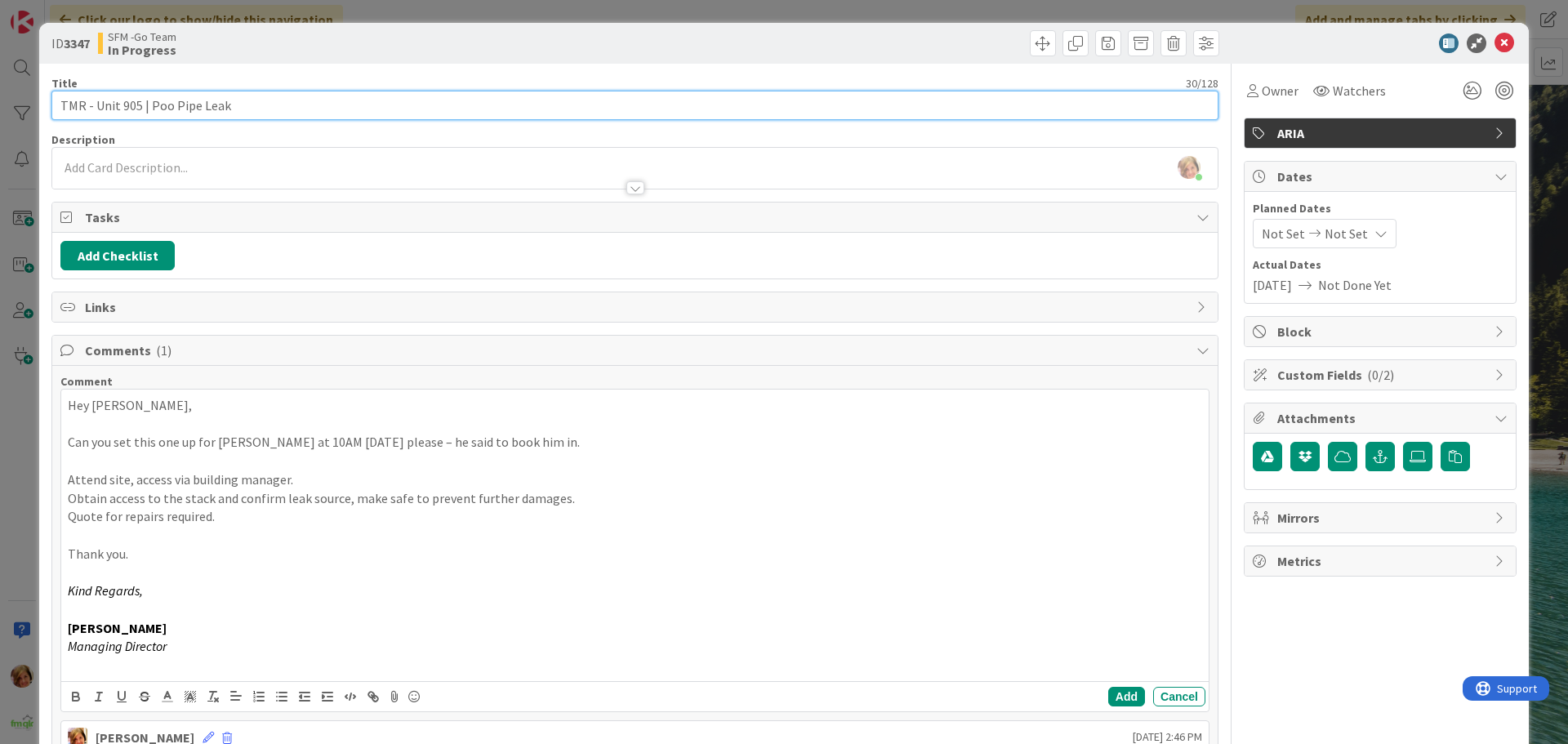
click at [324, 105] on input "TMR - Unit 905 | Poo Pipe Leak" at bounding box center [635, 105] width 1167 height 30
type input "TMR - Unit 905 | Poo Pipe Leak - OBRIENS INSPECT [DATE]"
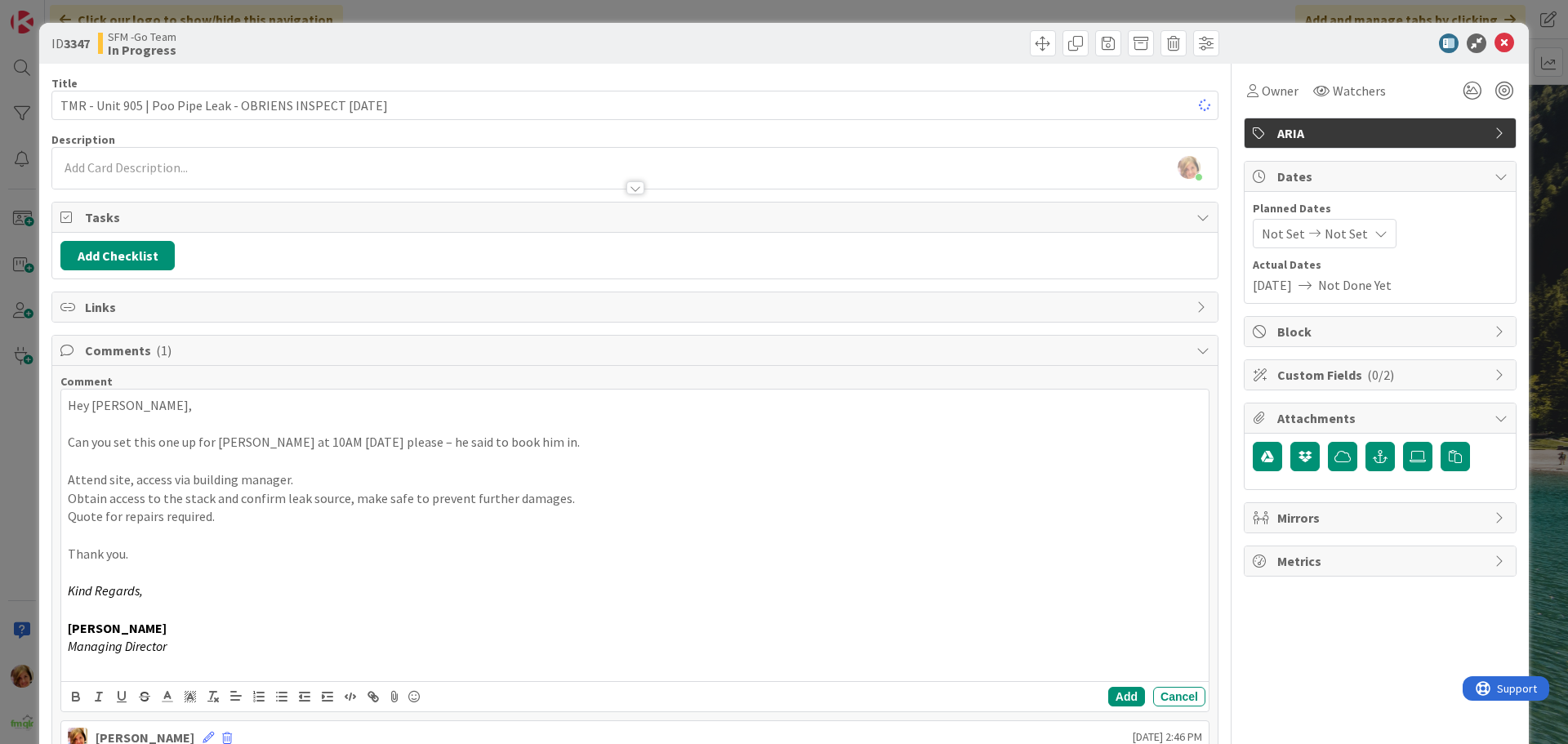
click at [669, 41] on div at bounding box center [929, 43] width 580 height 26
click at [1497, 42] on icon at bounding box center [1504, 43] width 20 height 20
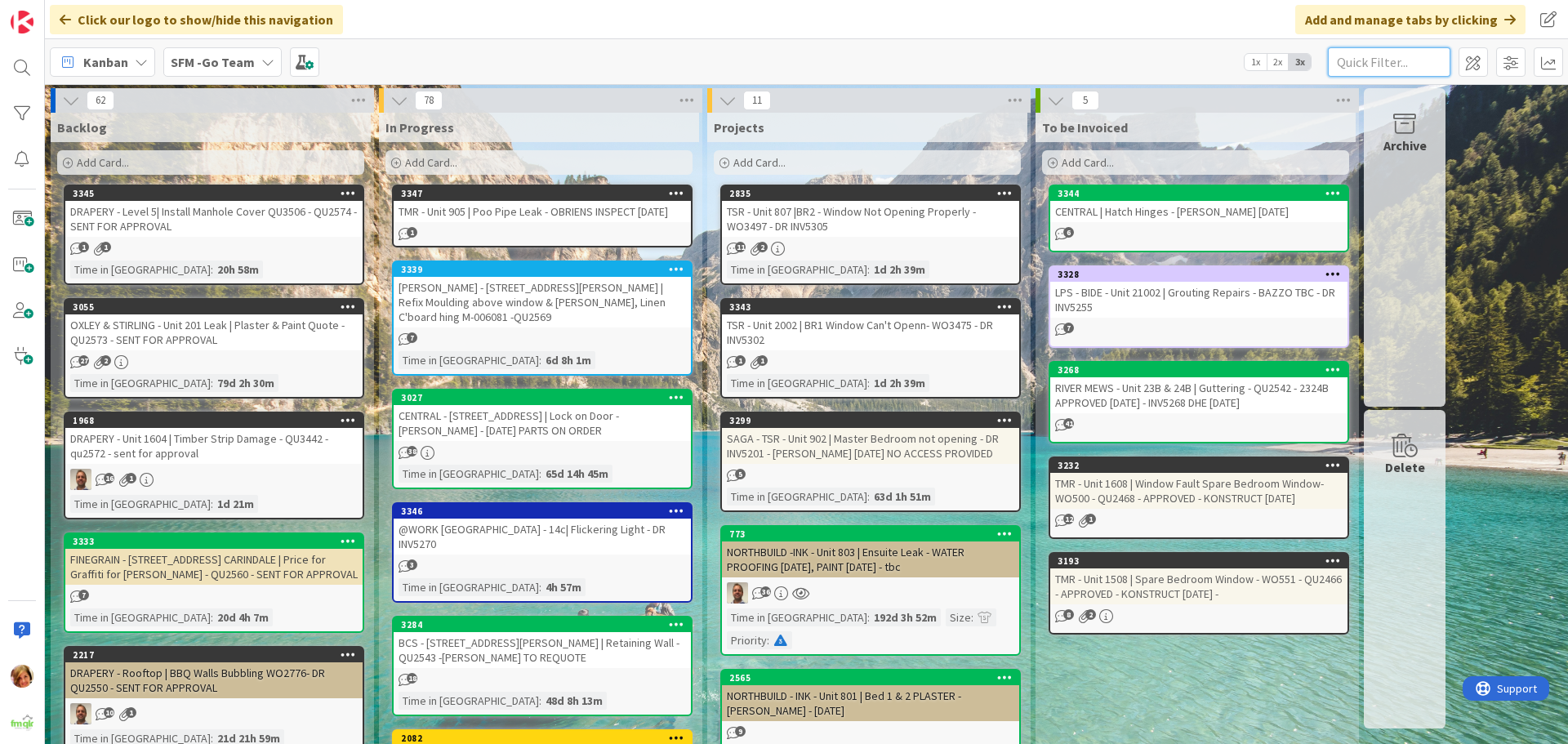
click at [1390, 58] on input "text" at bounding box center [1390, 62] width 122 height 30
type input "14C"
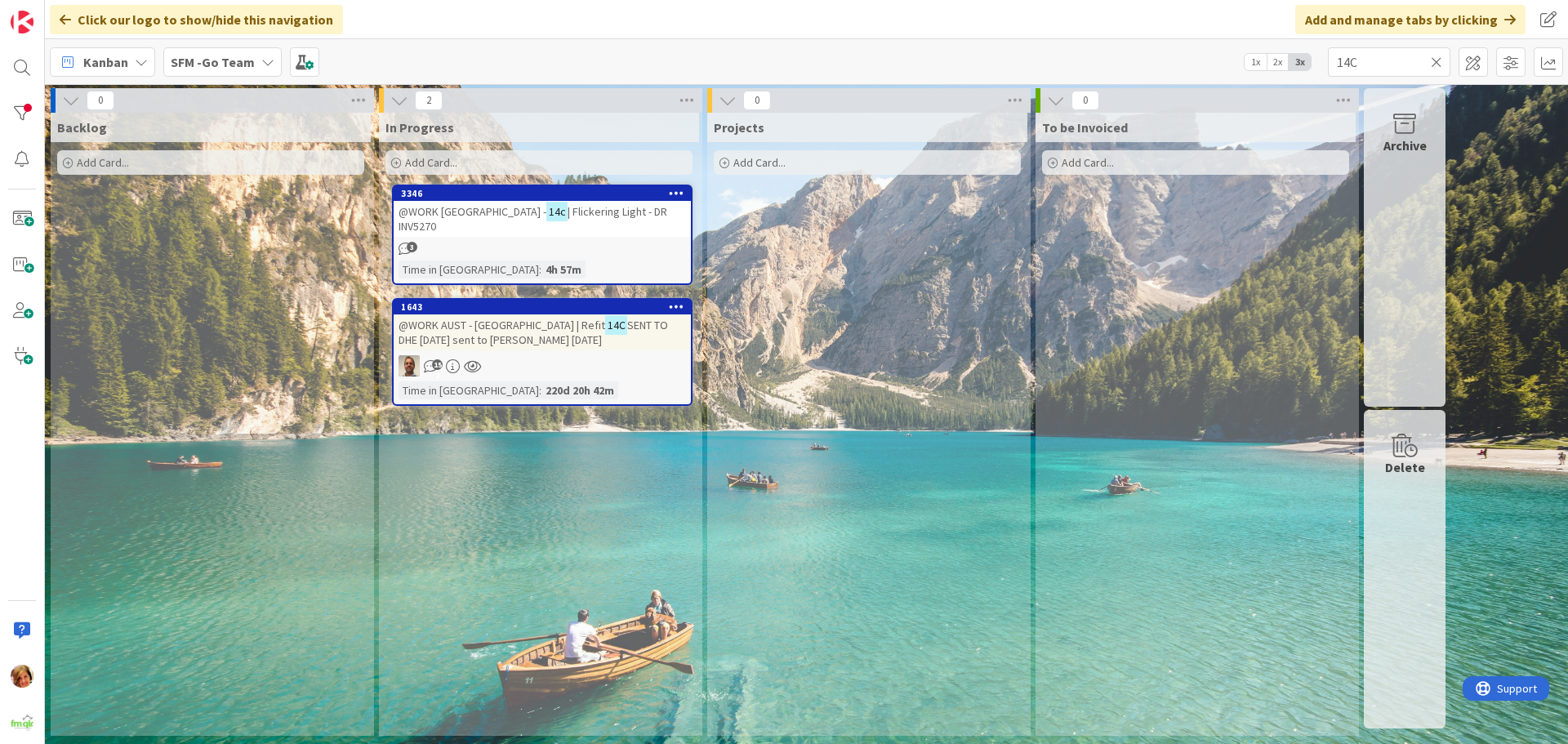
click at [492, 214] on span "@WORK [GEOGRAPHIC_DATA] -" at bounding box center [473, 211] width 148 height 14
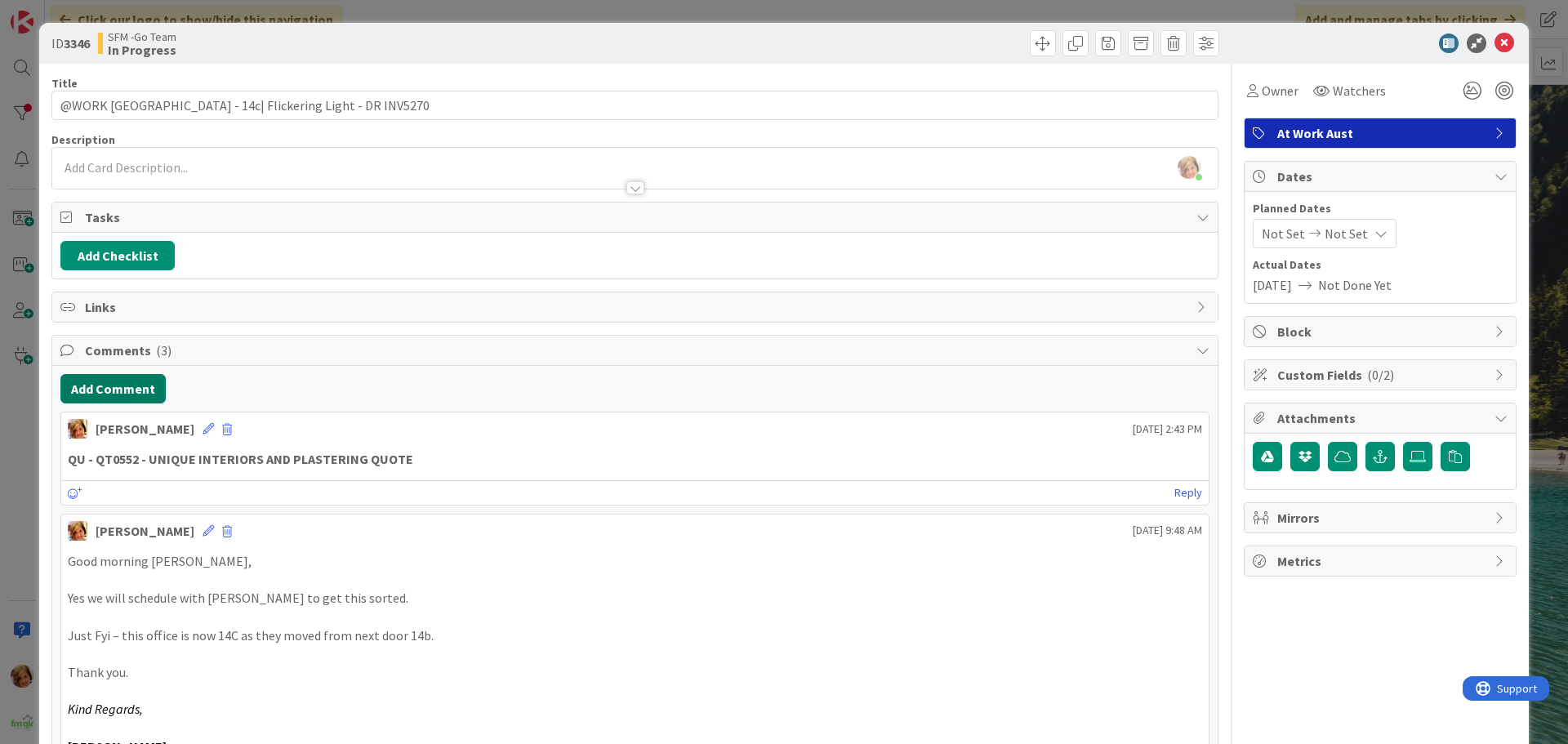
click at [117, 382] on button "Add Comment" at bounding box center [113, 389] width 105 height 30
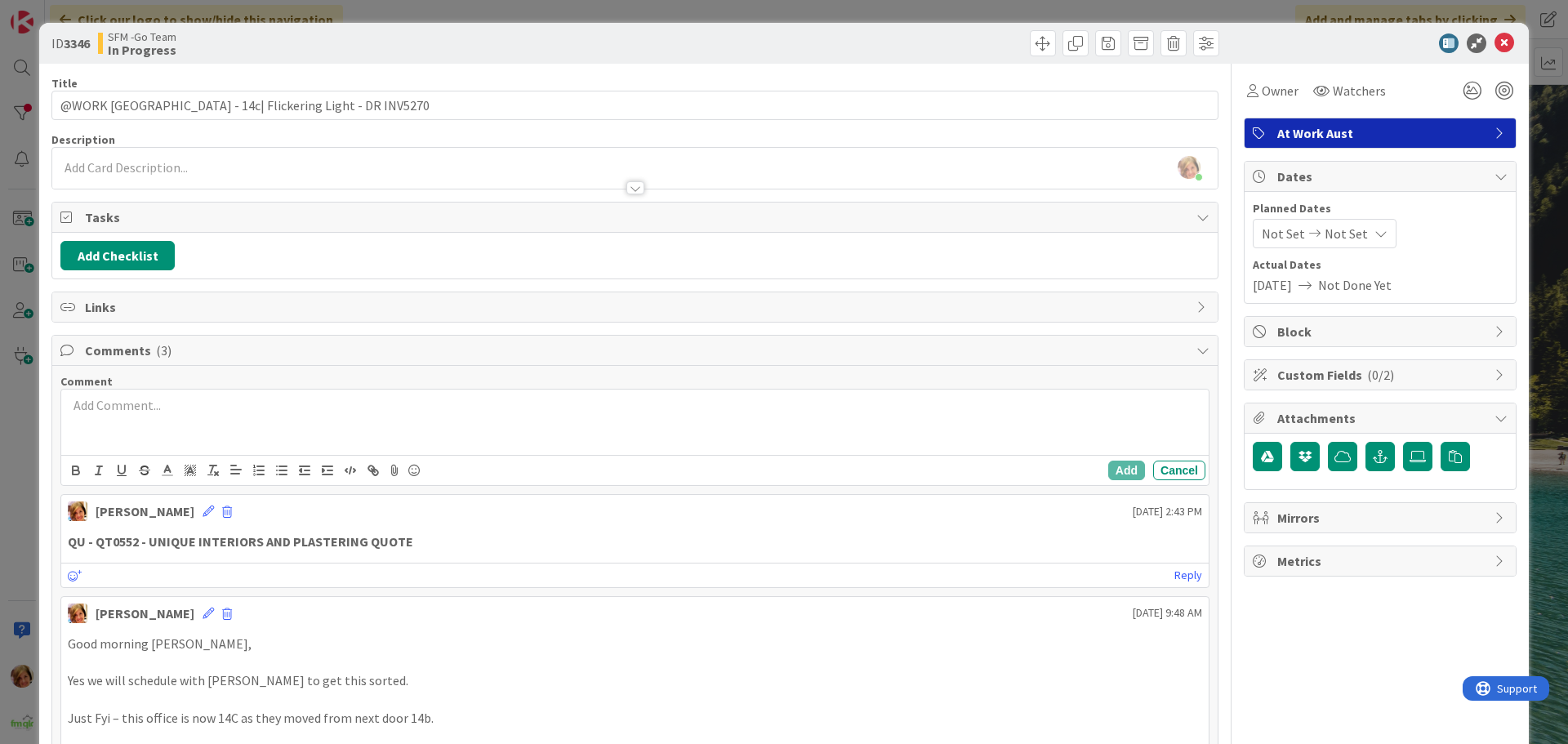
click at [181, 430] on div at bounding box center [635, 422] width 1147 height 65
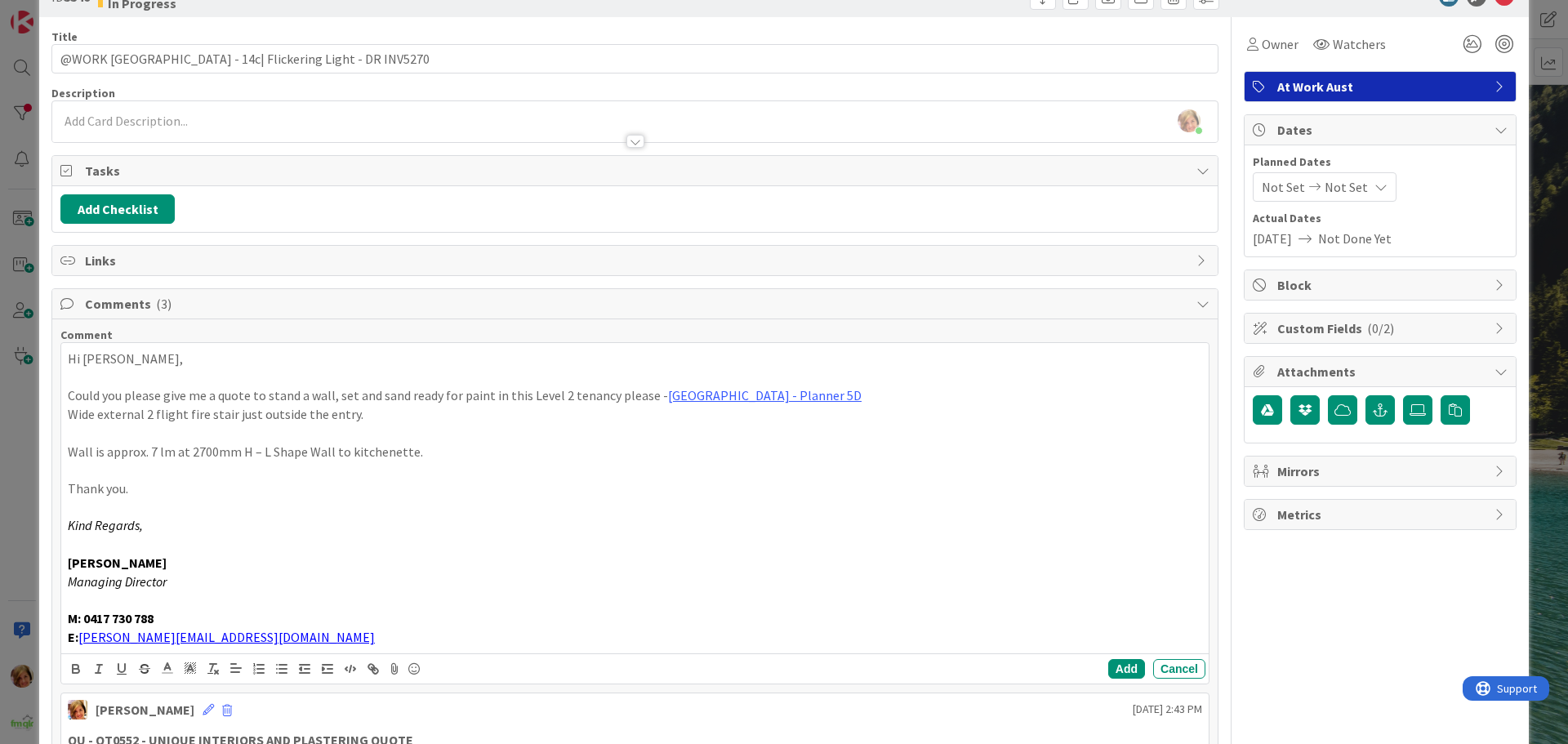
scroll to position [82, 0]
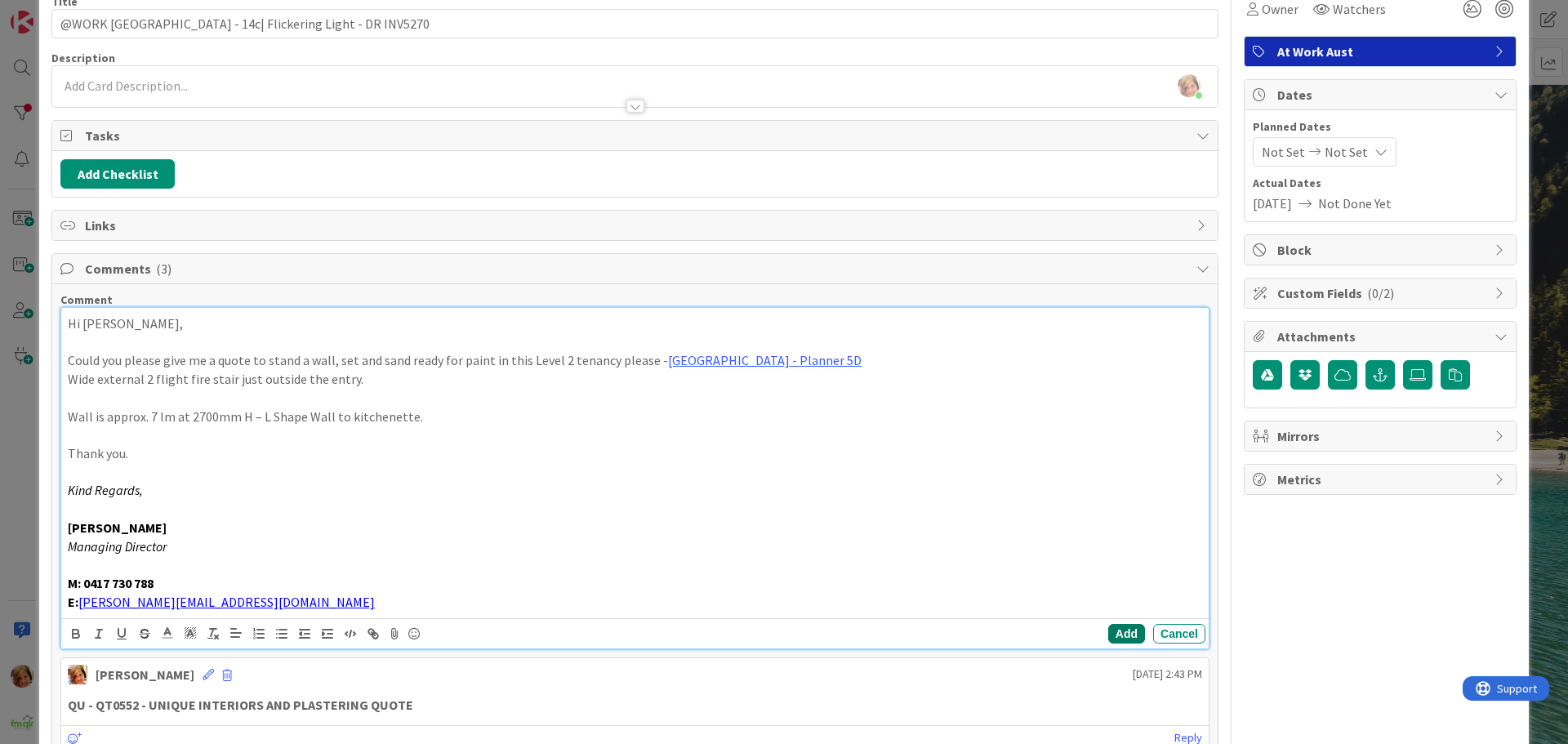
click at [1113, 628] on button "Add" at bounding box center [1126, 633] width 37 height 20
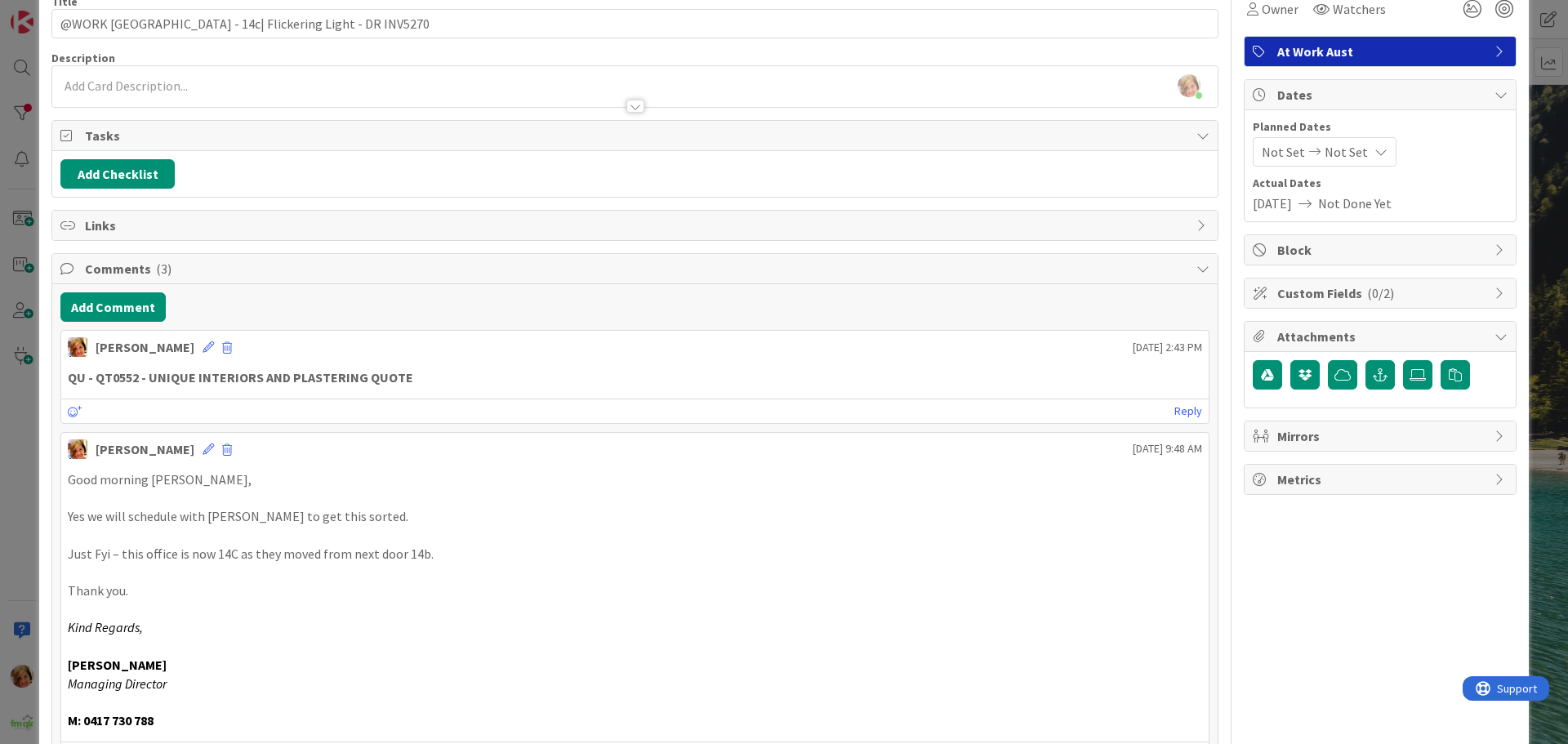
scroll to position [0, 0]
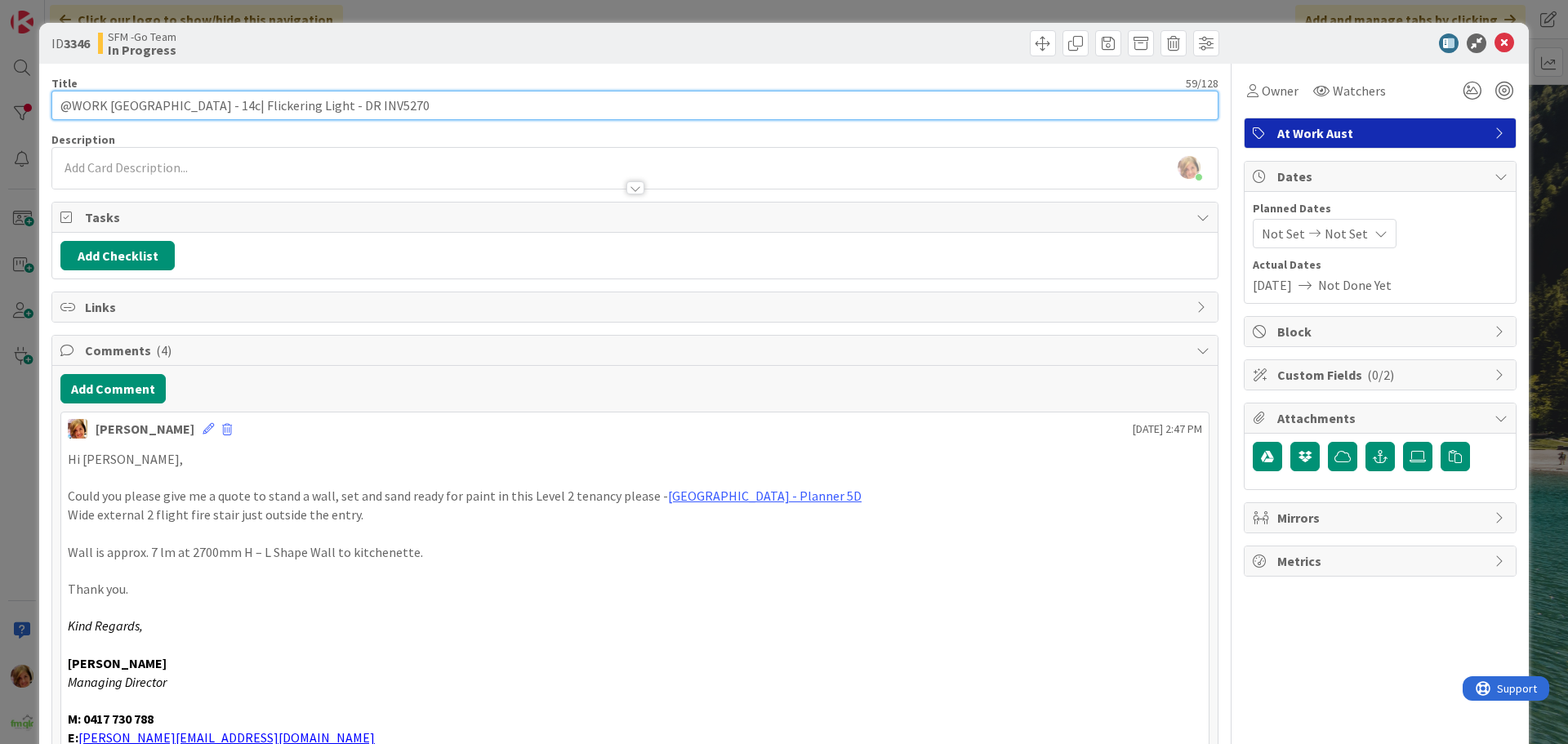
click at [422, 99] on input "@WORK [GEOGRAPHIC_DATA] - 14c| Flickering Light - DR INV5270" at bounding box center [635, 105] width 1167 height 30
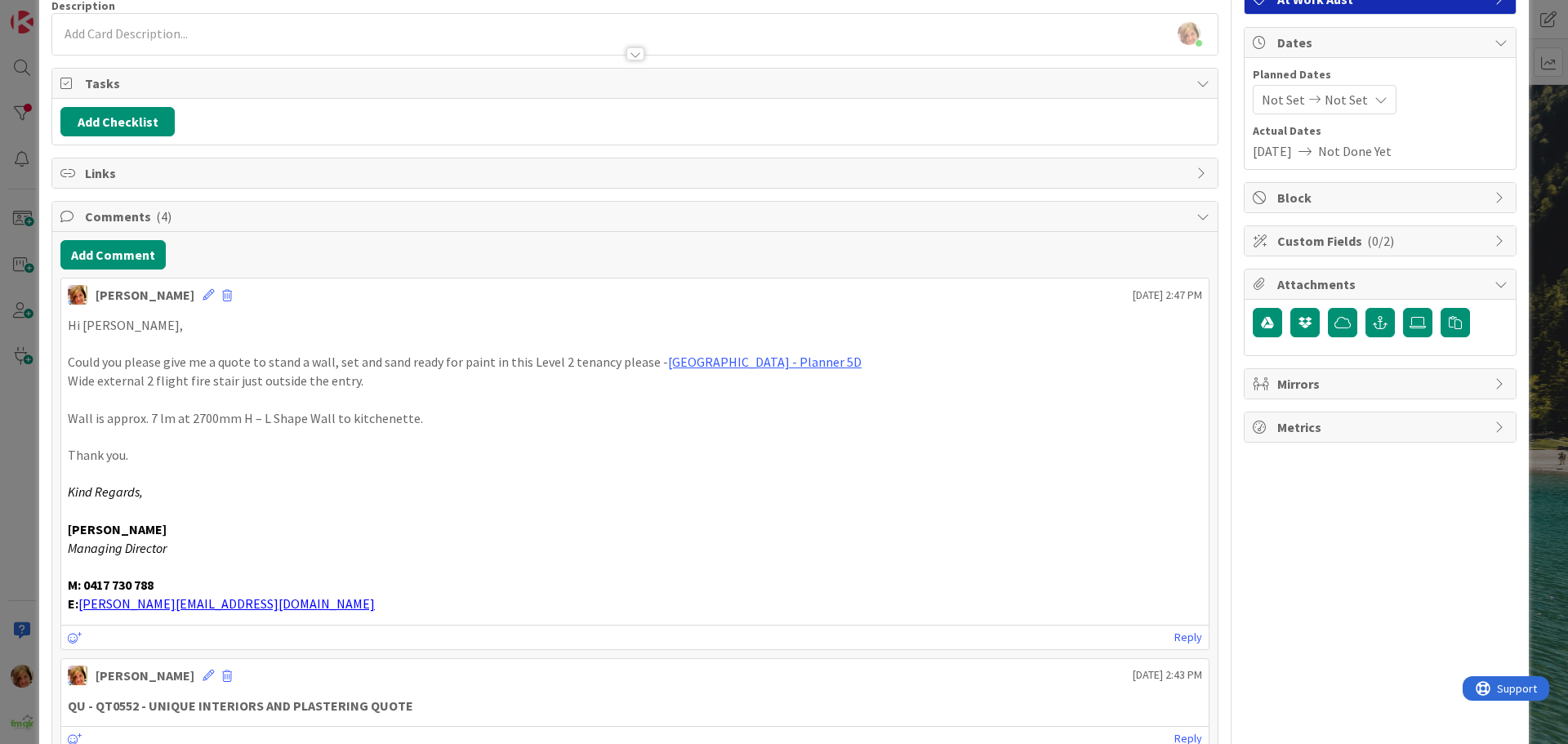
scroll to position [163, 0]
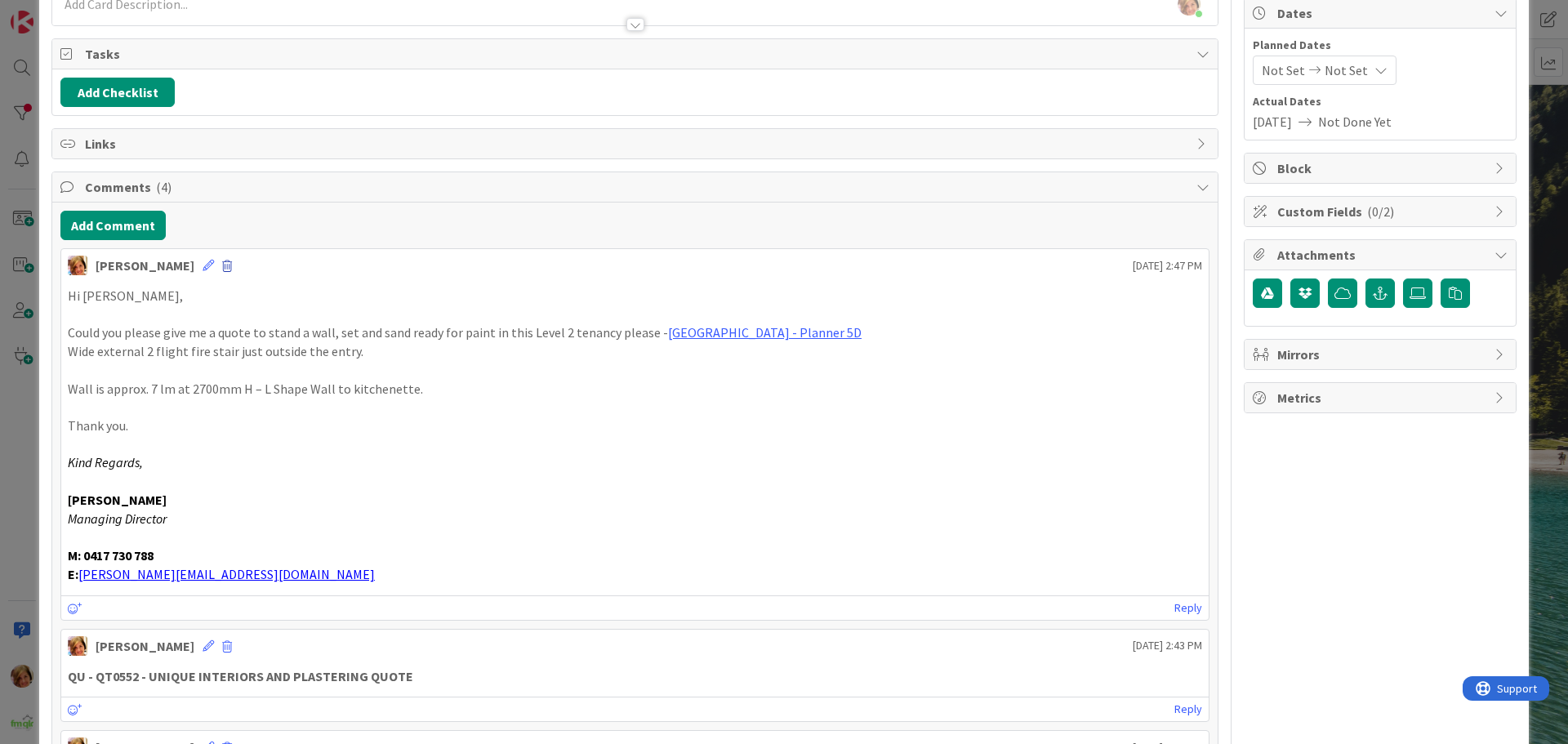
type input "@WORK [GEOGRAPHIC_DATA] - 14c| Flickering Light - DR INV5270"
click at [222, 264] on span at bounding box center [227, 266] width 10 height 11
click at [230, 338] on button "Delete" at bounding box center [261, 342] width 61 height 30
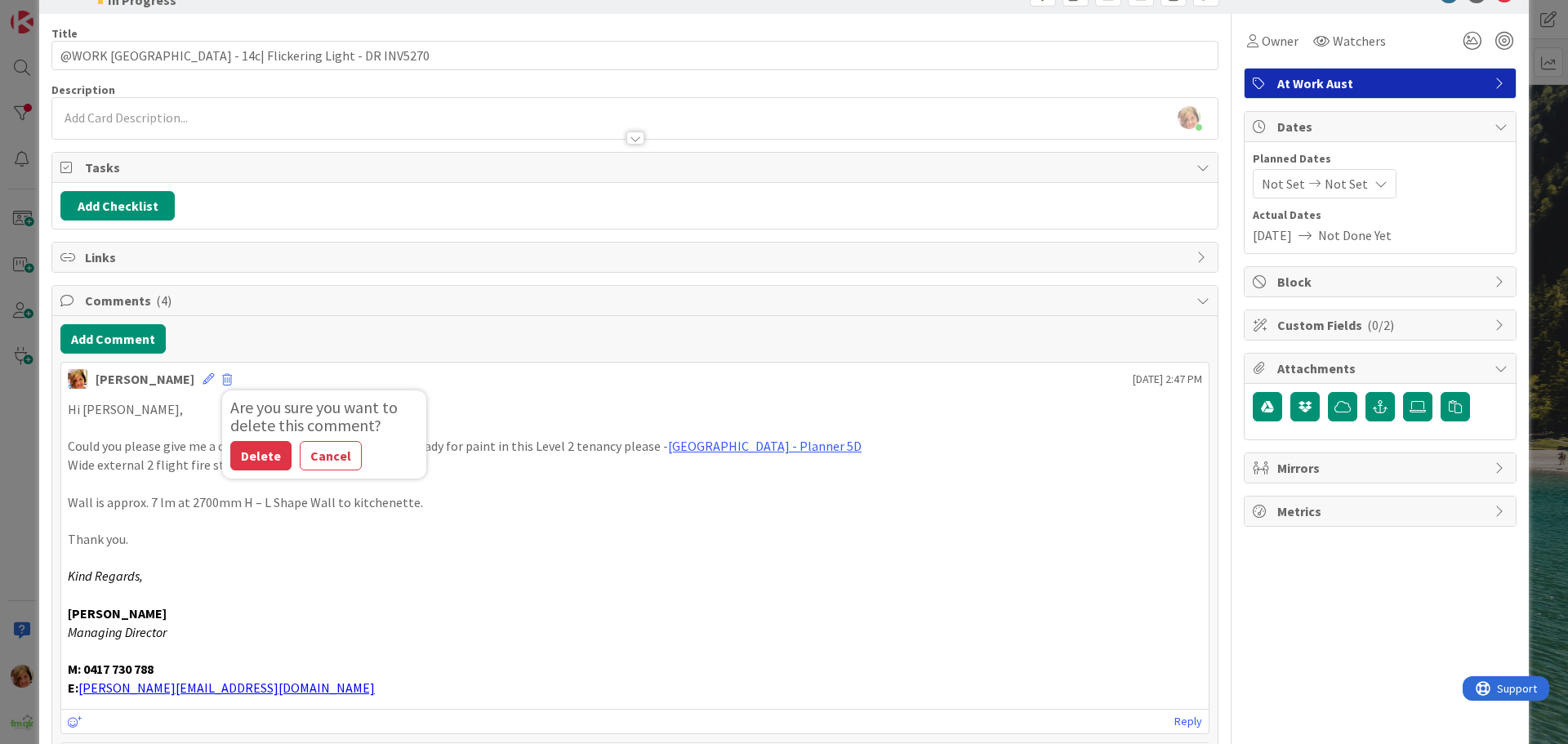
scroll to position [0, 0]
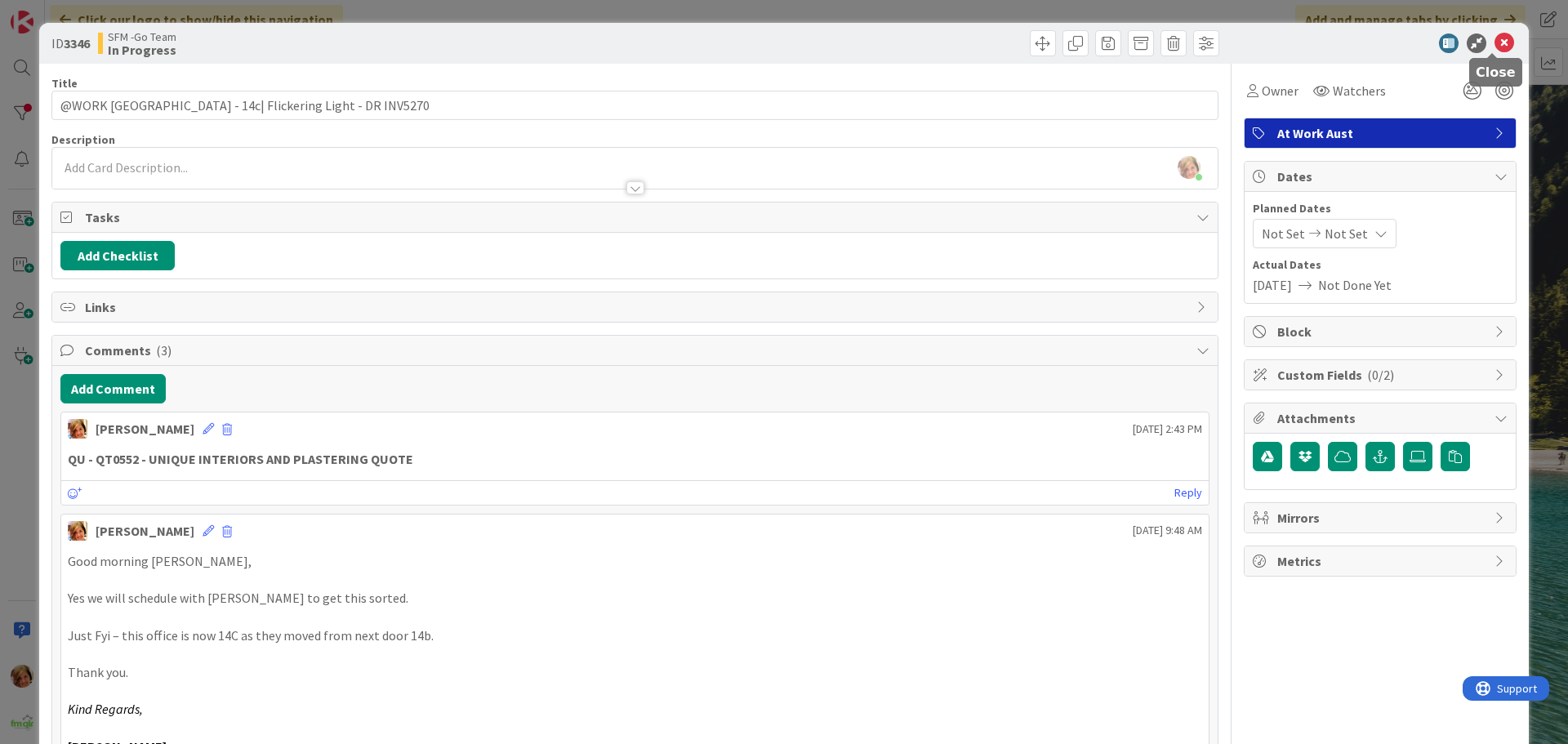
click at [1495, 47] on icon at bounding box center [1504, 43] width 20 height 20
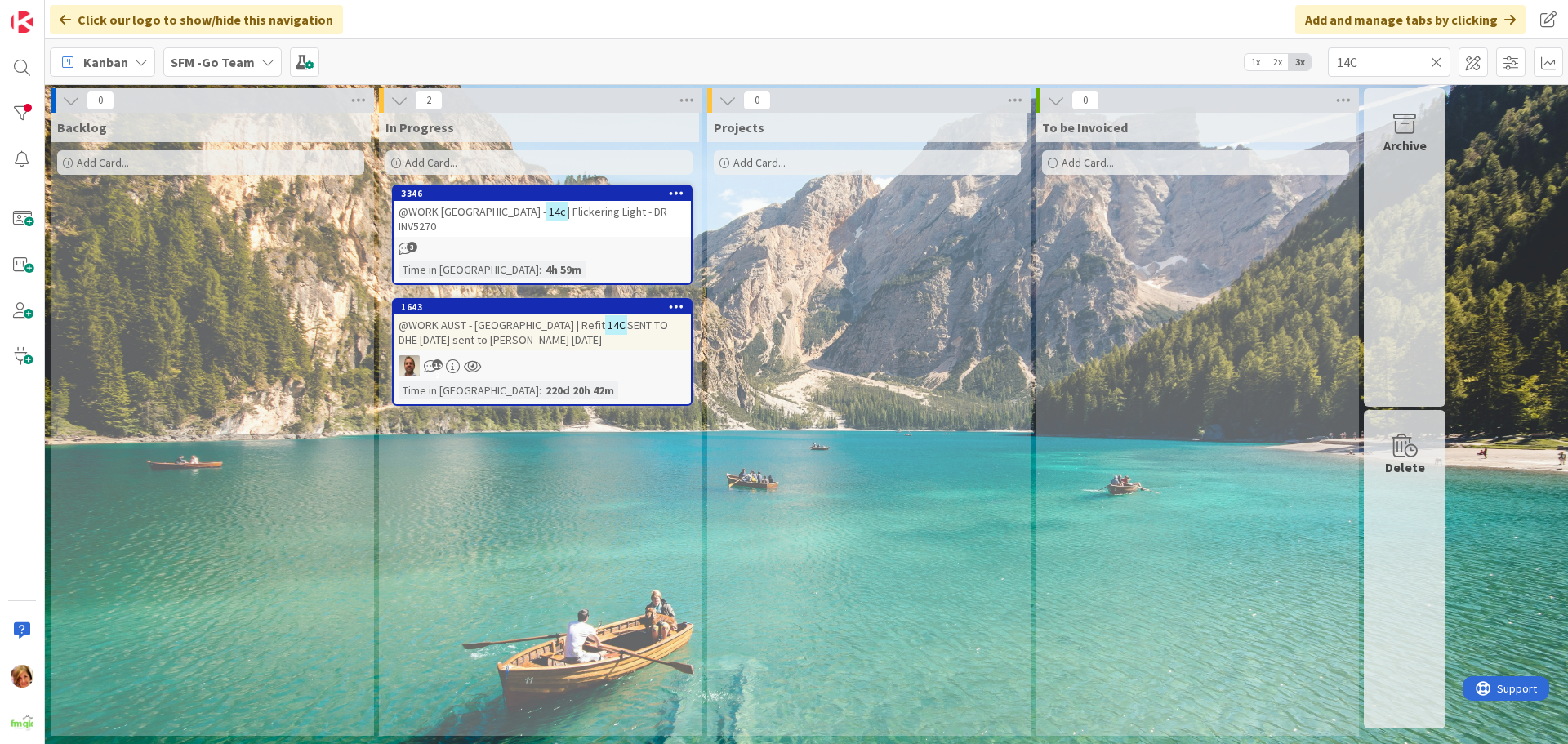
click at [488, 337] on span "SENT TO DHE [DATE] sent to [PERSON_NAME] [DATE]" at bounding box center [533, 332] width 269 height 30
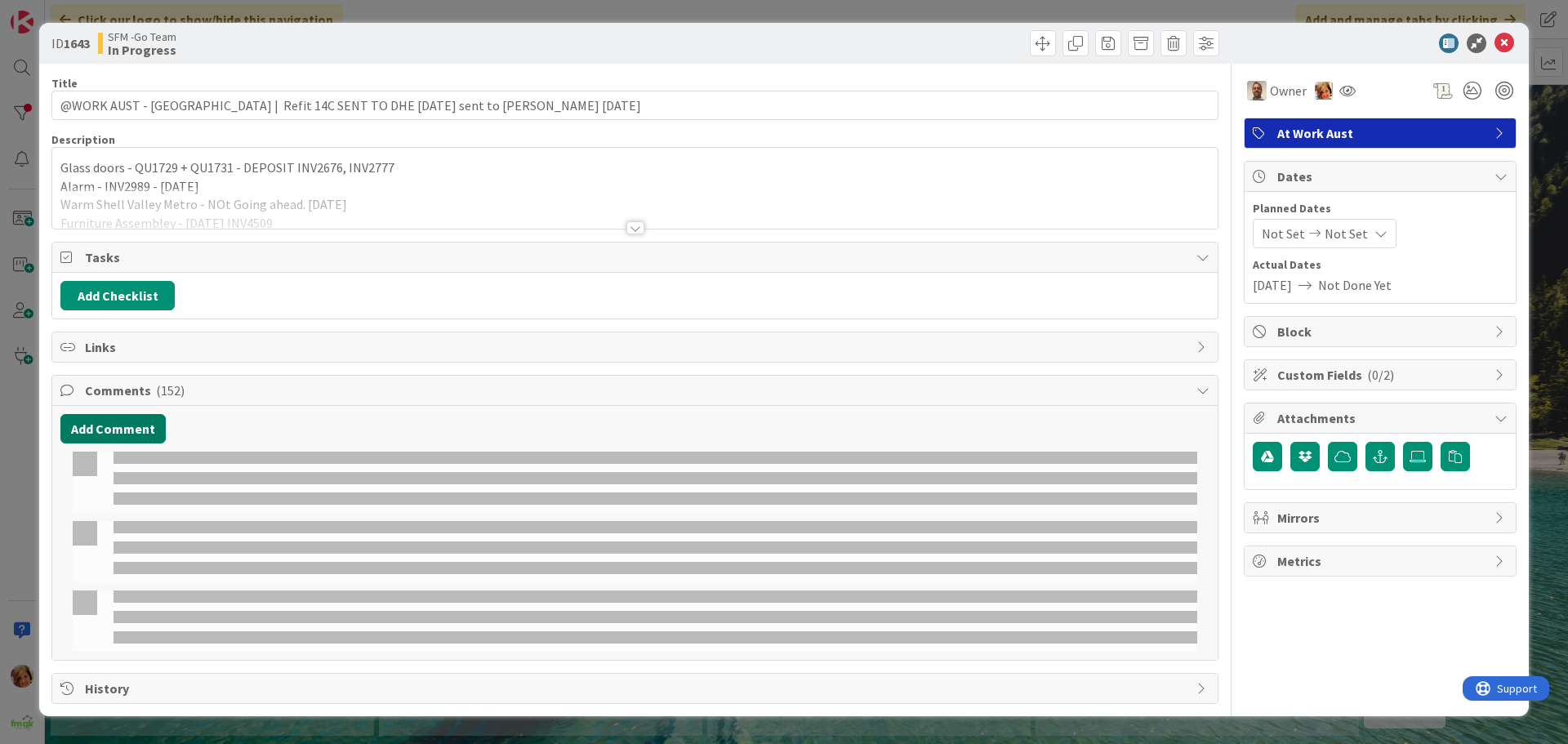
click at [122, 425] on button "Add Comment" at bounding box center [113, 429] width 105 height 30
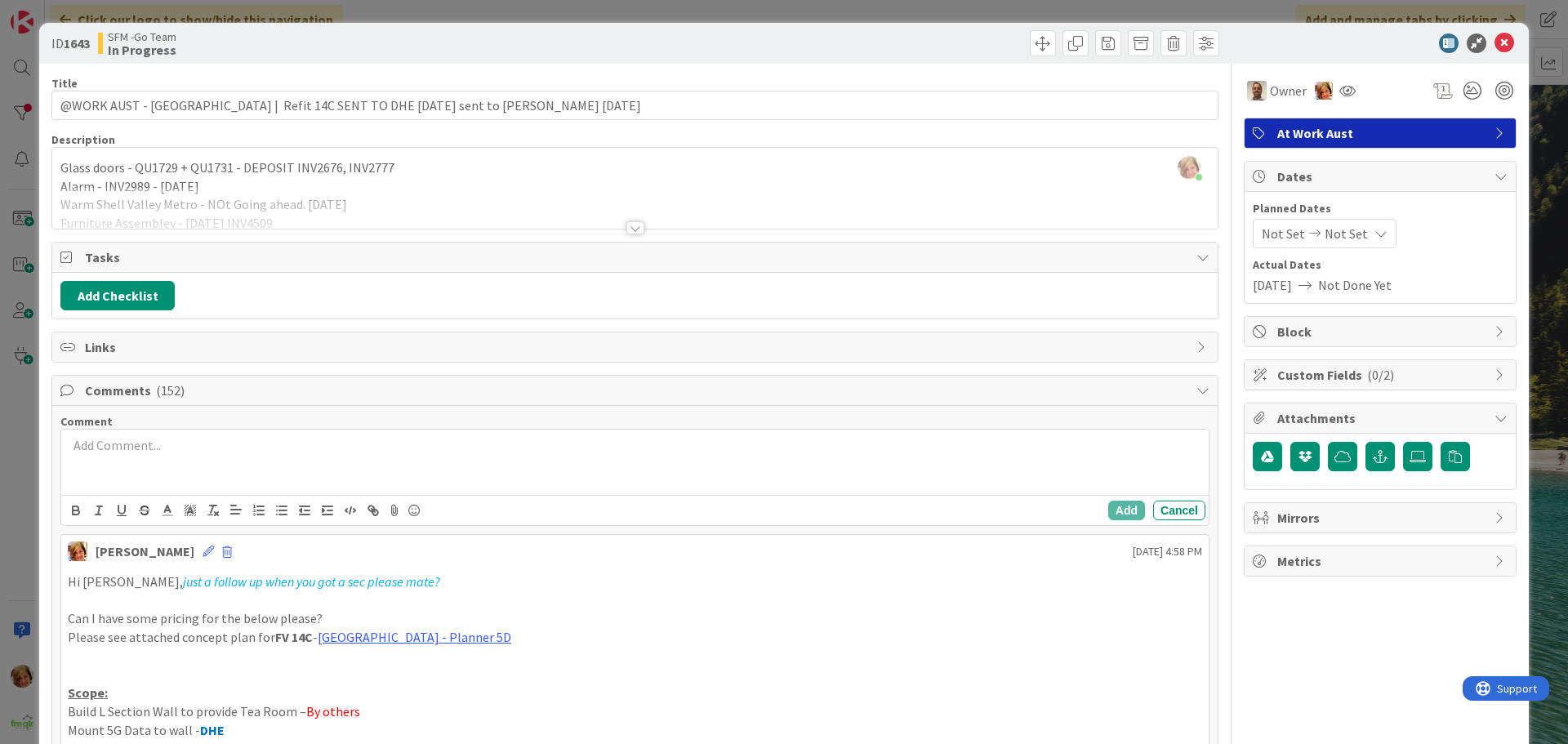
click at [121, 460] on div at bounding box center [635, 462] width 1147 height 65
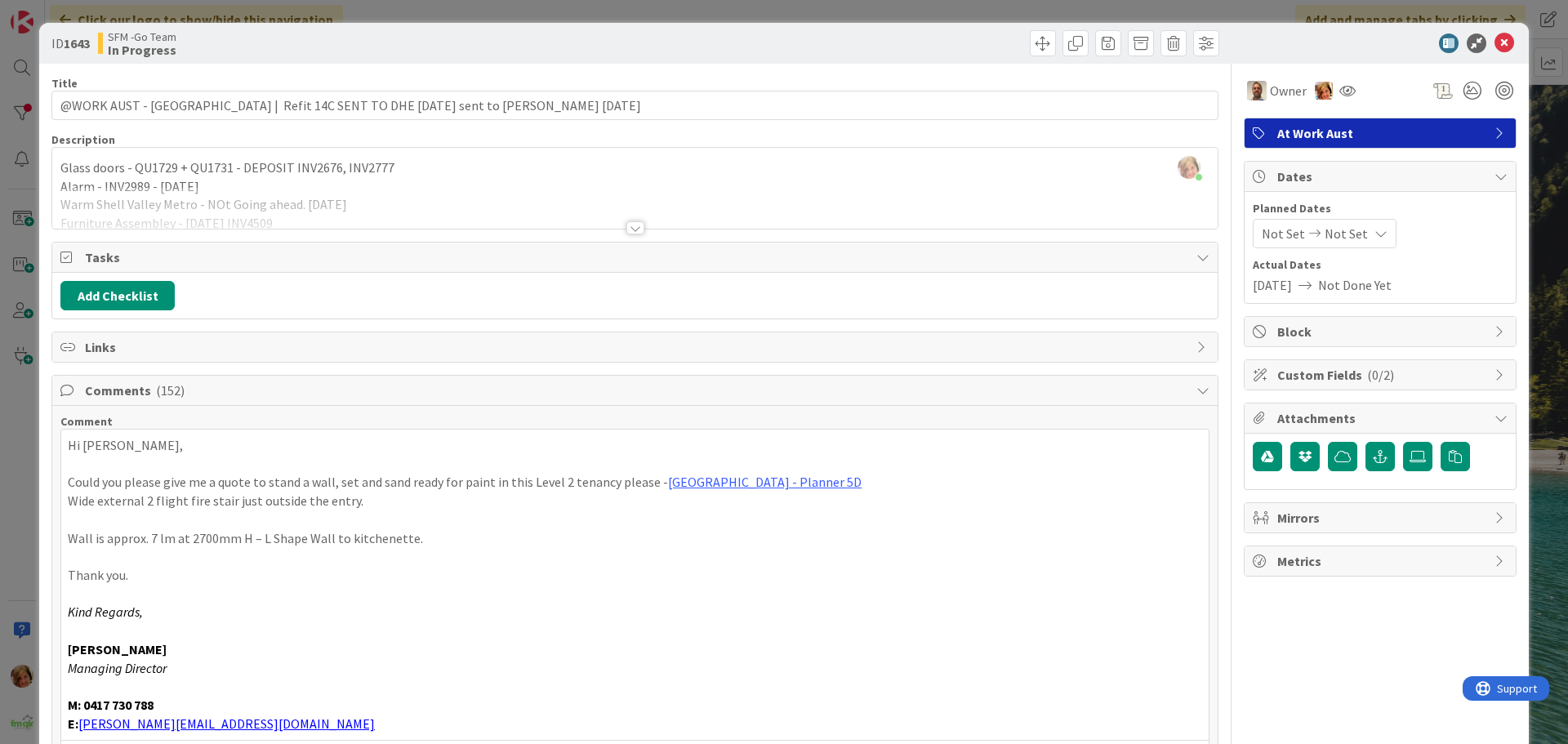
scroll to position [327, 0]
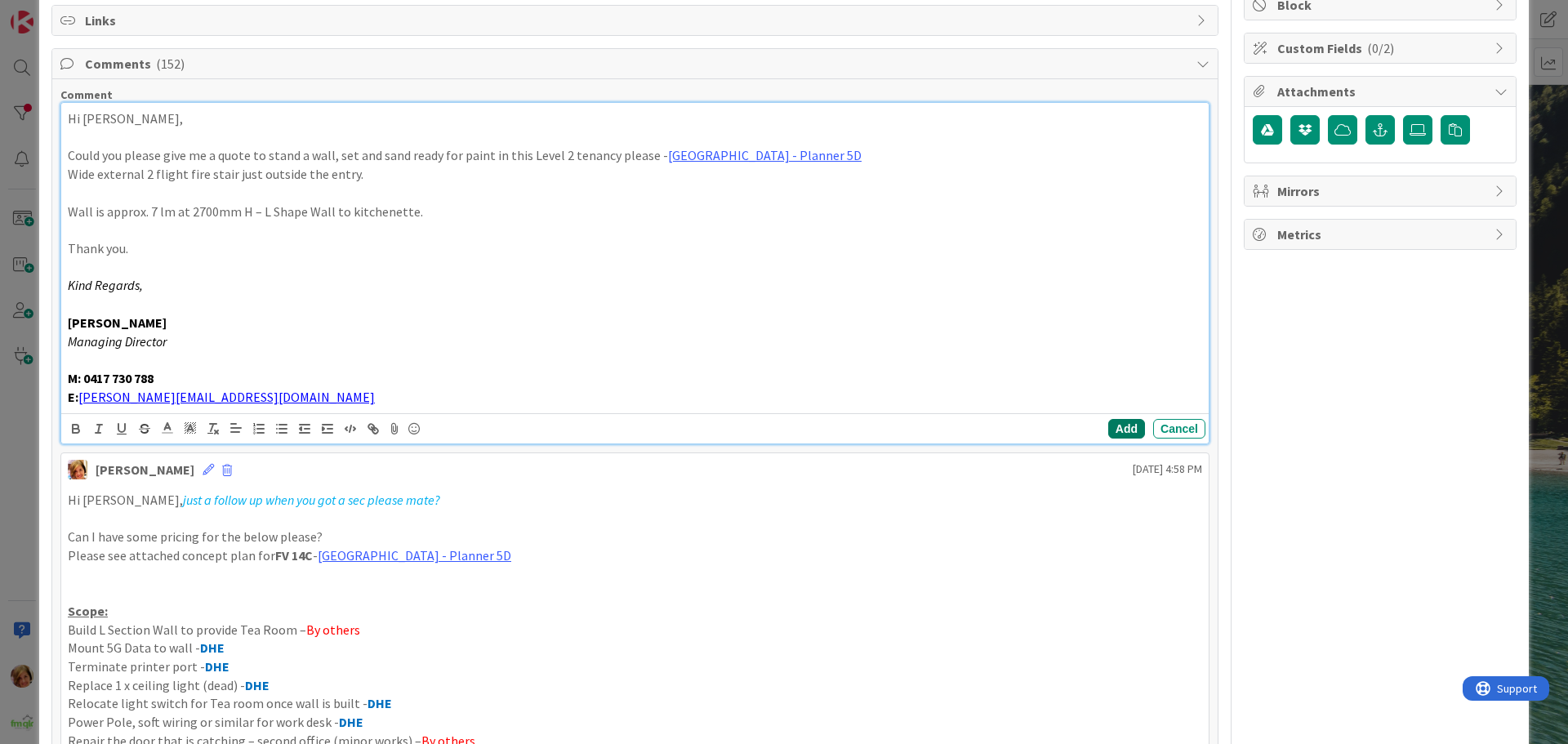
click at [1108, 427] on button "Add" at bounding box center [1126, 429] width 37 height 20
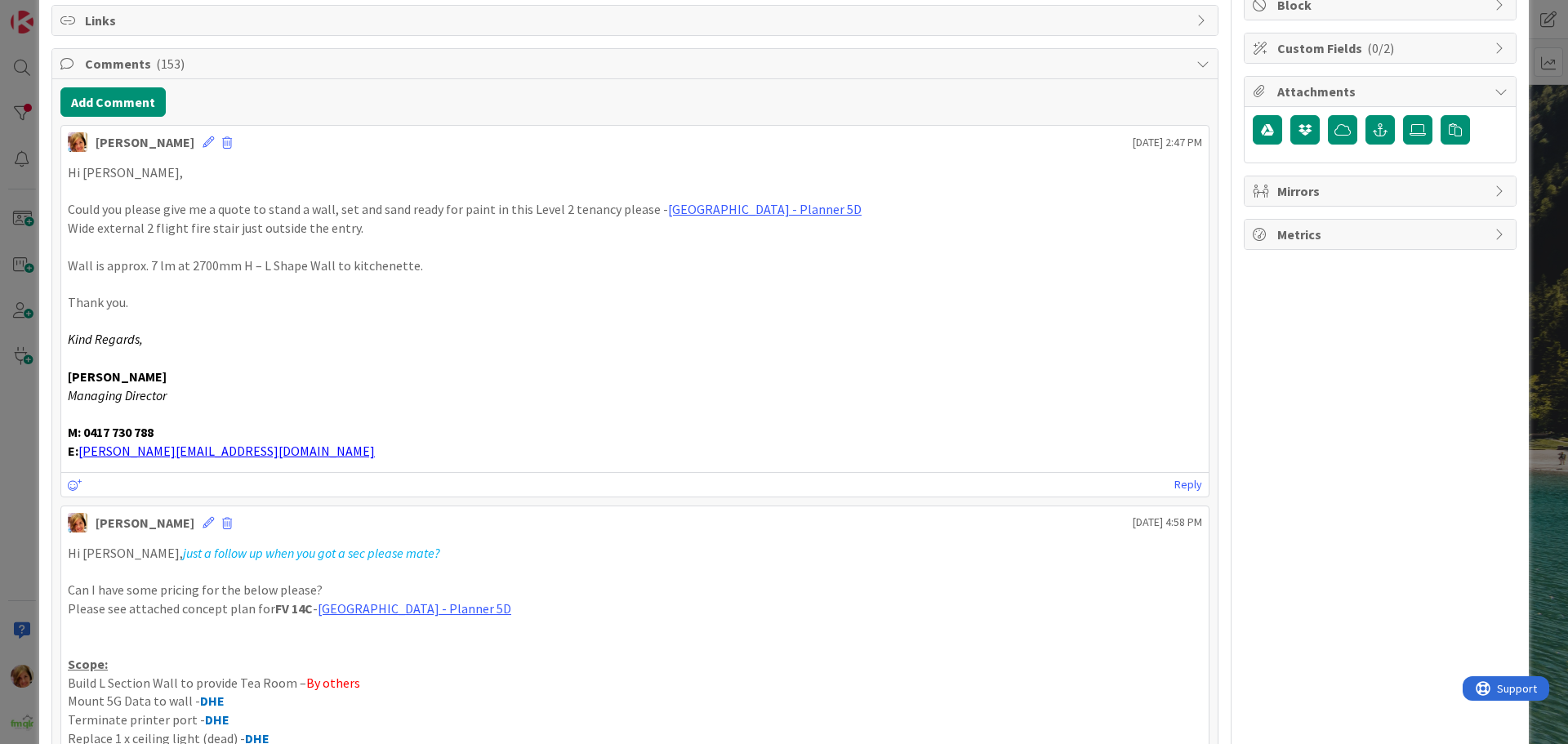
scroll to position [0, 0]
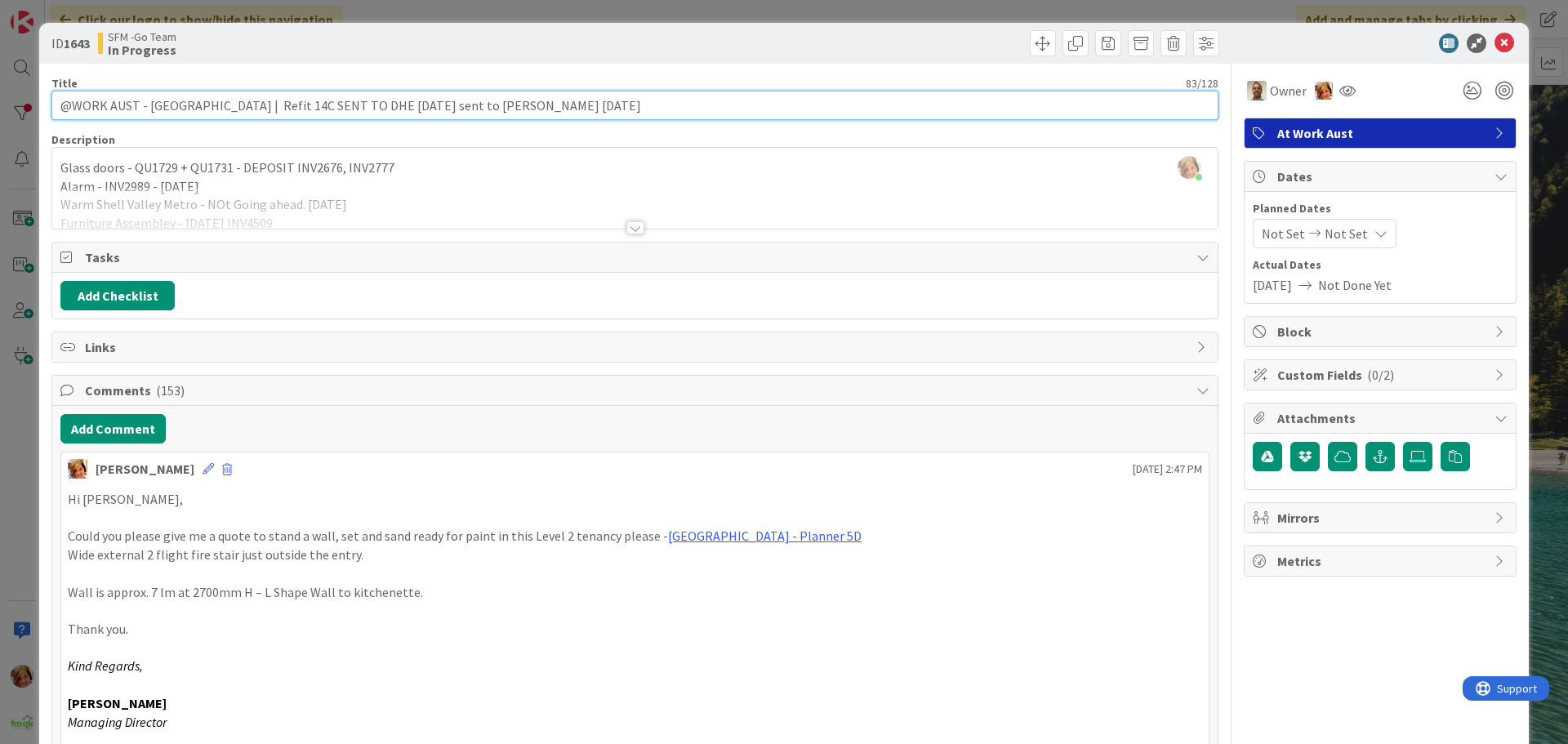
drag, startPoint x: 558, startPoint y: 106, endPoint x: 433, endPoint y: 111, distance: 125.1
click at [433, 111] on input "@WORK AUST - [GEOGRAPHIC_DATA] | Refit 14C SENT TO DHE [DATE] sent to [PERSON_N…" at bounding box center [635, 105] width 1167 height 30
type input "@WORK AUST - [GEOGRAPHIC_DATA] | Refit 14C SENT TO DHE [DATE] SENT TO [PERSON_N…"
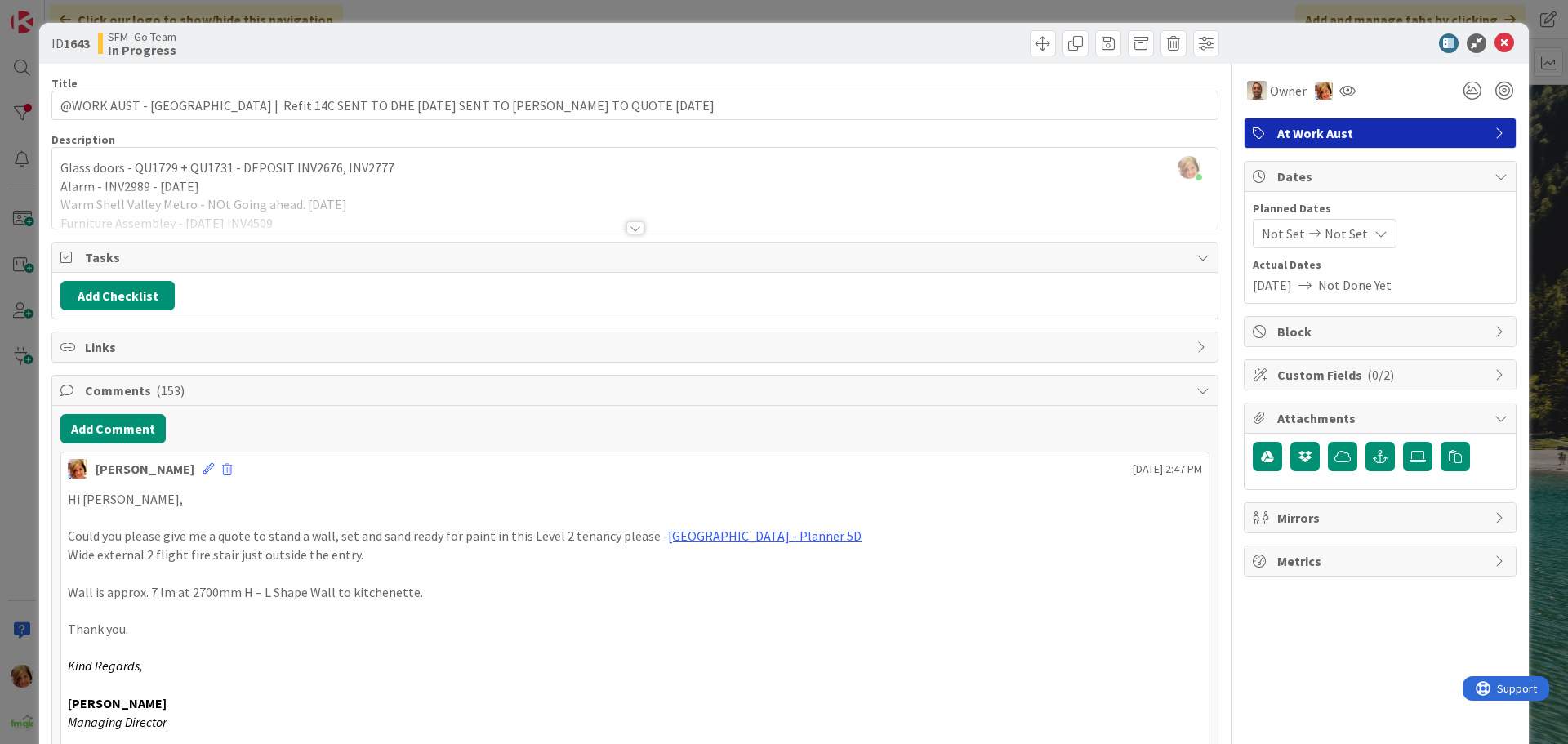
click at [722, 37] on div at bounding box center [929, 43] width 580 height 26
click at [1495, 46] on icon at bounding box center [1504, 43] width 20 height 20
